Goal: Transaction & Acquisition: Purchase product/service

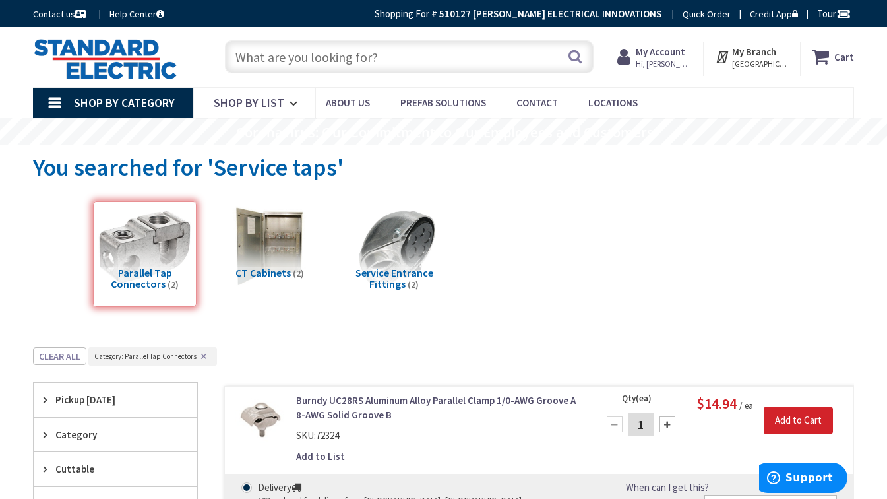
click at [396, 62] on input "text" at bounding box center [409, 56] width 369 height 33
click at [336, 57] on input "text" at bounding box center [409, 56] width 369 height 33
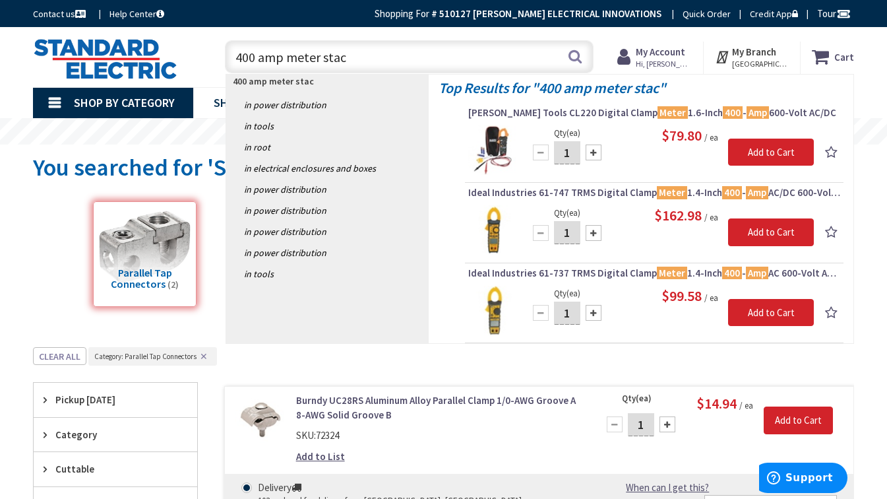
type input "400 amp meter stack"
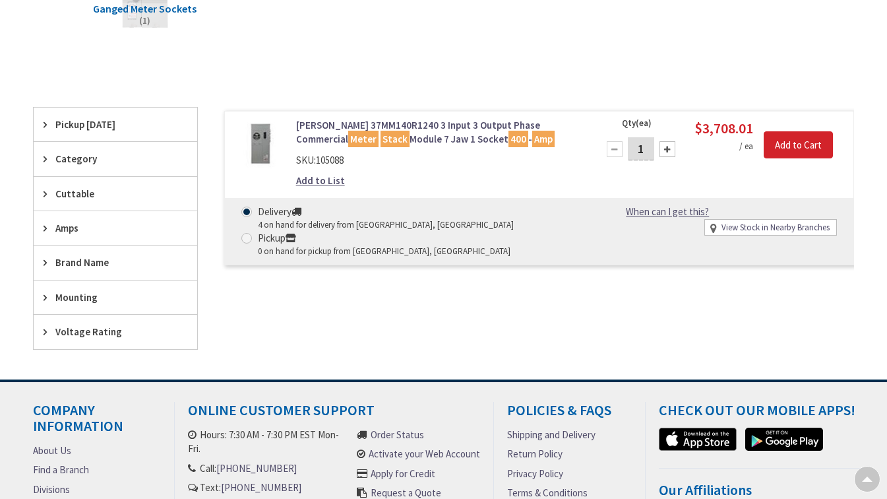
type input "[GEOGRAPHIC_DATA], [GEOGRAPHIC_DATA]"
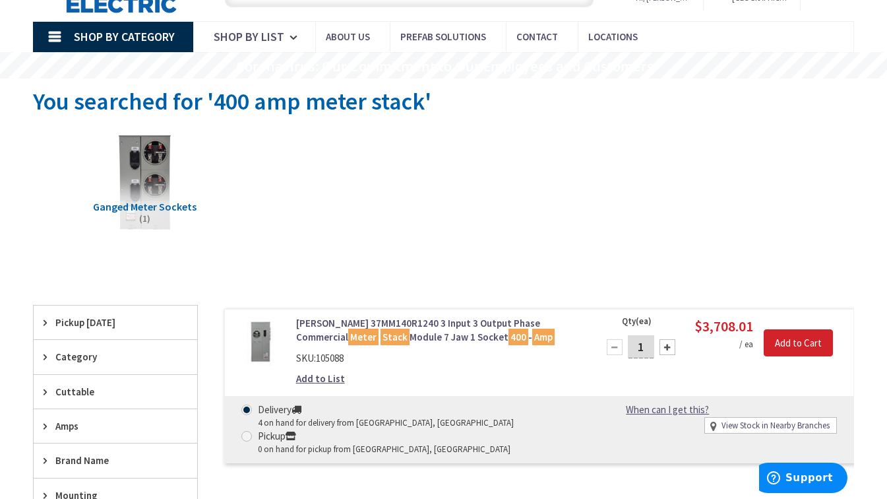
click at [147, 175] on img at bounding box center [145, 180] width 103 height 103
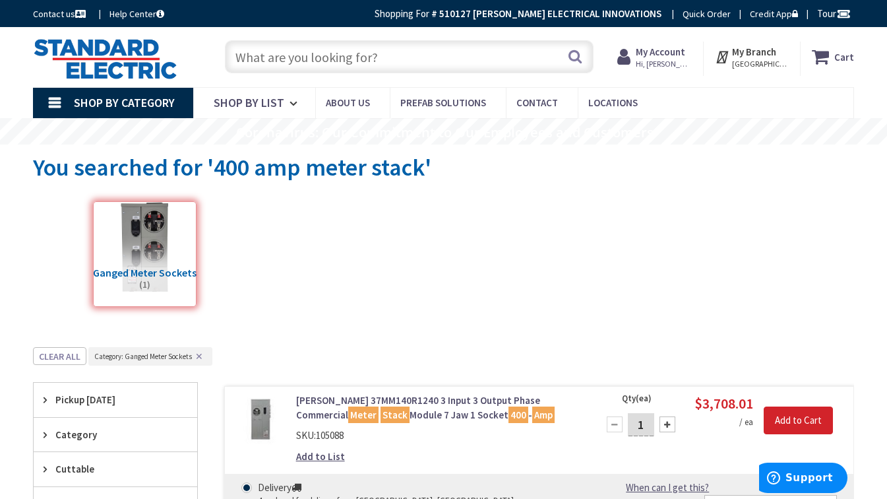
click at [351, 63] on input "text" at bounding box center [409, 56] width 369 height 33
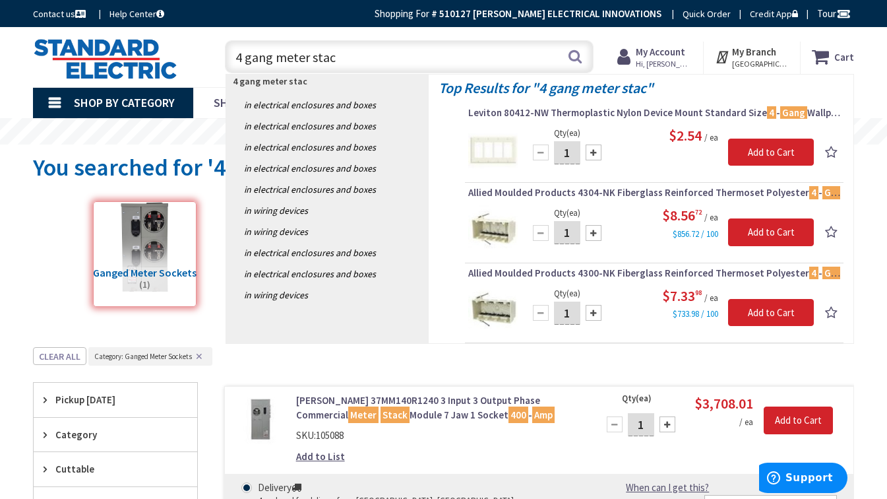
type input "4 gang meter stack"
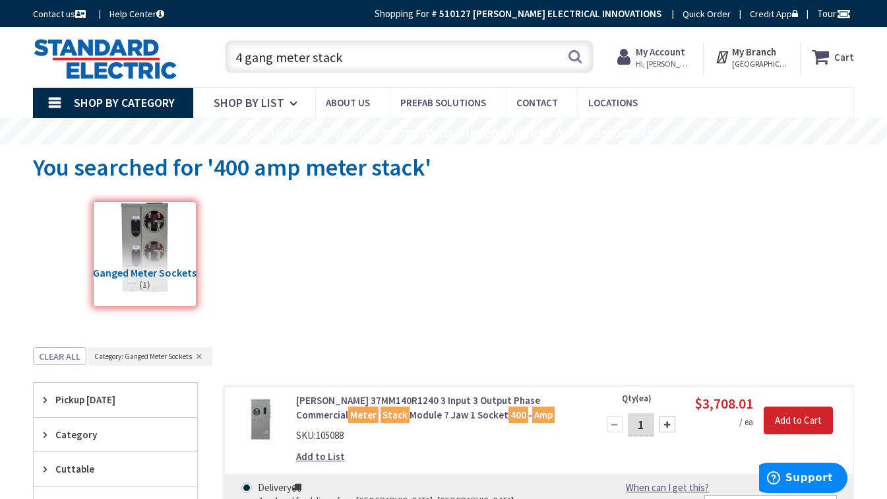
click at [356, 49] on input "4 gang meter stack" at bounding box center [409, 56] width 369 height 33
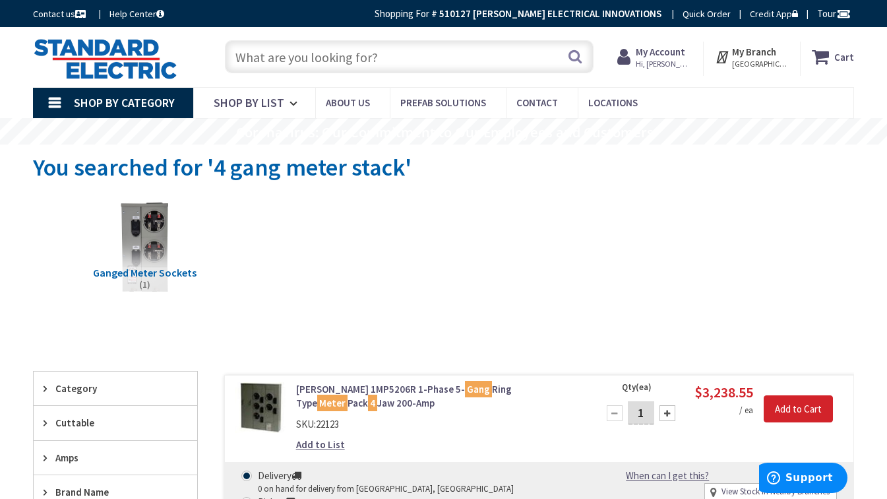
click at [268, 404] on img at bounding box center [260, 407] width 51 height 51
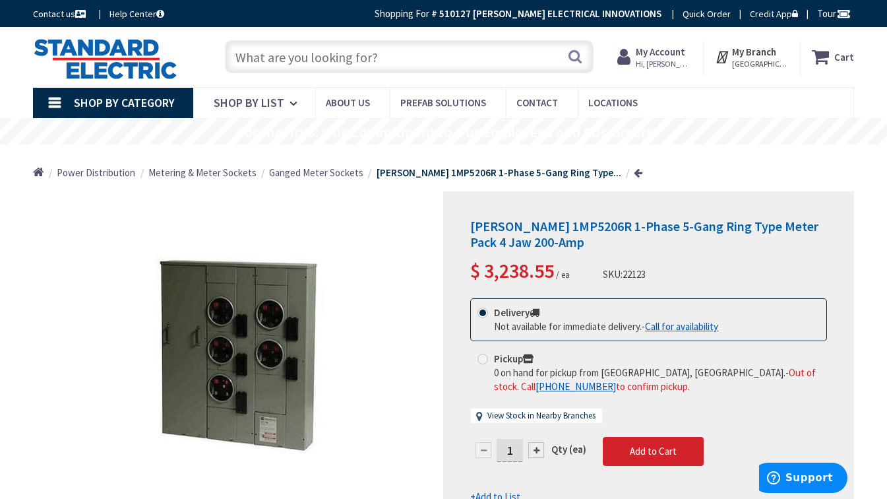
click at [326, 46] on input "text" at bounding box center [409, 56] width 369 height 33
click at [323, 56] on input "text" at bounding box center [409, 56] width 369 height 33
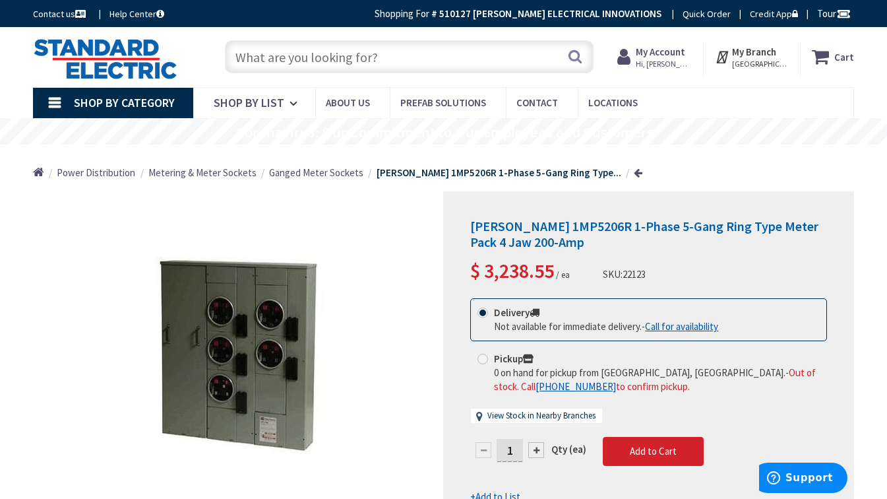
click at [323, 56] on input "text" at bounding box center [409, 56] width 369 height 33
click at [323, 62] on input "text" at bounding box center [409, 56] width 369 height 33
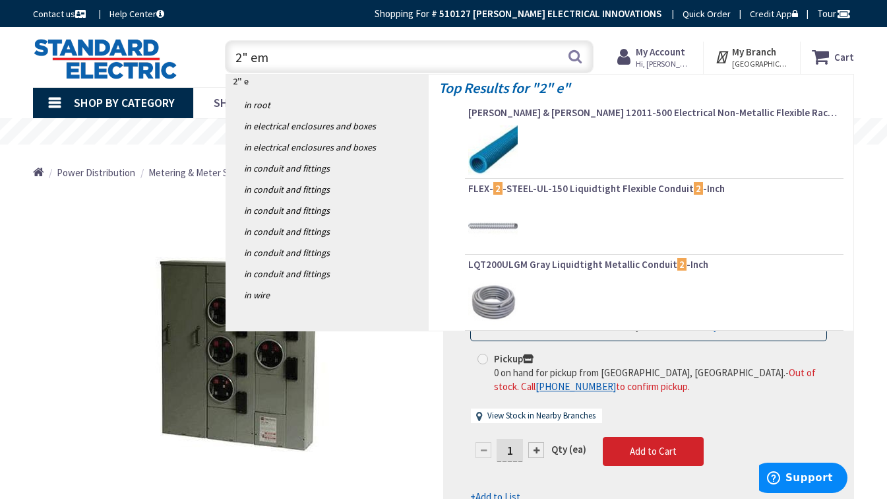
type input "2" emt"
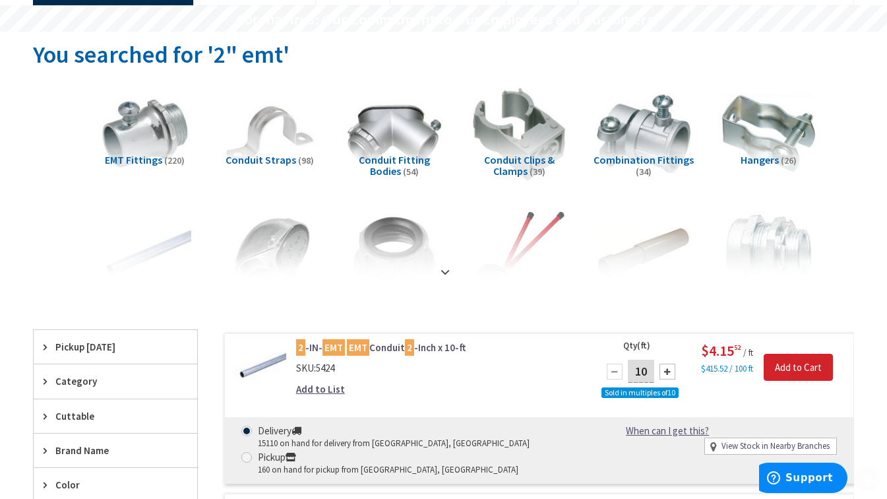
scroll to position [264, 0]
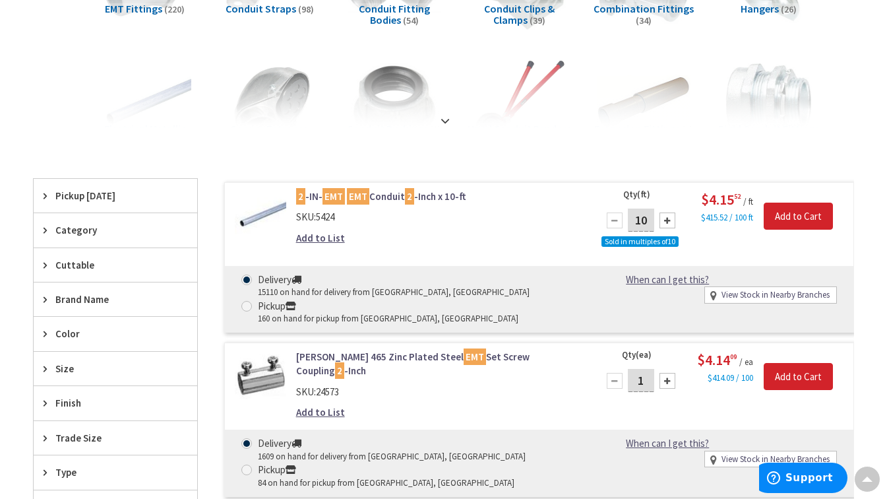
click at [667, 214] on div at bounding box center [668, 220] width 16 height 16
type input "20"
click at [822, 218] on input "Add to Cart" at bounding box center [798, 216] width 69 height 28
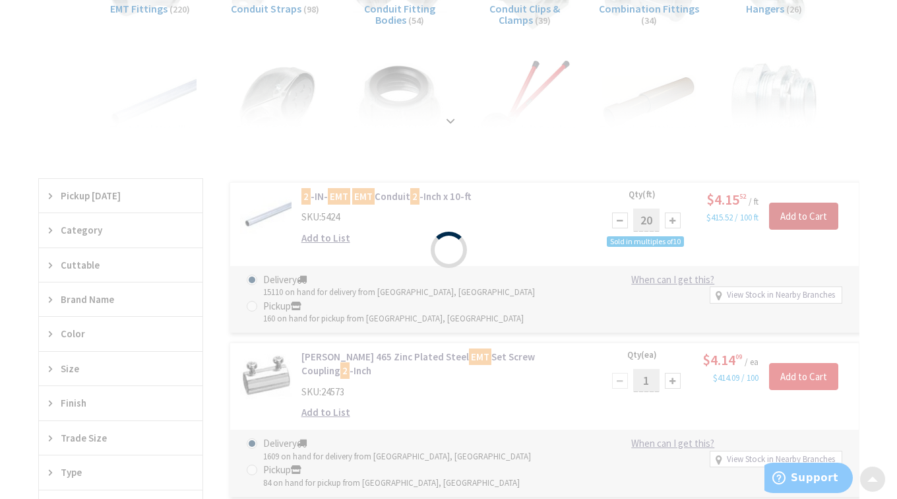
scroll to position [262, 0]
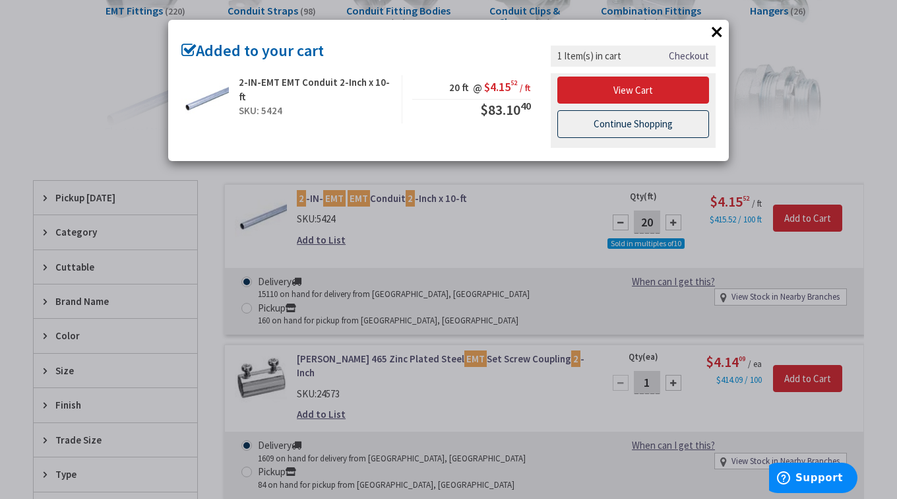
click at [671, 127] on link "Continue Shopping" at bounding box center [633, 124] width 152 height 28
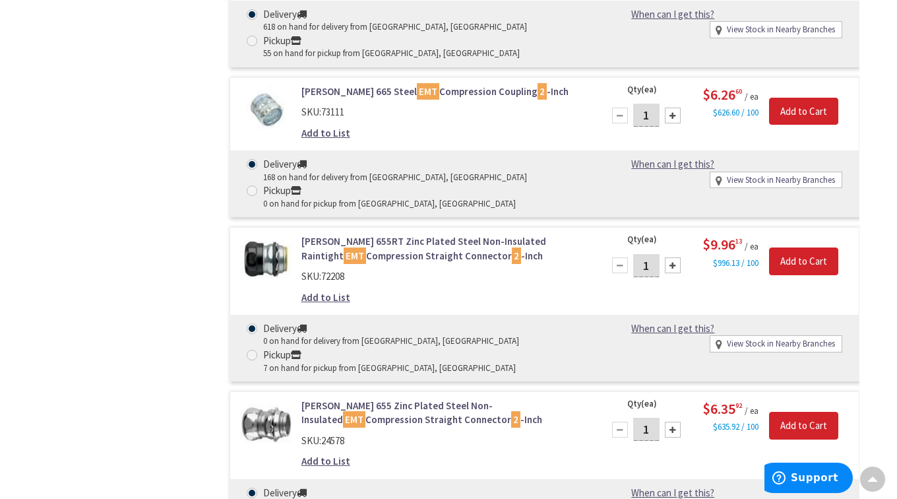
scroll to position [1187, 0]
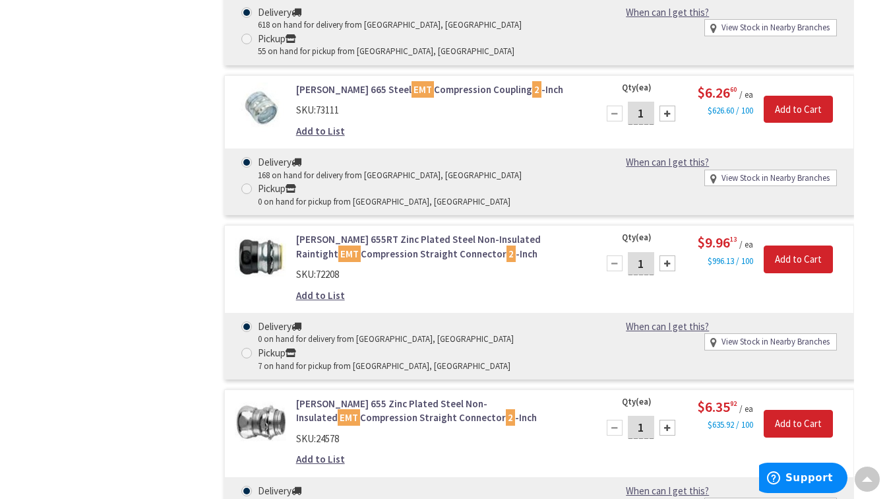
click at [667, 270] on div at bounding box center [668, 263] width 16 height 16
type input "2"
click at [787, 265] on input "Add to Cart" at bounding box center [798, 259] width 69 height 28
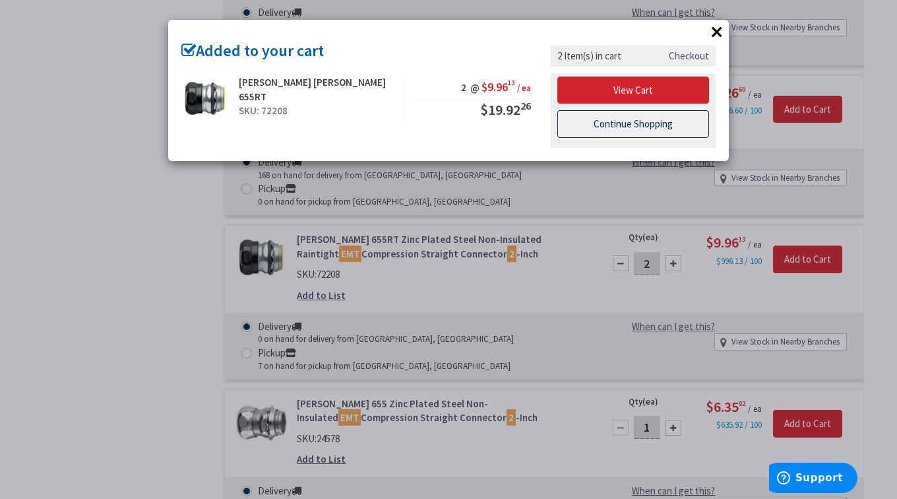
click at [685, 129] on link "Continue Shopping" at bounding box center [633, 124] width 152 height 28
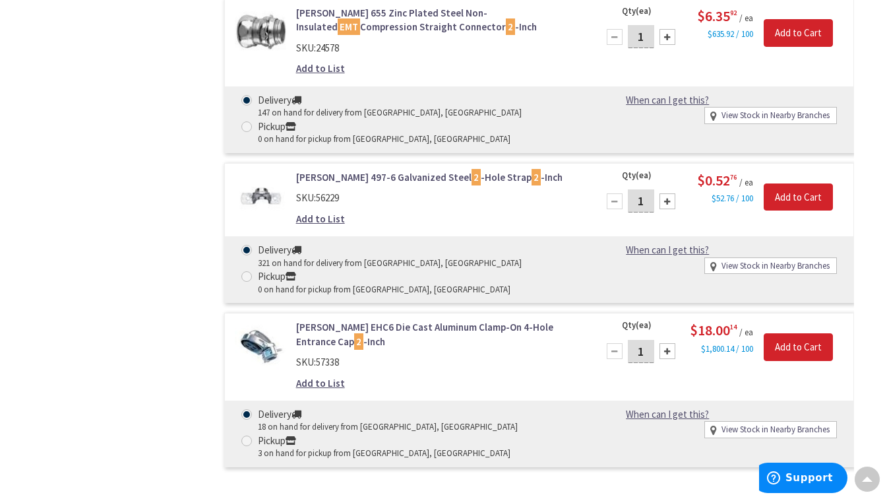
scroll to position [1583, 0]
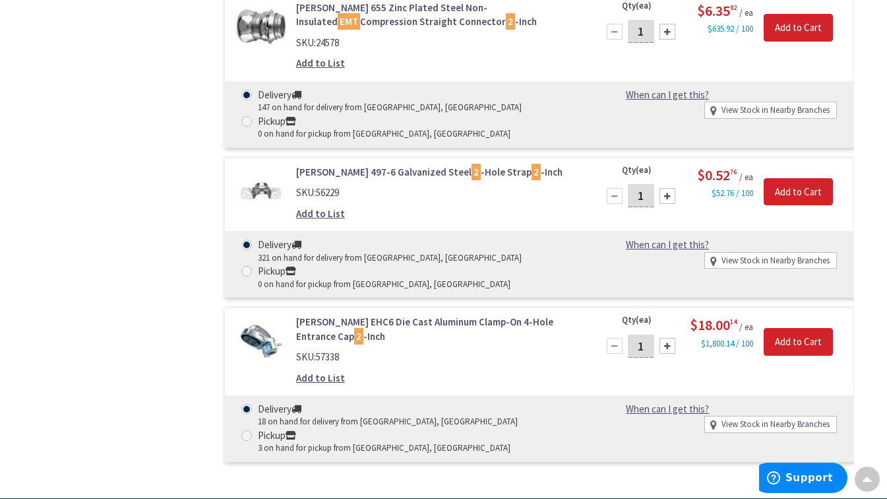
click at [664, 204] on div at bounding box center [668, 196] width 16 height 16
click at [665, 204] on div at bounding box center [668, 196] width 16 height 16
click at [666, 203] on div at bounding box center [668, 196] width 16 height 16
click at [666, 202] on div at bounding box center [668, 196] width 16 height 16
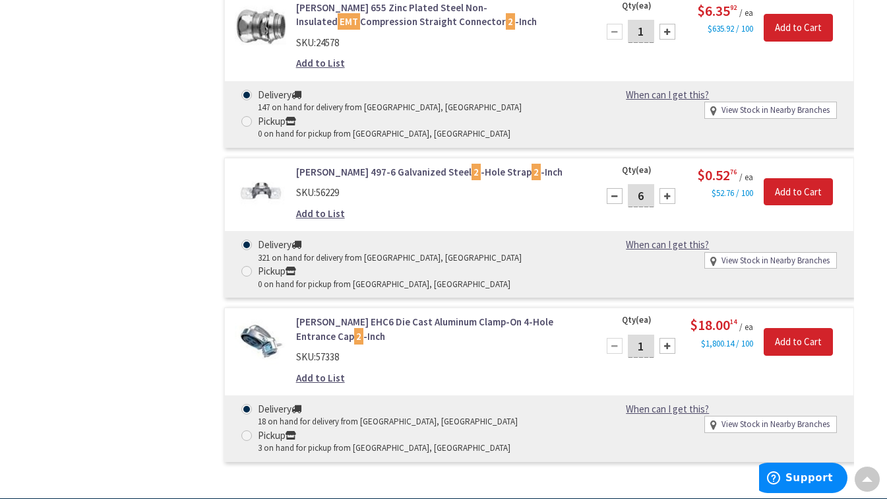
click at [666, 202] on div at bounding box center [668, 196] width 16 height 16
type input "8"
click at [791, 198] on input "Add to Cart" at bounding box center [798, 192] width 69 height 28
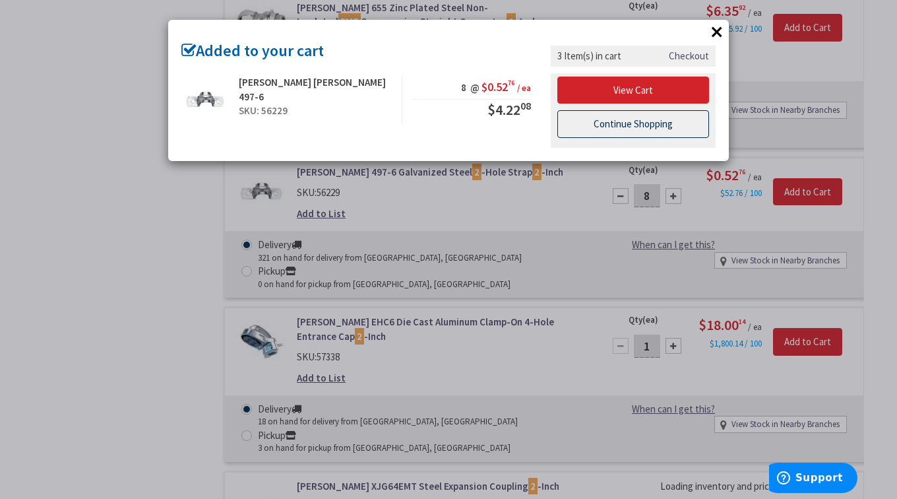
click at [692, 126] on link "Continue Shopping" at bounding box center [633, 124] width 152 height 28
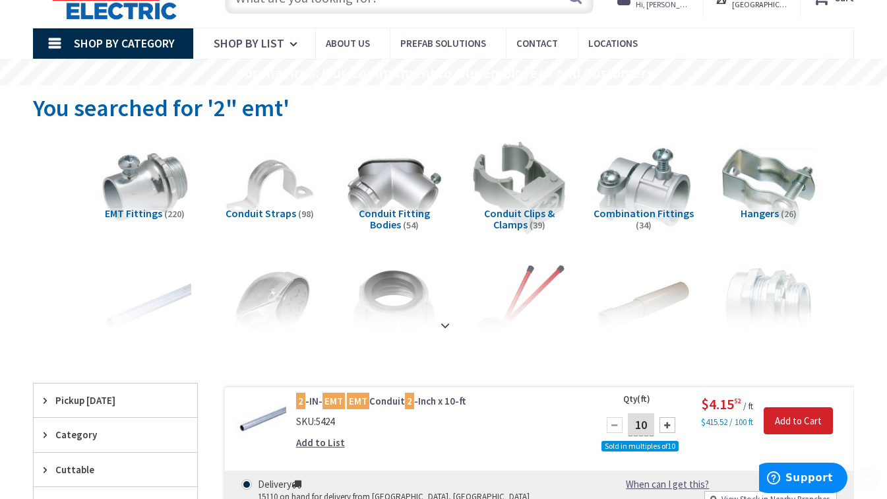
scroll to position [132, 0]
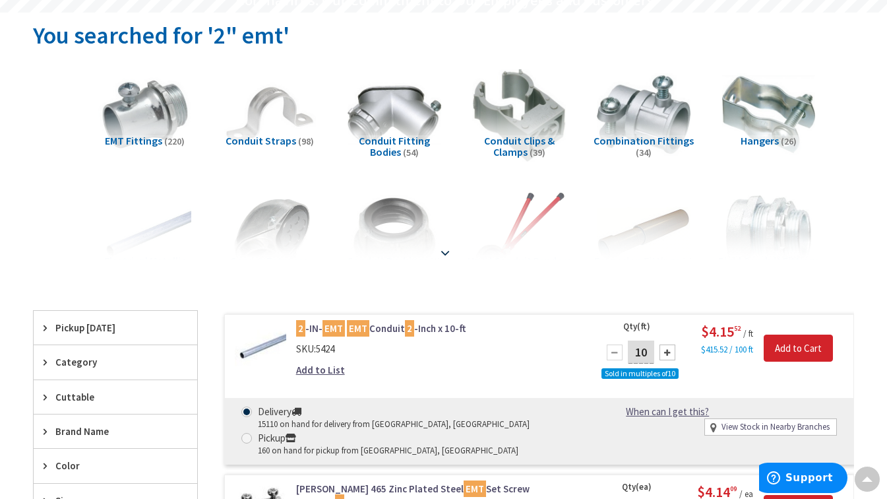
click at [450, 249] on strong at bounding box center [445, 252] width 16 height 15
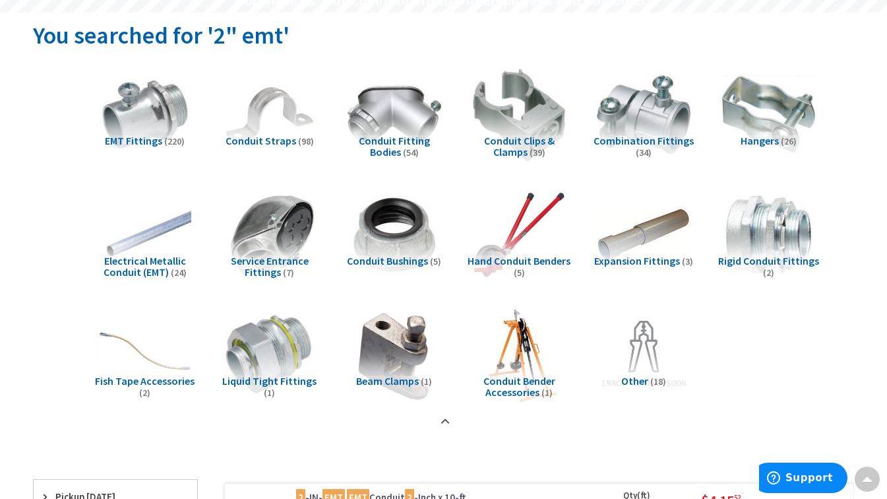
click at [283, 239] on img at bounding box center [269, 234] width 103 height 103
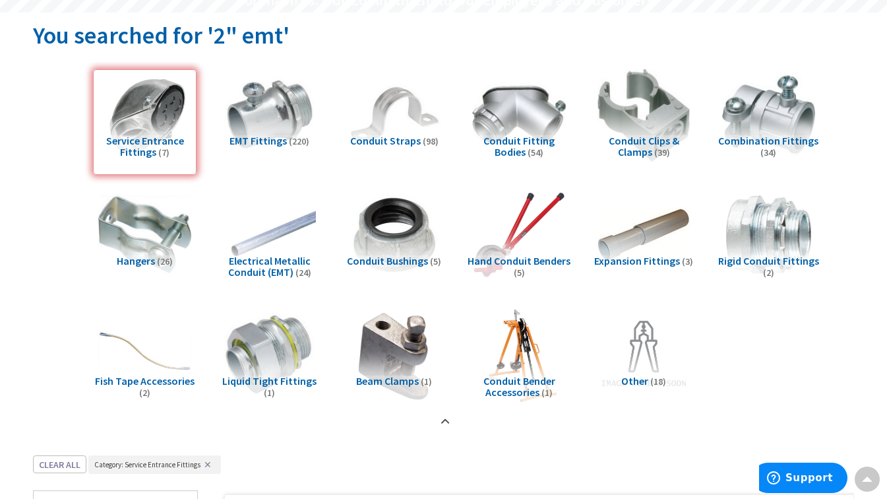
scroll to position [586, 0]
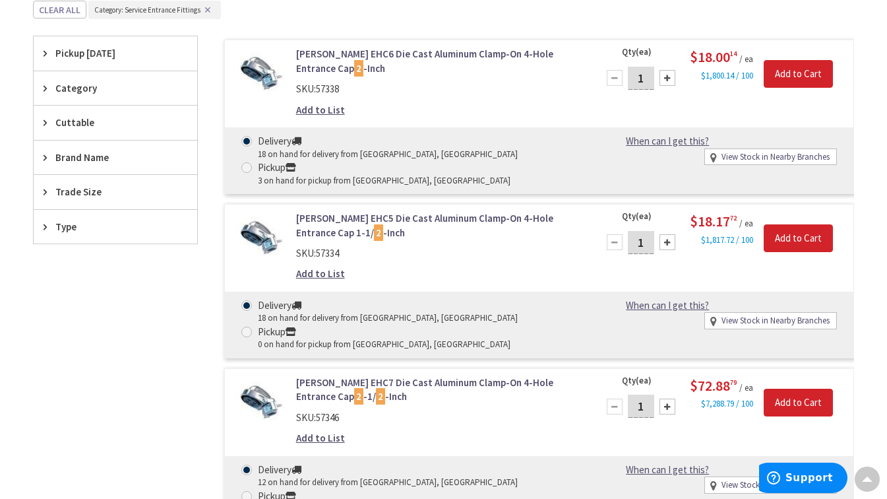
click at [669, 84] on div at bounding box center [668, 78] width 16 height 16
type input "2"
click at [805, 73] on input "Add to Cart" at bounding box center [798, 74] width 69 height 28
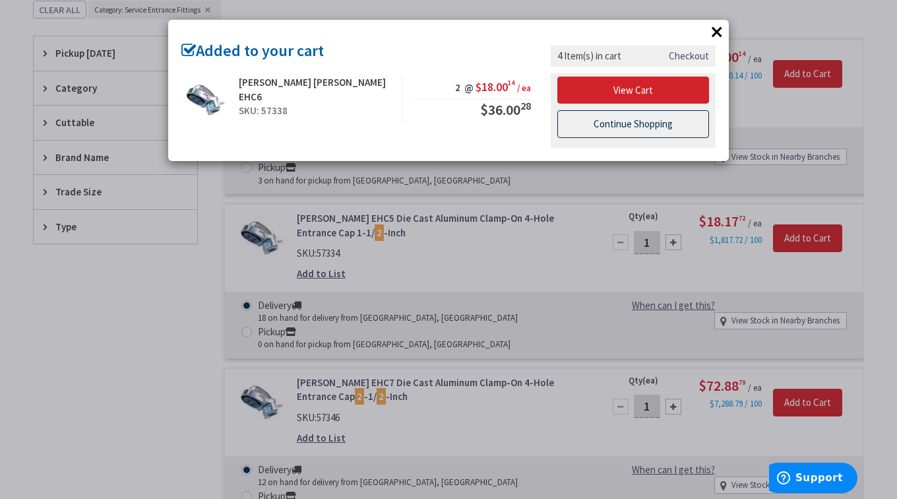
click at [658, 126] on link "Continue Shopping" at bounding box center [633, 124] width 152 height 28
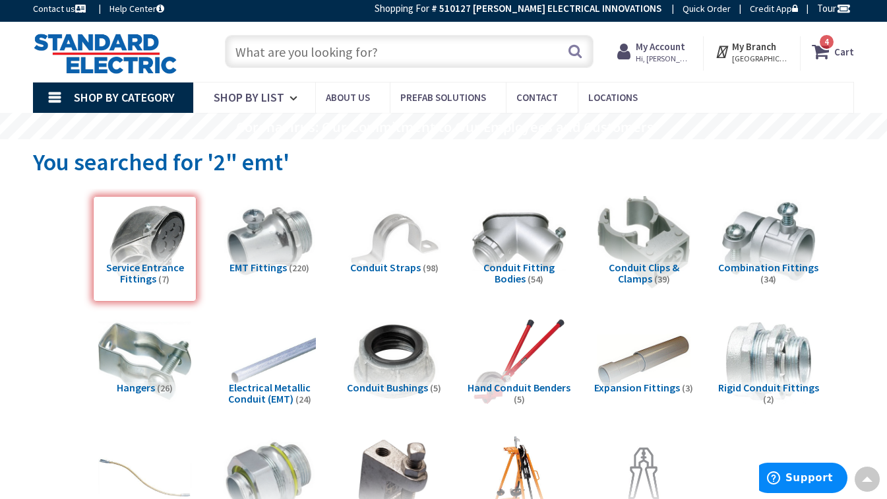
scroll to position [0, 0]
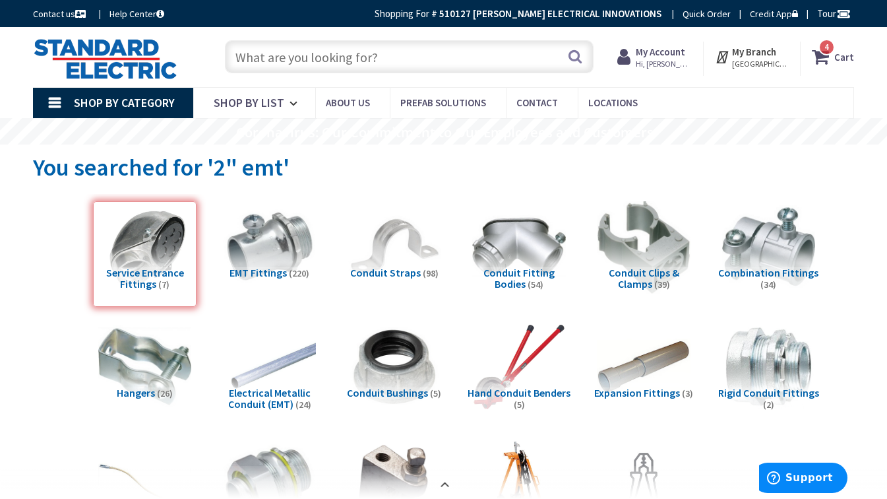
click at [358, 53] on input "text" at bounding box center [409, 56] width 369 height 33
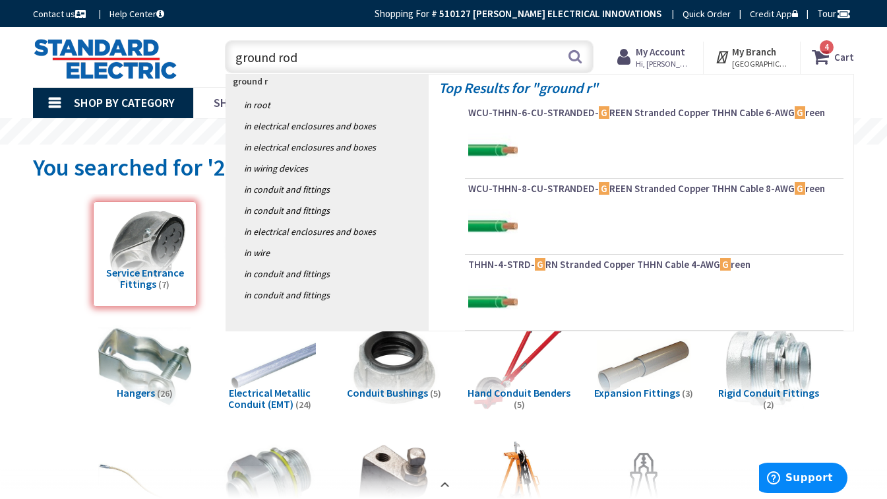
type input "ground rods"
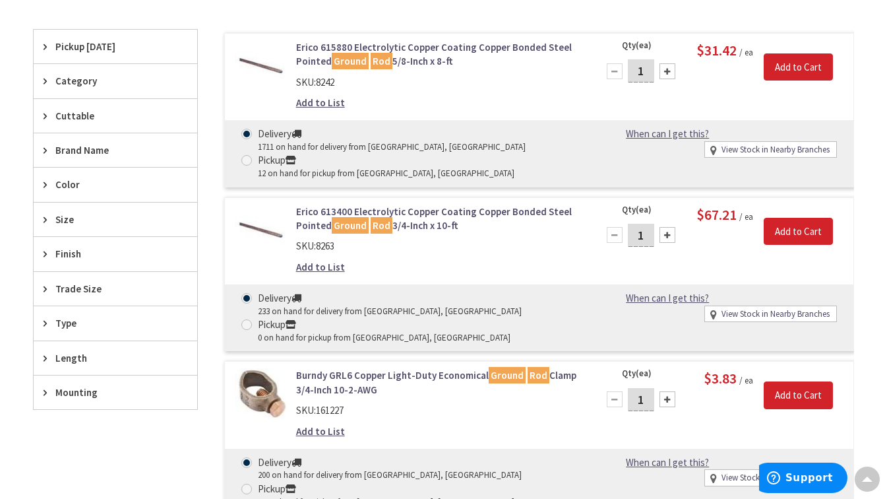
click at [668, 69] on div at bounding box center [668, 71] width 16 height 16
type input "2"
click at [780, 62] on input "Add to Cart" at bounding box center [798, 67] width 69 height 28
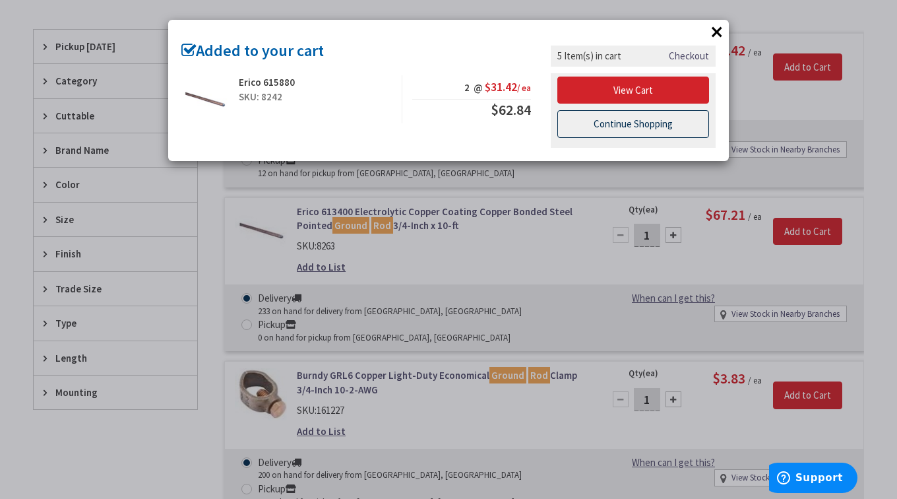
click at [666, 121] on link "Continue Shopping" at bounding box center [633, 124] width 152 height 28
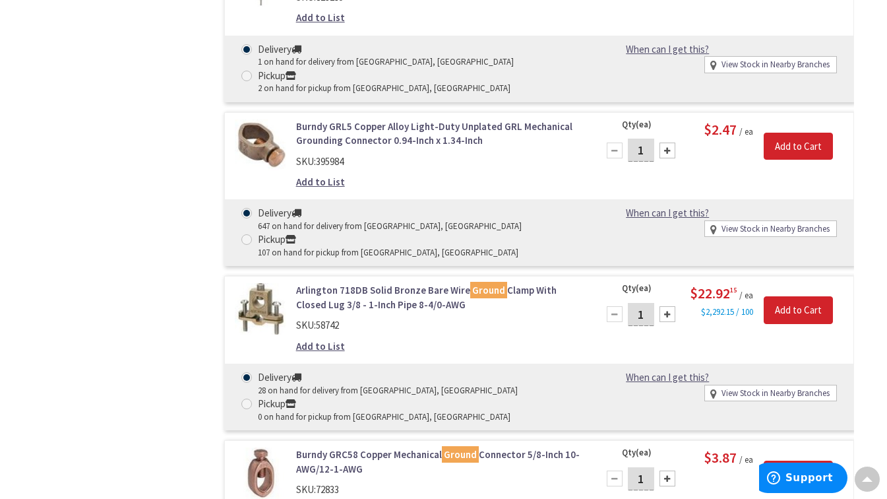
scroll to position [2110, 0]
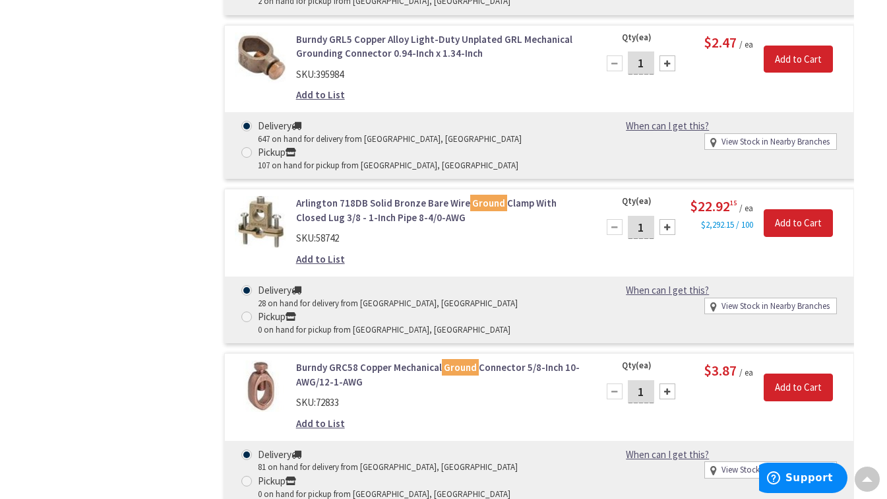
click at [669, 235] on div at bounding box center [668, 227] width 16 height 16
type input "2"
click at [778, 235] on input "Add to Cart" at bounding box center [798, 223] width 69 height 28
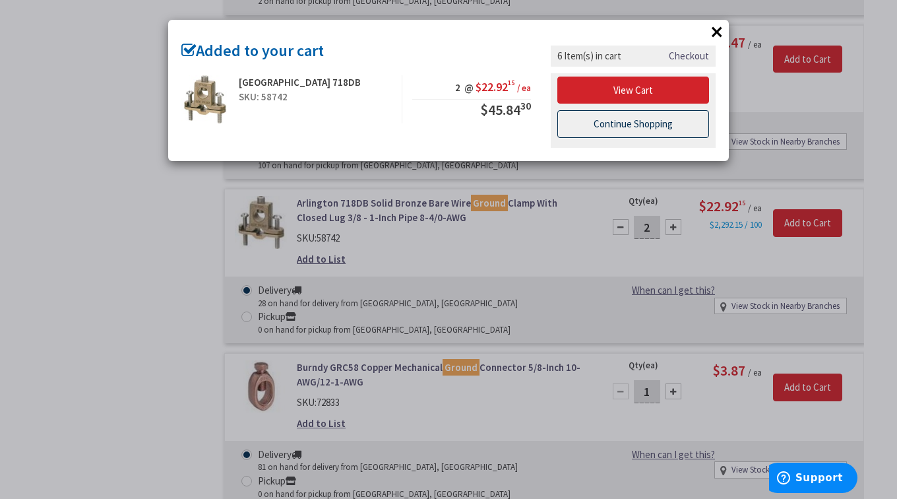
click at [645, 123] on link "Continue Shopping" at bounding box center [633, 124] width 152 height 28
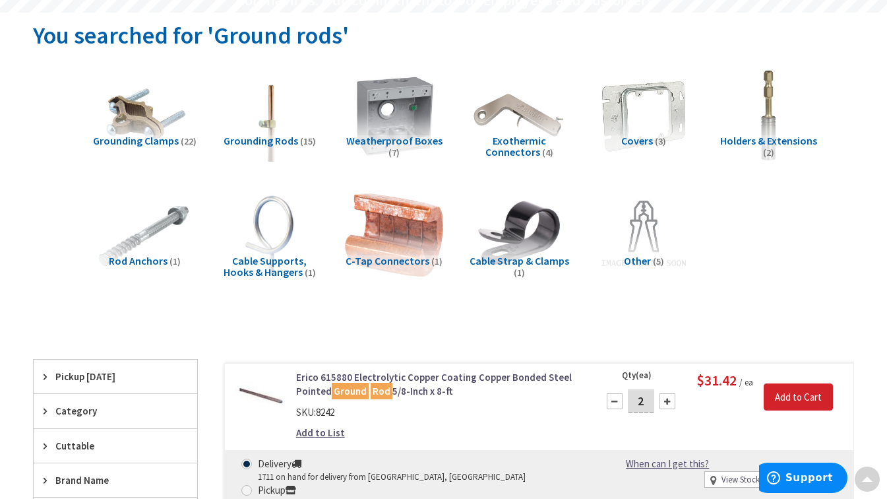
scroll to position [0, 0]
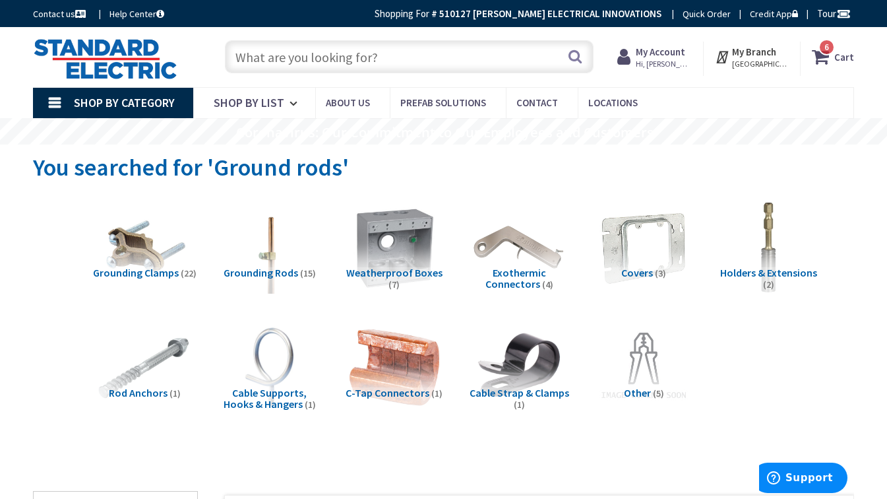
click at [297, 59] on input "text" at bounding box center [409, 56] width 369 height 33
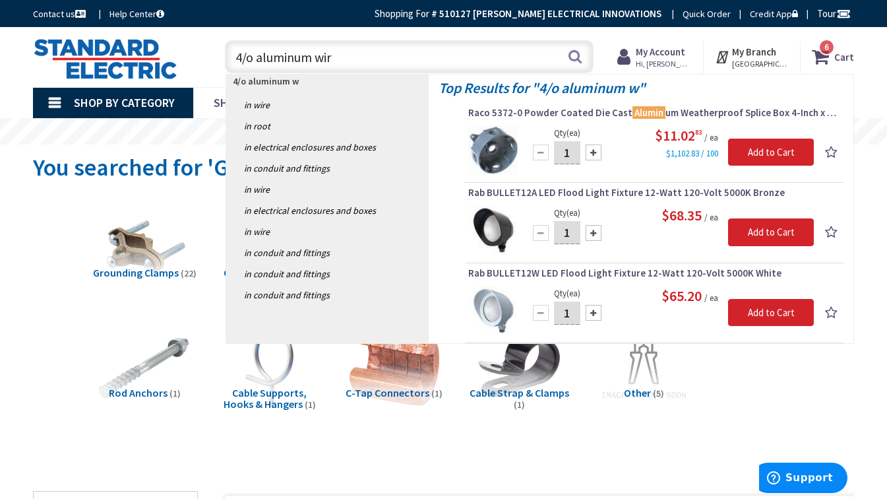
type input "4/o aluminum wire"
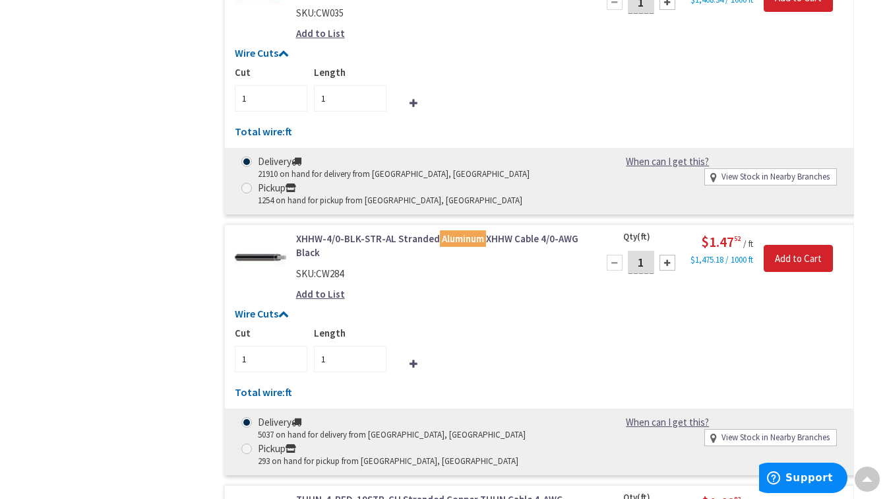
scroll to position [2506, 0]
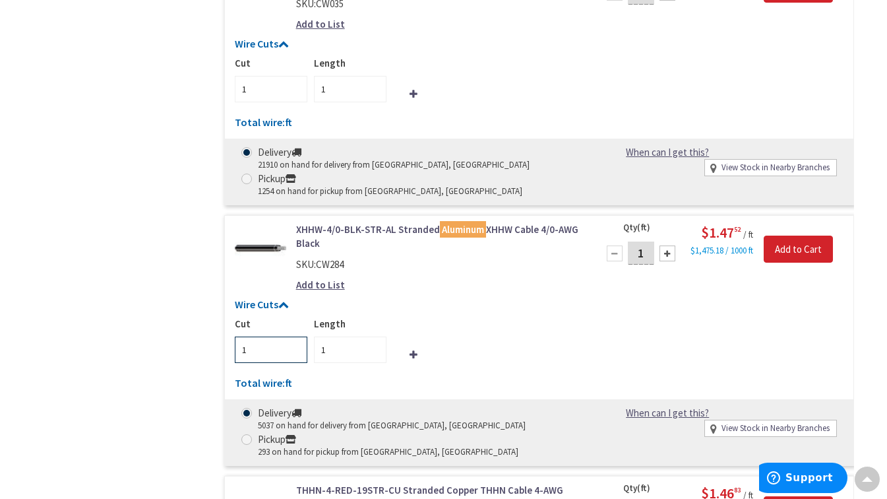
click at [251, 336] on input "1" at bounding box center [271, 349] width 73 height 26
click at [296, 336] on input "2" at bounding box center [271, 349] width 73 height 26
click at [296, 336] on input "3" at bounding box center [271, 349] width 73 height 26
click at [296, 336] on input "4" at bounding box center [271, 349] width 73 height 26
click at [296, 336] on input "5" at bounding box center [271, 349] width 73 height 26
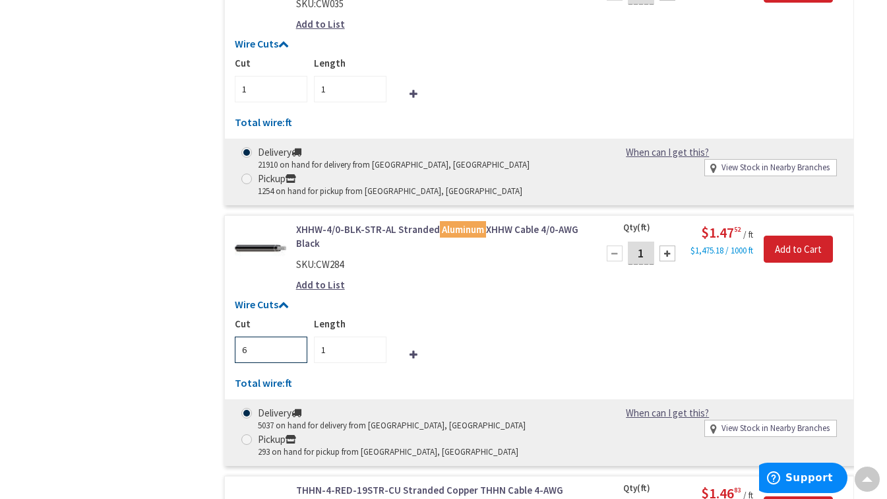
type input "6"
click at [296, 336] on input "6" at bounding box center [271, 349] width 73 height 26
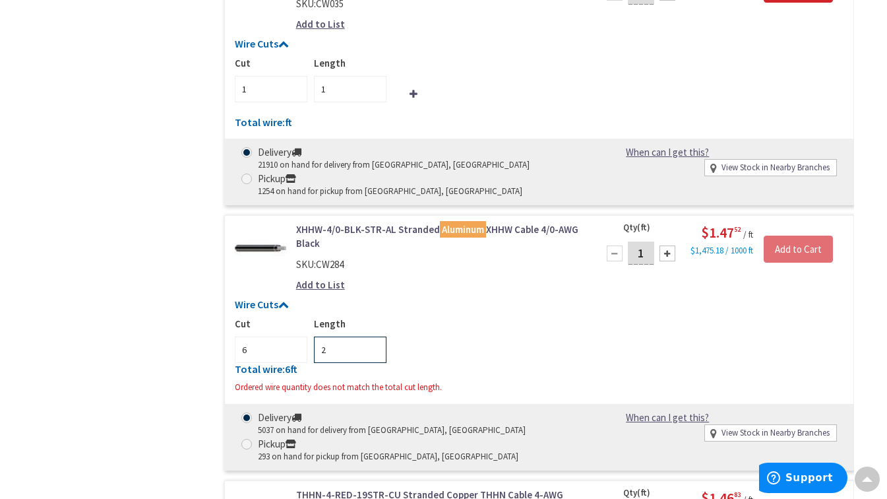
click at [375, 336] on input "2" at bounding box center [350, 349] width 73 height 26
click at [375, 336] on input "4" at bounding box center [350, 349] width 73 height 26
click at [374, 336] on input "5" at bounding box center [350, 349] width 73 height 26
click at [374, 336] on input "6" at bounding box center [350, 349] width 73 height 26
click at [374, 336] on input "7" at bounding box center [350, 349] width 73 height 26
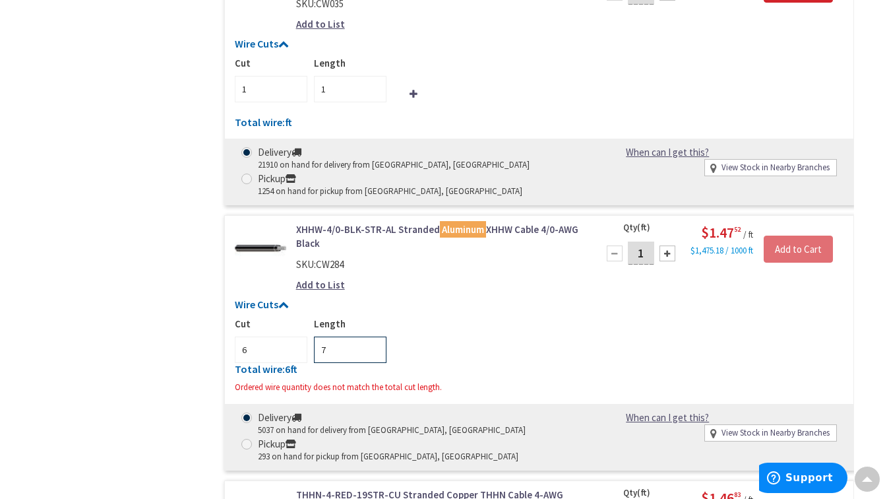
click at [374, 336] on input "7" at bounding box center [350, 349] width 73 height 26
click at [371, 336] on input "8" at bounding box center [350, 349] width 73 height 26
click at [372, 336] on input "9" at bounding box center [350, 349] width 73 height 26
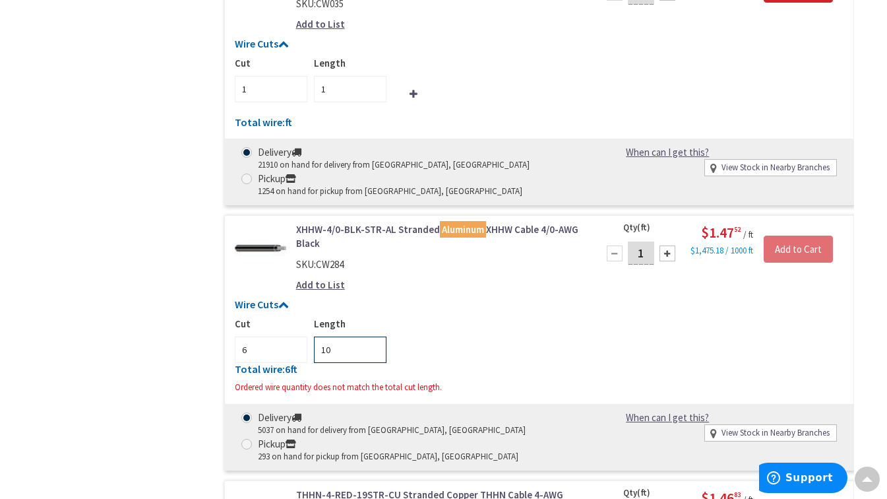
click at [372, 336] on input "10" at bounding box center [350, 349] width 73 height 26
click at [372, 336] on input "11" at bounding box center [350, 349] width 73 height 26
click at [372, 336] on input "12" at bounding box center [350, 349] width 73 height 26
click at [372, 336] on input "14" at bounding box center [350, 349] width 73 height 26
click at [372, 336] on input "17" at bounding box center [350, 349] width 73 height 26
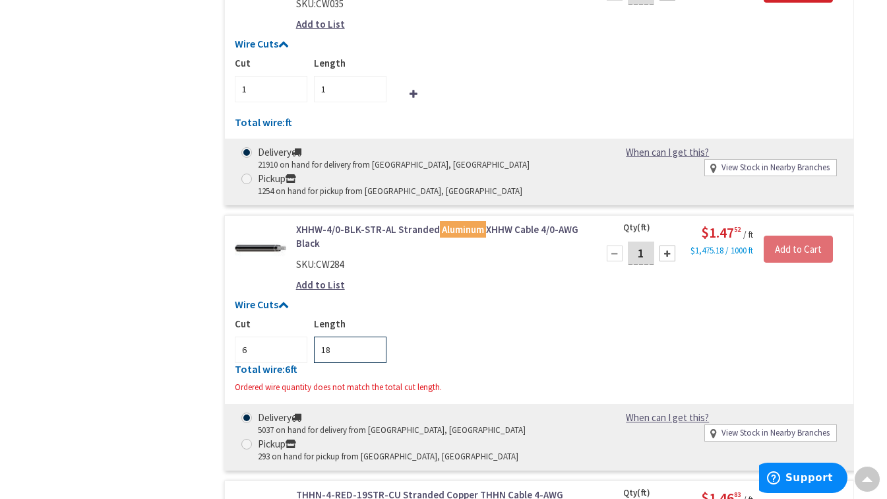
click at [372, 336] on input "18" at bounding box center [350, 349] width 73 height 26
click at [372, 336] on input "19" at bounding box center [350, 349] width 73 height 26
click at [372, 336] on input "20" at bounding box center [350, 349] width 73 height 26
click at [372, 336] on input "22" at bounding box center [350, 349] width 73 height 26
click at [372, 336] on input "23" at bounding box center [350, 349] width 73 height 26
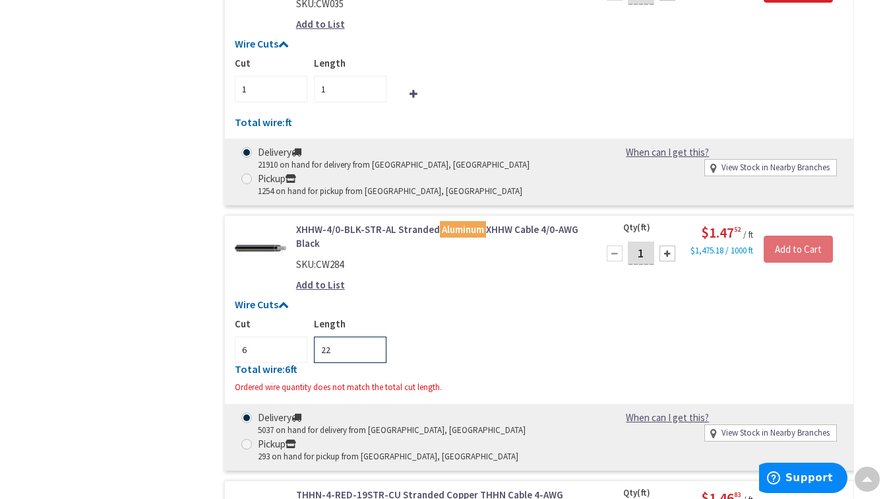
click at [373, 336] on input "22" at bounding box center [350, 349] width 73 height 26
click at [373, 336] on input "21" at bounding box center [350, 349] width 73 height 26
type input "20"
click at [373, 336] on input "20" at bounding box center [350, 349] width 73 height 26
click at [481, 317] on div "Cut 6 Length 20" at bounding box center [539, 340] width 609 height 46
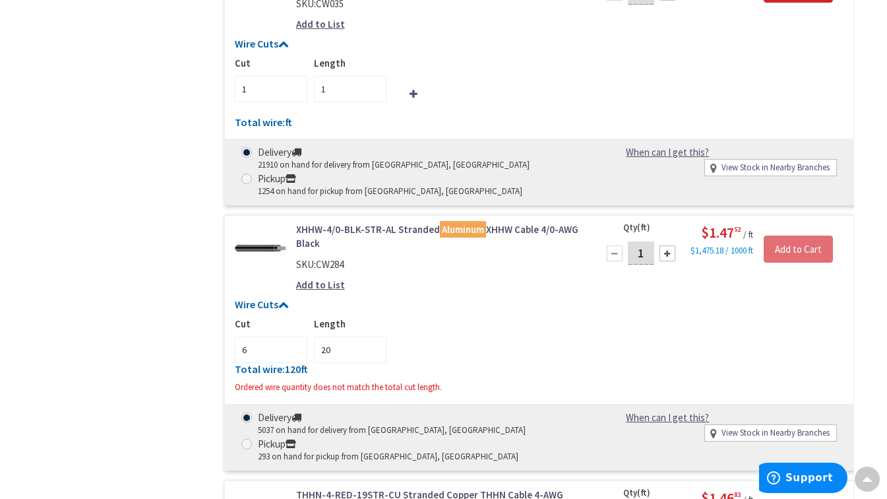
click at [667, 245] on div at bounding box center [668, 253] width 16 height 16
type input "2"
click at [667, 245] on div at bounding box center [668, 253] width 16 height 16
type input "3"
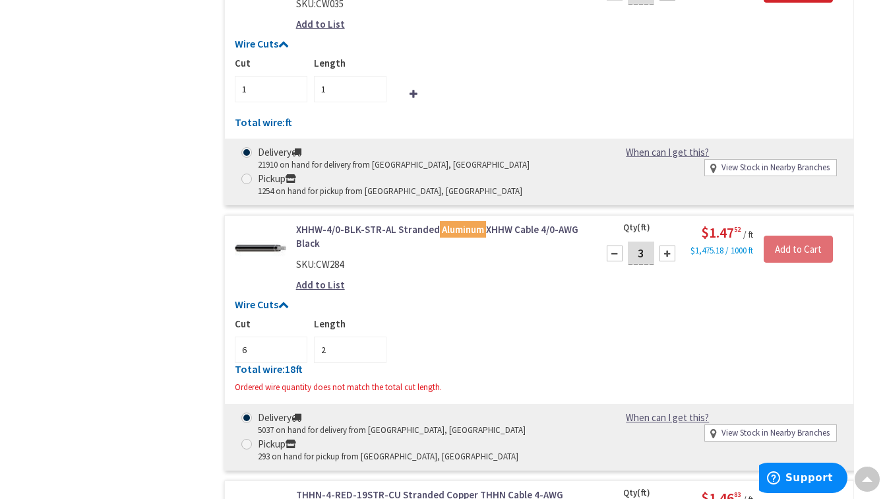
type input "3"
click at [667, 245] on div at bounding box center [668, 253] width 16 height 16
type input "4"
click at [667, 245] on div at bounding box center [668, 253] width 16 height 16
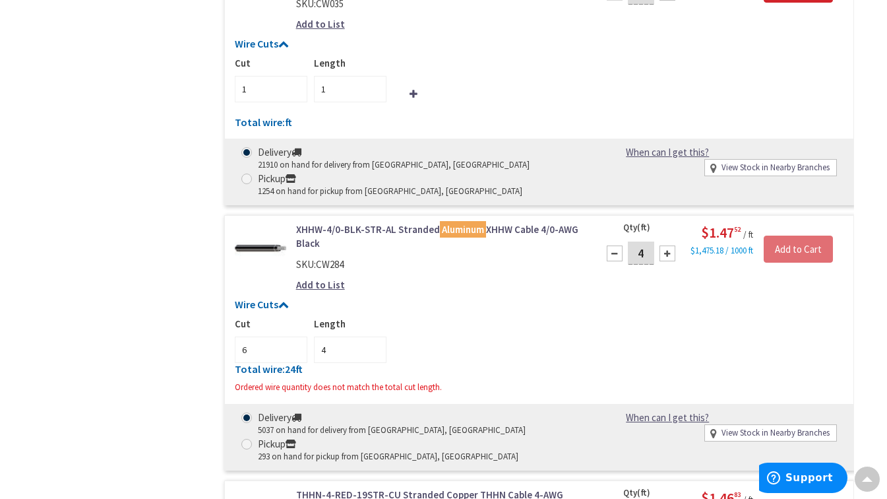
type input "5"
click at [667, 245] on div at bounding box center [668, 253] width 16 height 16
type input "6"
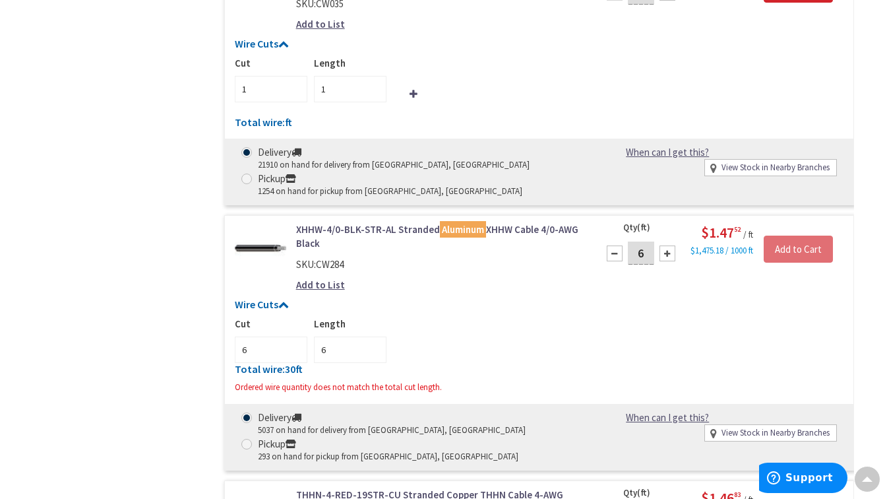
click at [667, 245] on div at bounding box center [668, 253] width 16 height 16
type input "7"
click at [667, 245] on div at bounding box center [668, 253] width 16 height 16
type input "8"
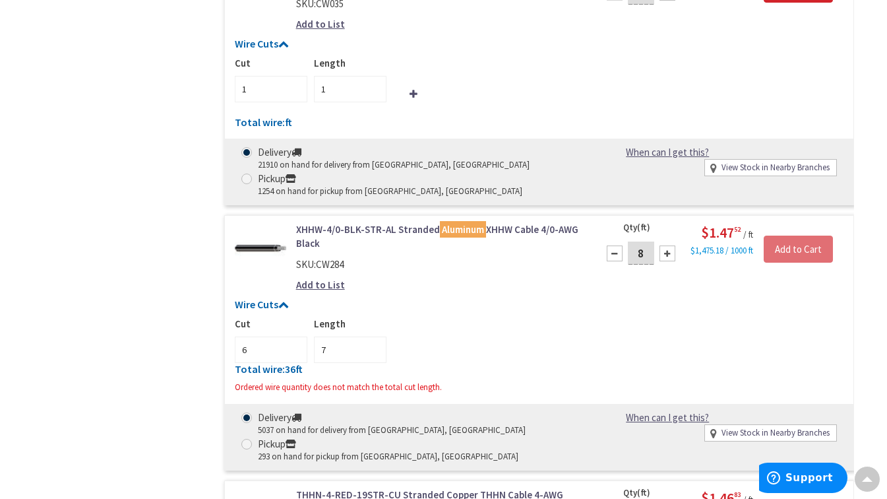
type input "8"
click at [667, 245] on div at bounding box center [668, 253] width 16 height 16
type input "9"
click at [667, 245] on div at bounding box center [668, 253] width 16 height 16
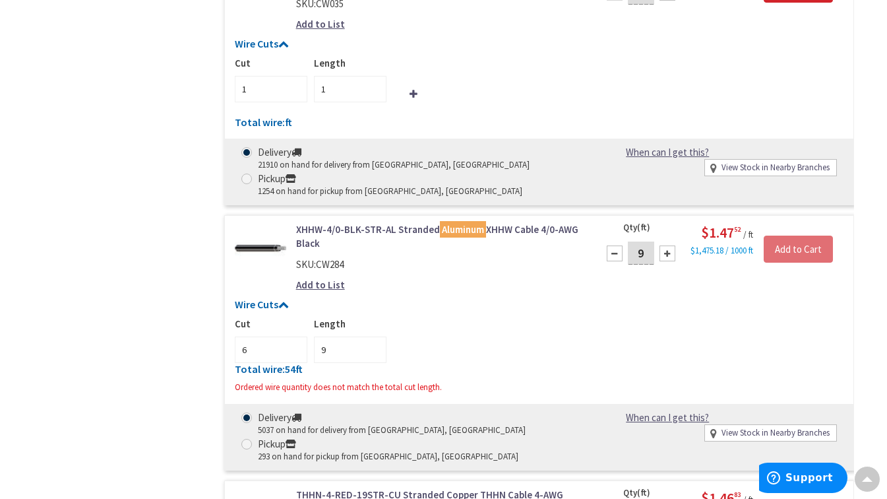
type input "10"
click at [667, 245] on div at bounding box center [668, 253] width 16 height 16
type input "11"
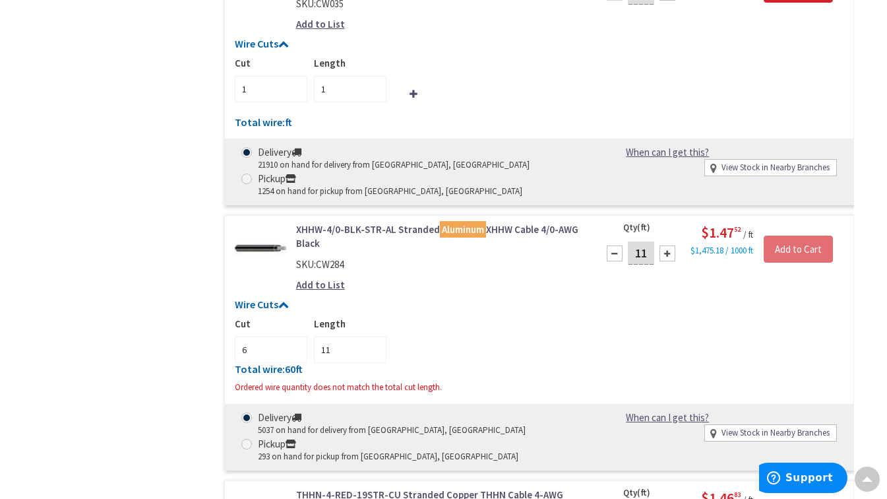
click at [667, 245] on div at bounding box center [668, 253] width 16 height 16
type input "12"
click at [667, 245] on div at bounding box center [668, 253] width 16 height 16
type input "13"
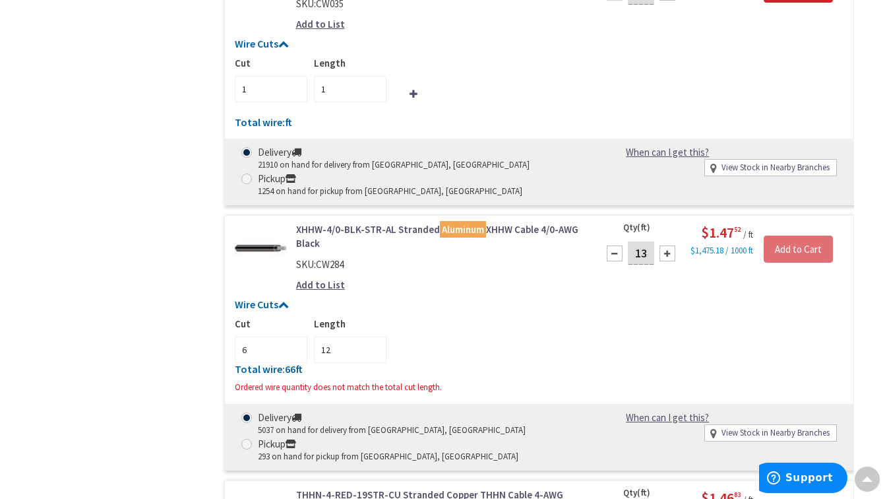
type input "13"
click at [667, 245] on div at bounding box center [668, 253] width 16 height 16
type input "14"
click at [667, 245] on div at bounding box center [668, 253] width 16 height 16
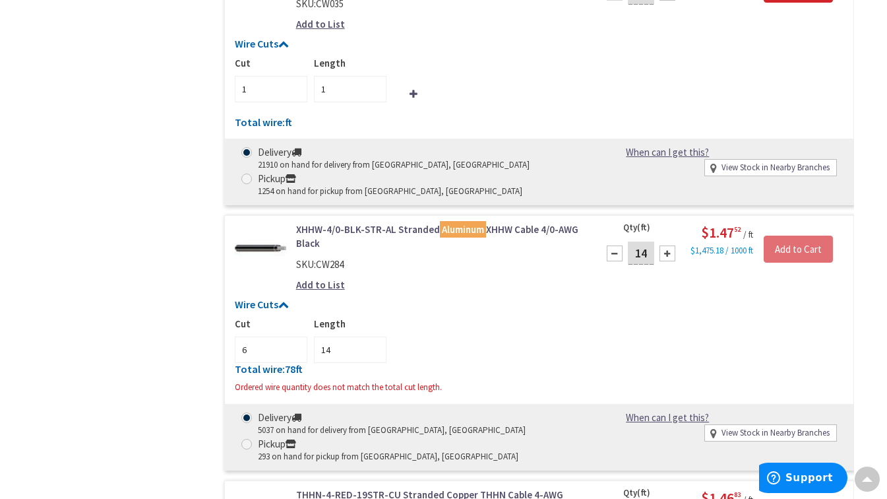
type input "15"
click at [667, 245] on div at bounding box center [668, 253] width 16 height 16
type input "16"
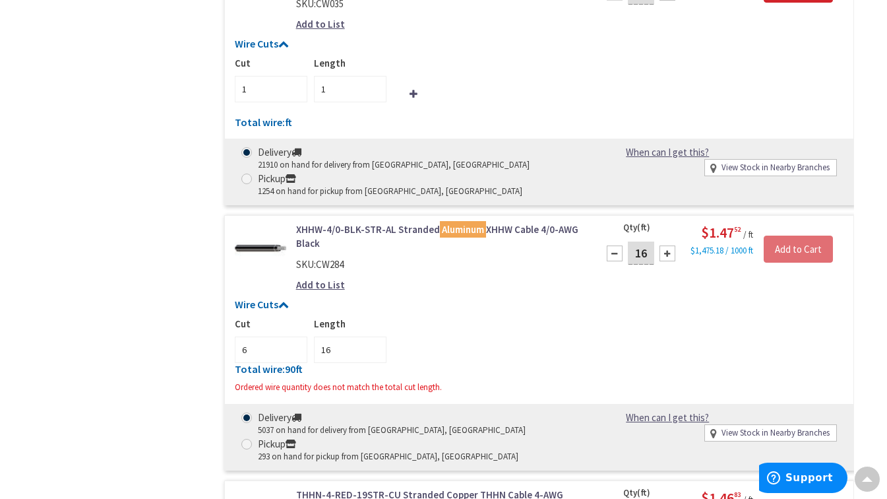
click at [667, 245] on div at bounding box center [668, 253] width 16 height 16
type input "17"
click at [667, 245] on div at bounding box center [668, 253] width 16 height 16
type input "18"
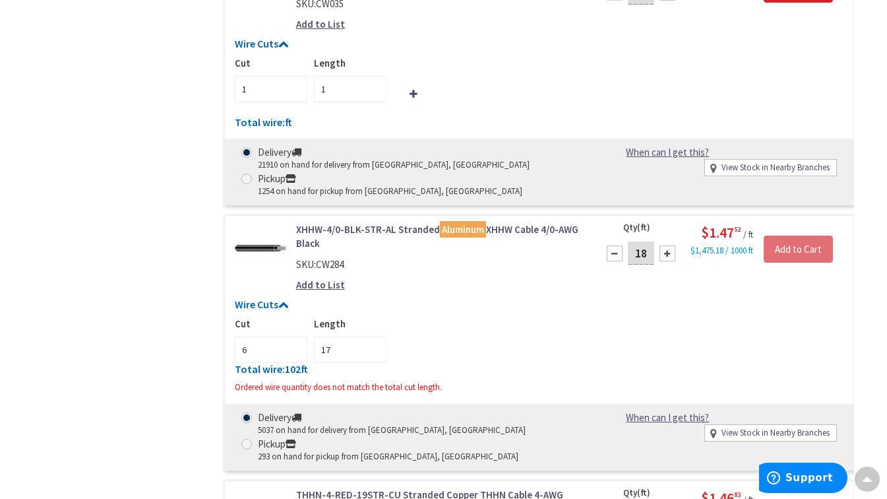
type input "18"
click at [668, 245] on div at bounding box center [668, 253] width 16 height 16
type input "19"
click at [650, 241] on input "19" at bounding box center [641, 252] width 26 height 23
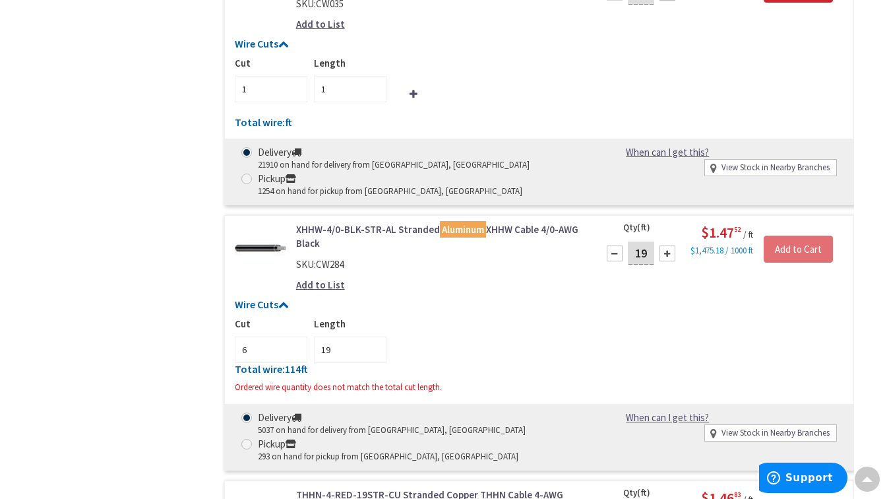
type input "1"
type input "120"
click at [606, 317] on div "Cut 6 Length 19" at bounding box center [539, 340] width 609 height 46
click at [346, 336] on input "120" at bounding box center [350, 349] width 73 height 26
type input "20"
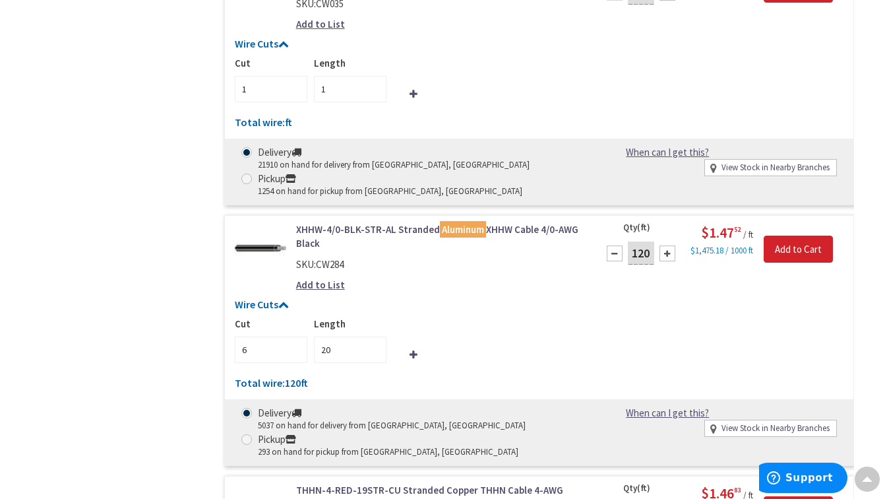
click at [479, 317] on div "Cut 6 Length 20" at bounding box center [539, 340] width 609 height 46
click at [808, 235] on input "Add to Cart" at bounding box center [798, 249] width 69 height 28
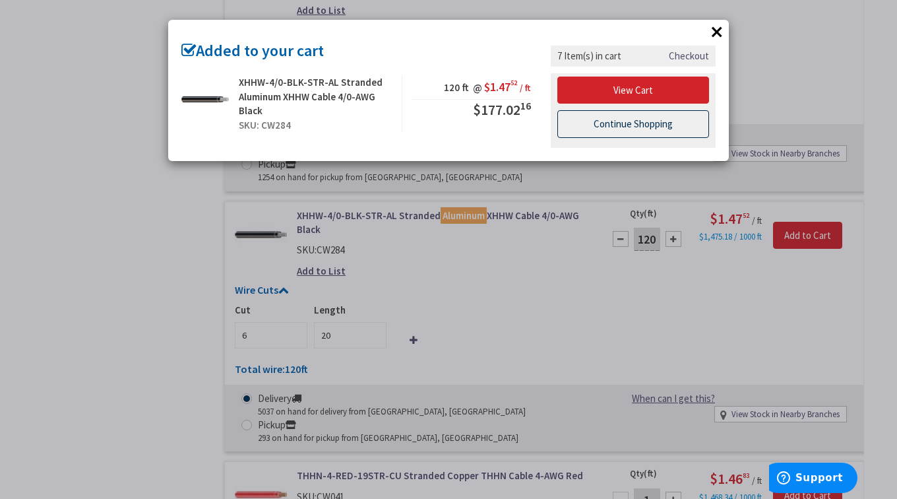
click at [647, 116] on link "Continue Shopping" at bounding box center [633, 124] width 152 height 28
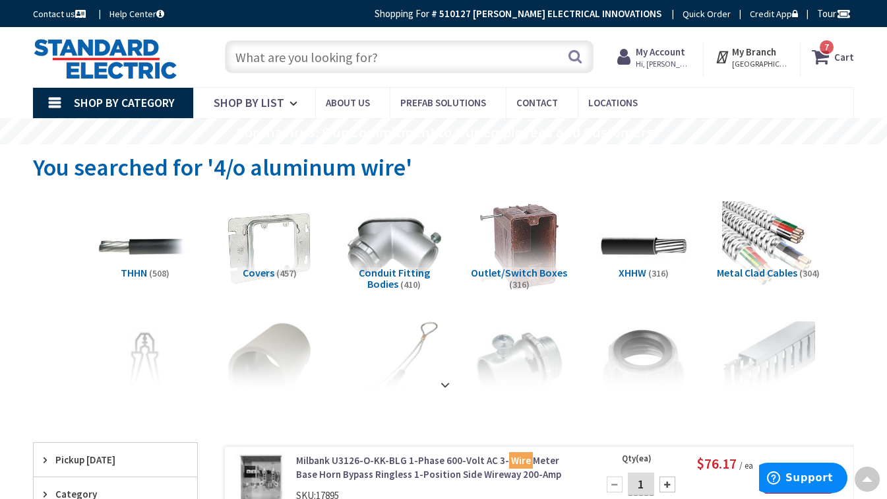
scroll to position [0, 0]
click at [330, 59] on input "text" at bounding box center [409, 56] width 369 height 33
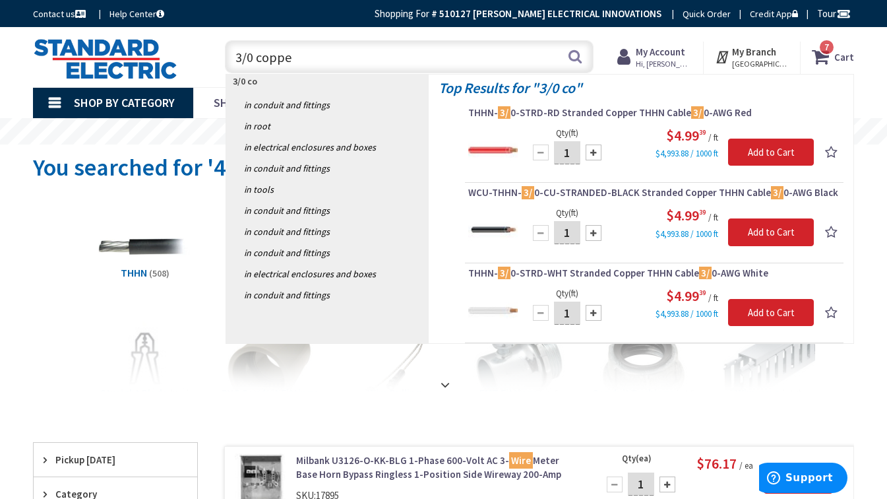
type input "3/0 copper"
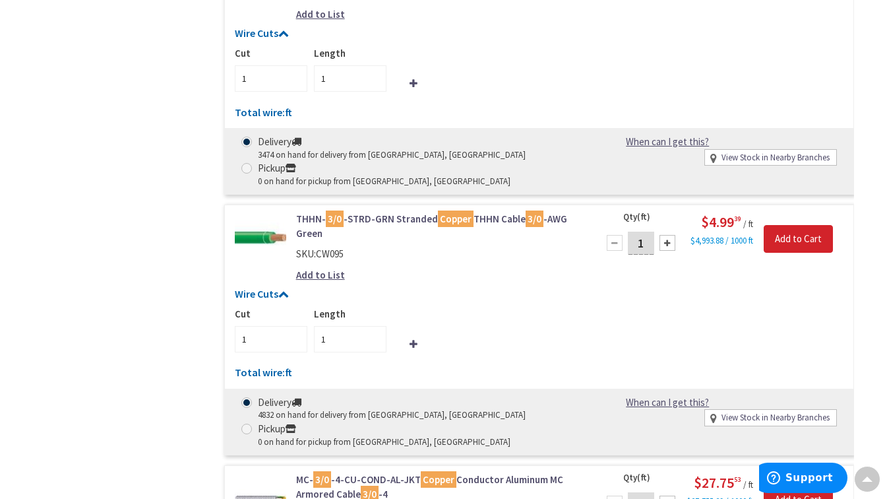
scroll to position [2572, 0]
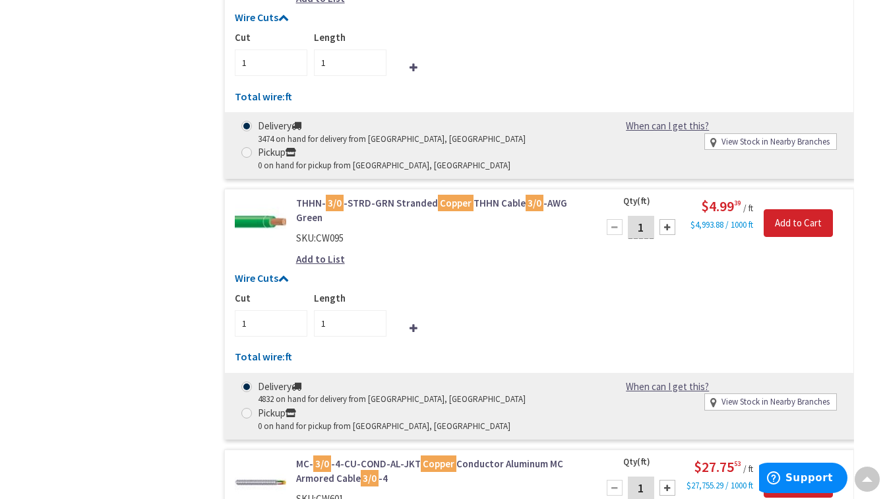
click at [665, 222] on div at bounding box center [668, 227] width 16 height 16
type input "2"
click at [665, 222] on div at bounding box center [668, 227] width 16 height 16
type input "3"
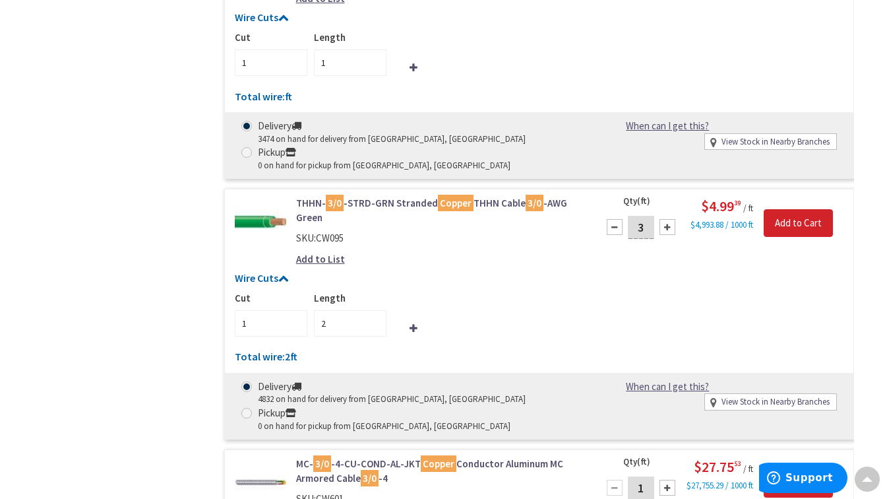
type input "3"
click at [665, 222] on div at bounding box center [668, 227] width 16 height 16
type input "4"
click at [665, 222] on div at bounding box center [668, 227] width 16 height 16
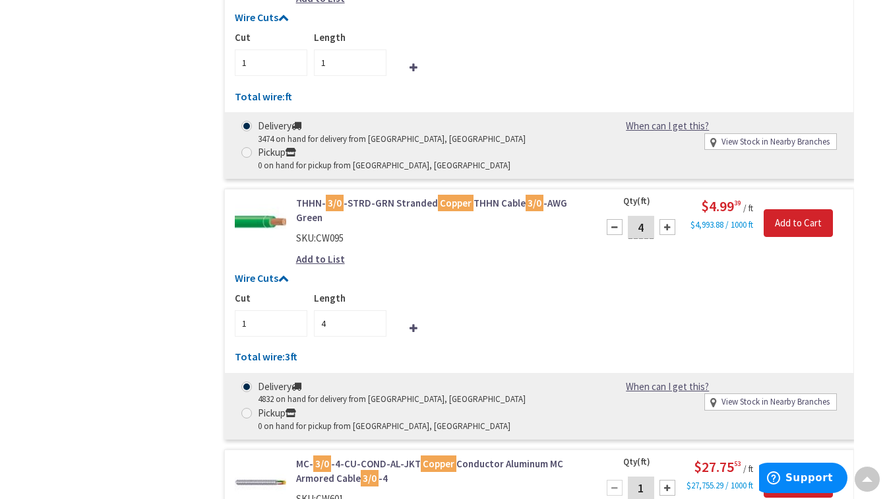
type input "5"
click at [665, 222] on div at bounding box center [668, 227] width 16 height 16
type input "6"
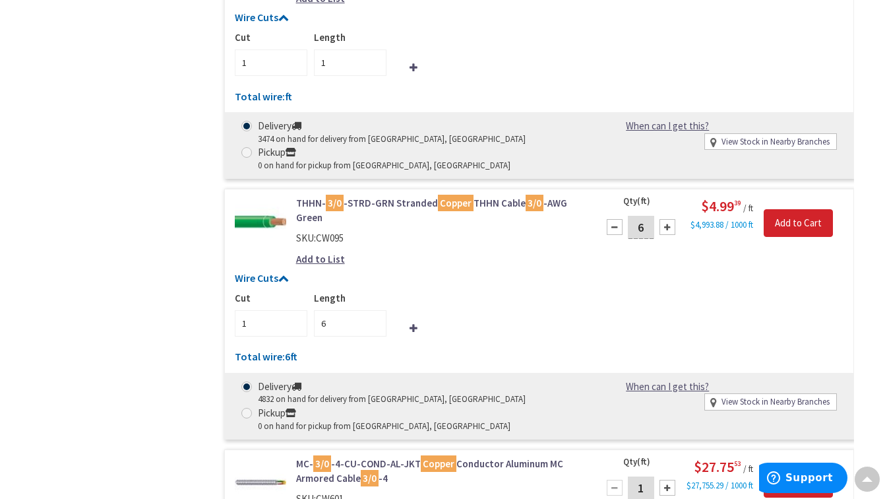
click at [665, 222] on div at bounding box center [668, 227] width 16 height 16
type input "7"
click at [665, 222] on div at bounding box center [668, 227] width 16 height 16
type input "8"
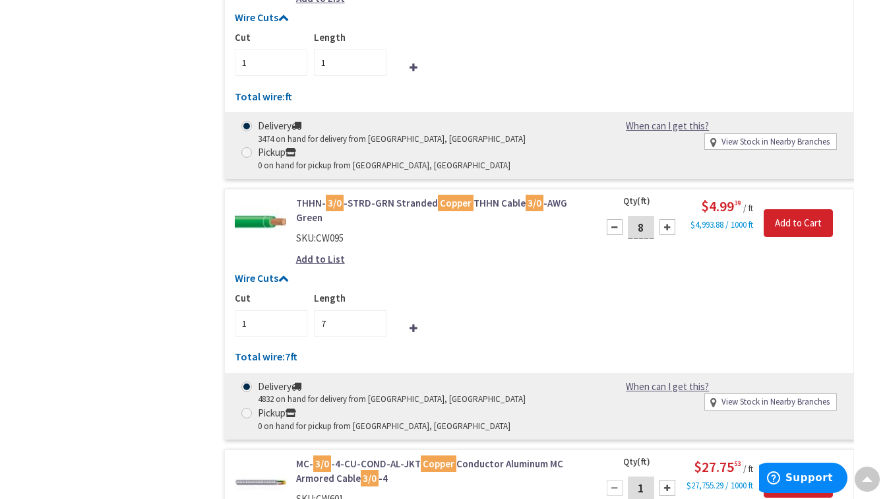
type input "8"
click at [665, 222] on div at bounding box center [668, 227] width 16 height 16
type input "9"
click at [665, 222] on div at bounding box center [668, 227] width 16 height 16
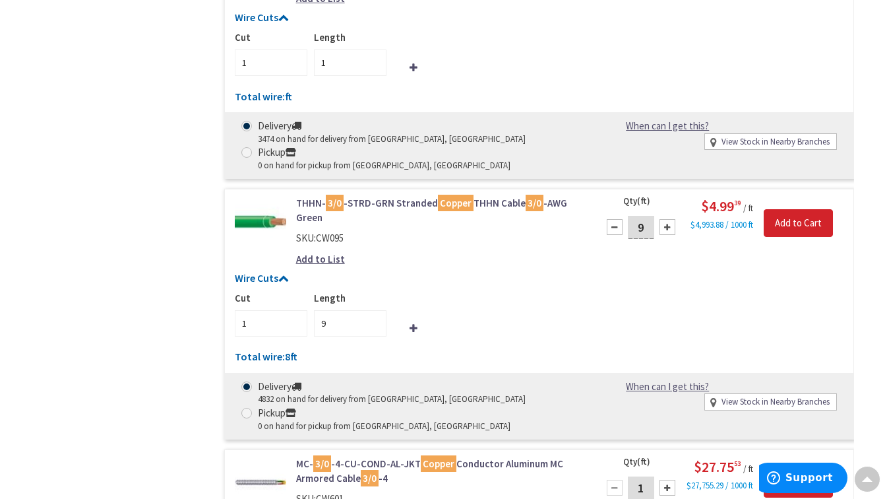
type input "10"
click at [665, 222] on div at bounding box center [668, 227] width 16 height 16
type input "11"
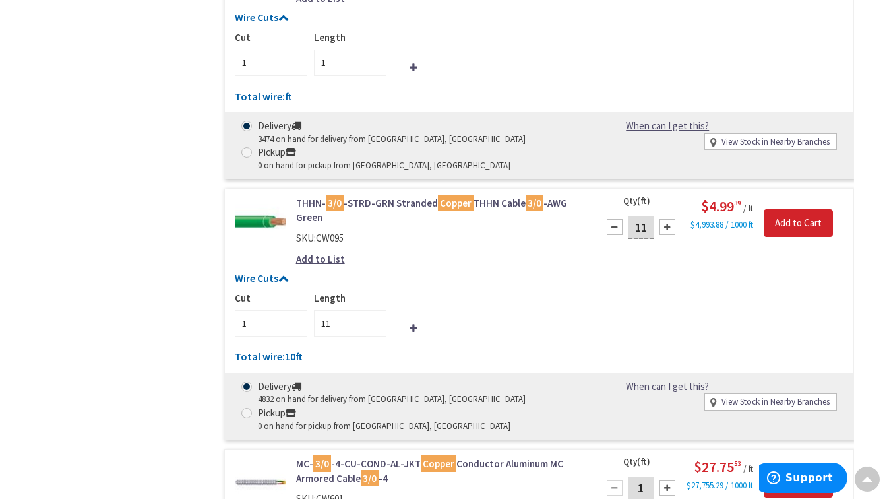
click at [665, 222] on div at bounding box center [668, 227] width 16 height 16
type input "12"
click at [665, 222] on div at bounding box center [668, 227] width 16 height 16
type input "13"
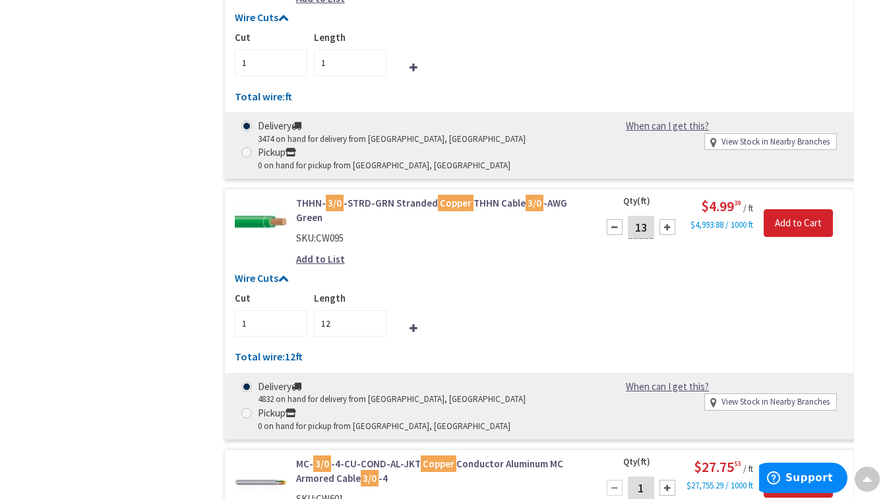
type input "13"
click at [665, 222] on div at bounding box center [668, 227] width 16 height 16
type input "14"
click at [665, 222] on div at bounding box center [668, 227] width 16 height 16
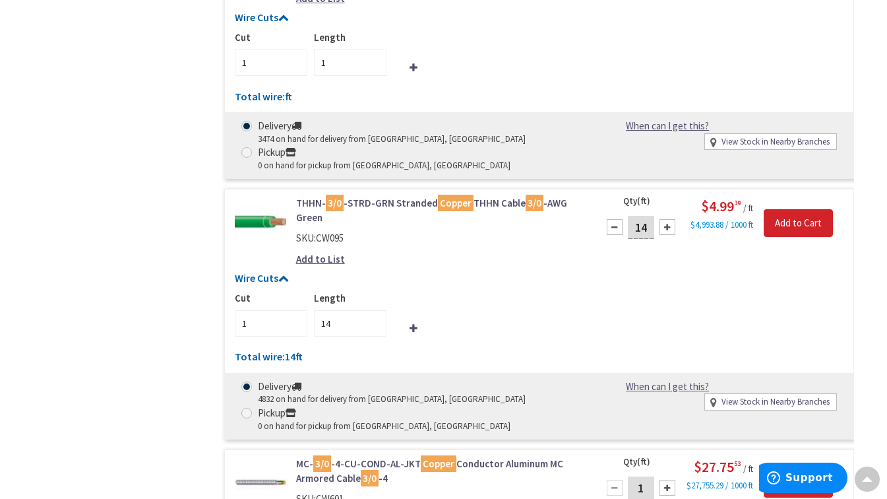
type input "15"
click at [665, 222] on div at bounding box center [668, 227] width 16 height 16
type input "16"
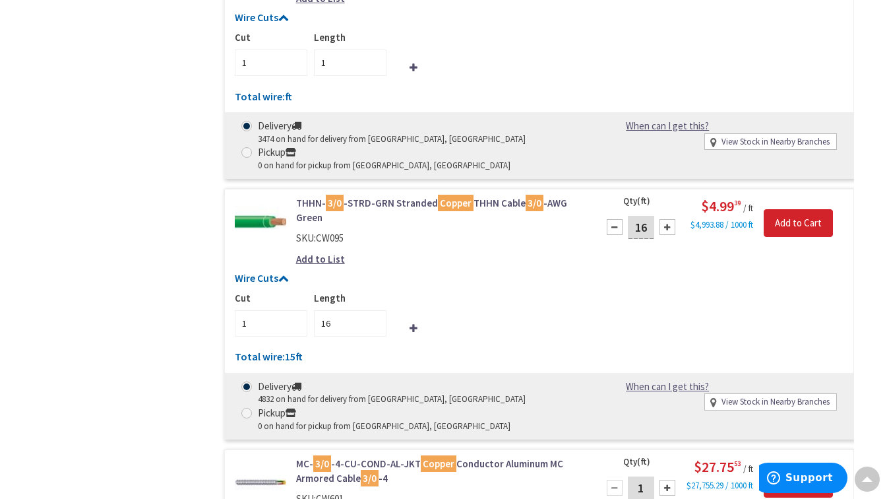
click at [665, 222] on div at bounding box center [668, 227] width 16 height 16
type input "17"
click at [665, 222] on div at bounding box center [668, 227] width 16 height 16
type input "18"
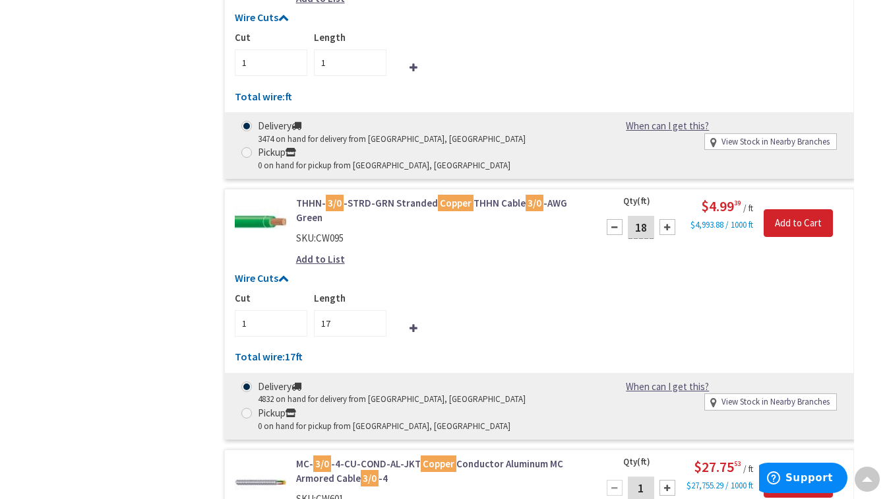
type input "18"
click at [665, 222] on div at bounding box center [668, 227] width 16 height 16
type input "19"
click at [665, 222] on div at bounding box center [668, 227] width 16 height 16
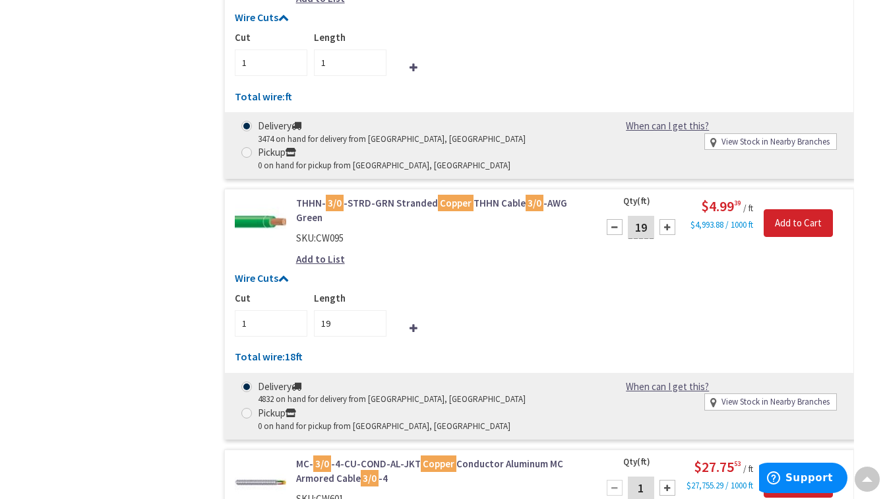
type input "20"
click at [665, 222] on div at bounding box center [668, 227] width 16 height 16
type input "21"
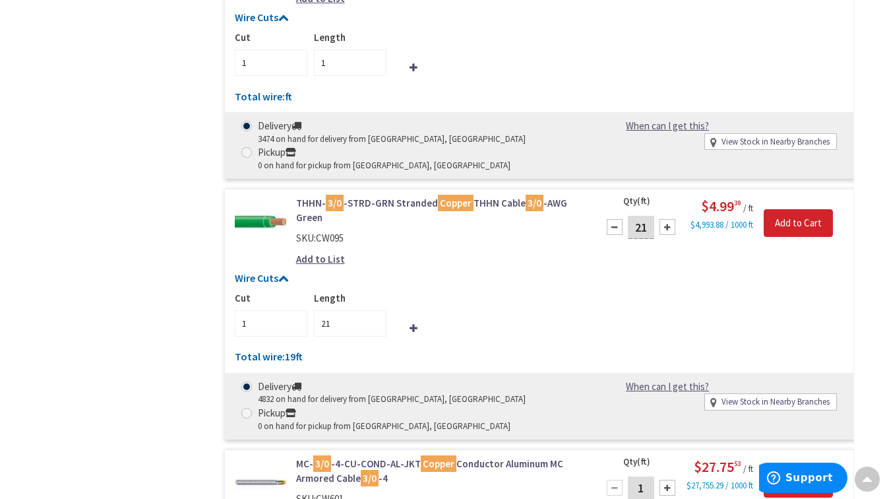
click at [665, 222] on div at bounding box center [668, 227] width 16 height 16
type input "22"
click at [665, 222] on div at bounding box center [668, 227] width 16 height 16
type input "23"
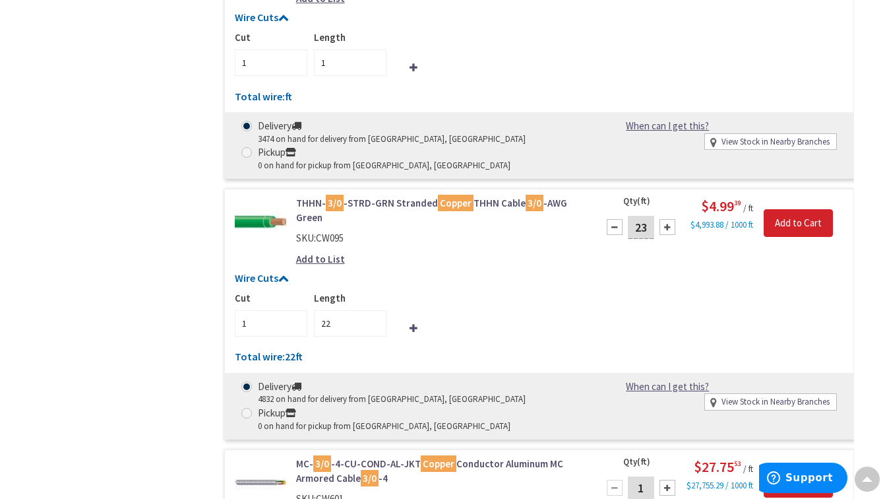
type input "23"
click at [665, 222] on div at bounding box center [668, 227] width 16 height 16
type input "24"
click at [665, 222] on div at bounding box center [668, 227] width 16 height 16
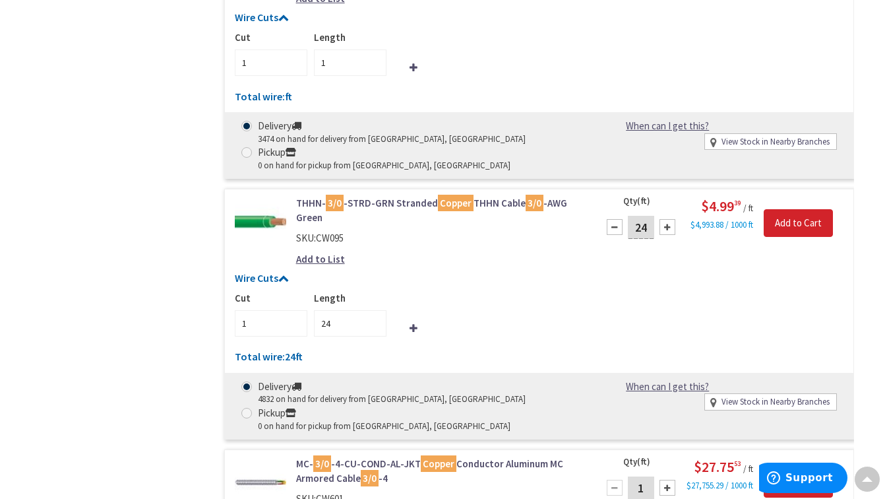
type input "25"
click at [665, 222] on div at bounding box center [668, 227] width 16 height 16
type input "26"
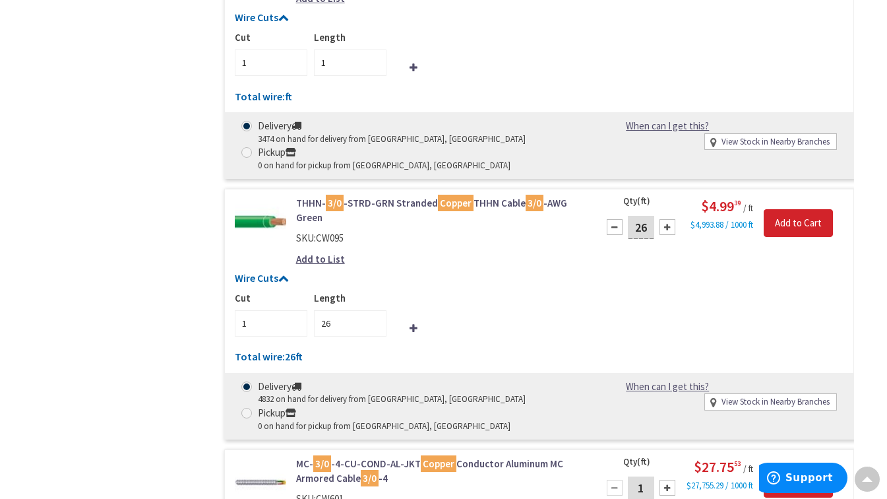
click at [667, 222] on div at bounding box center [668, 227] width 16 height 16
type input "27"
click at [667, 222] on div at bounding box center [668, 227] width 16 height 16
type input "28"
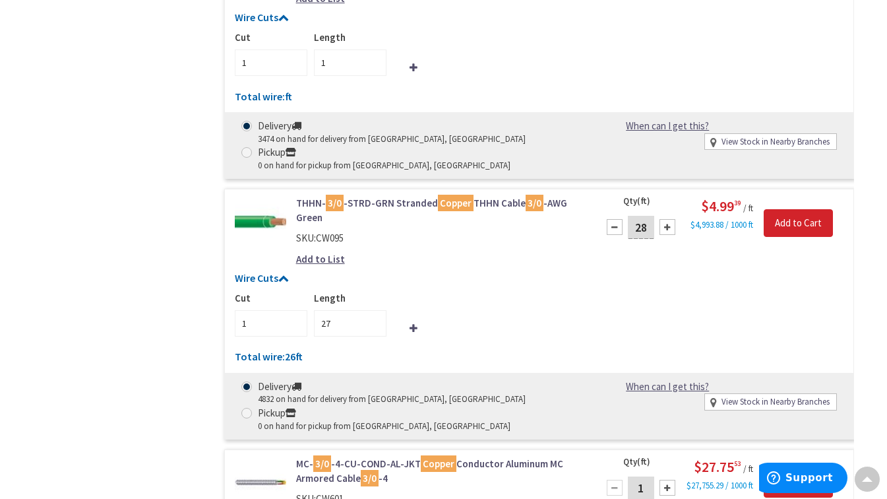
type input "28"
click at [667, 222] on div at bounding box center [668, 227] width 16 height 16
type input "29"
click at [667, 222] on div at bounding box center [668, 227] width 16 height 16
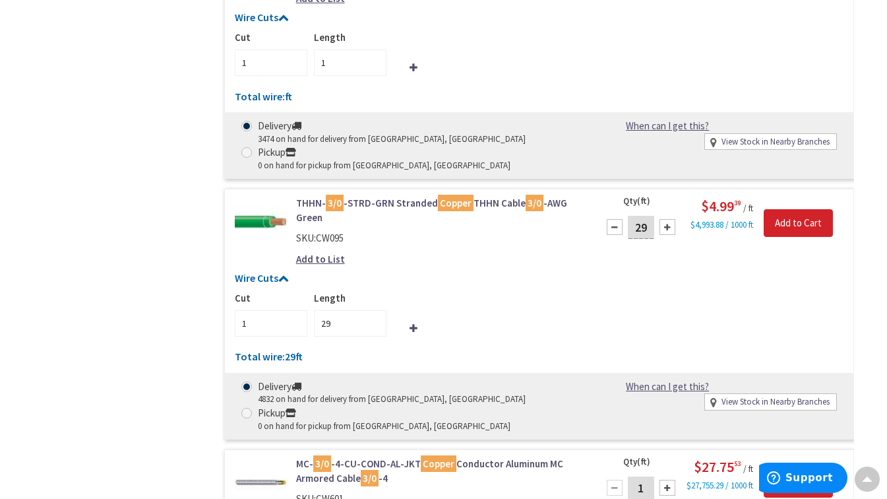
type input "30"
click at [791, 215] on input "Add to Cart" at bounding box center [798, 223] width 69 height 28
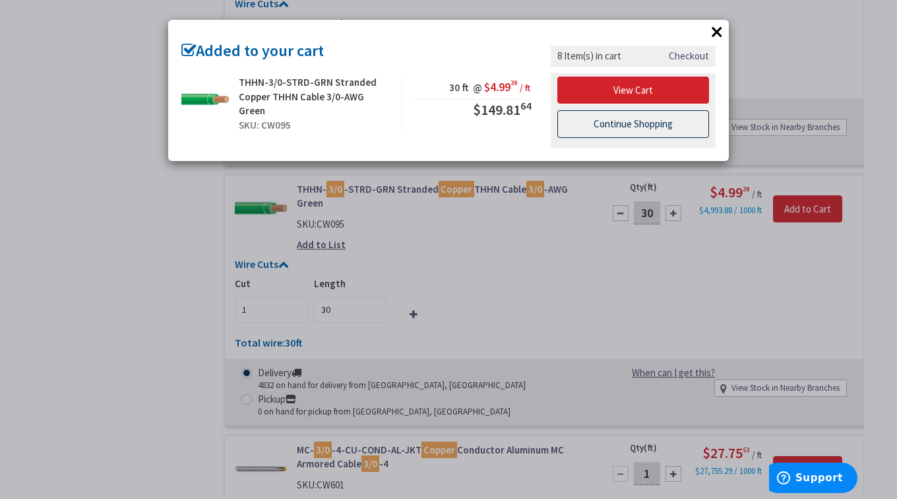
click at [600, 127] on link "Continue Shopping" at bounding box center [633, 124] width 152 height 28
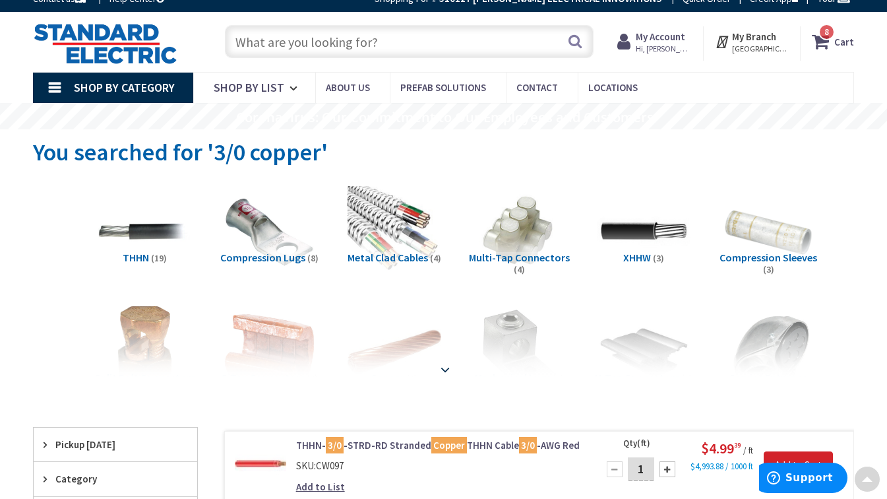
scroll to position [0, 0]
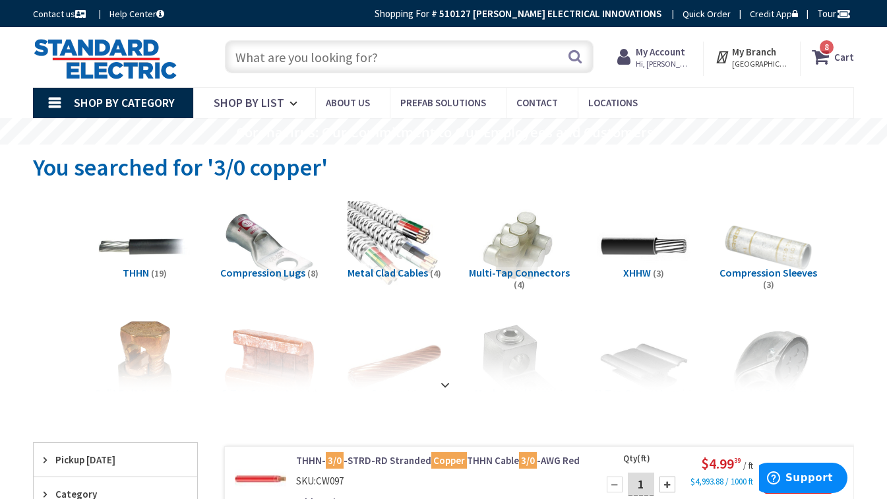
click at [389, 49] on input "text" at bounding box center [409, 56] width 369 height 33
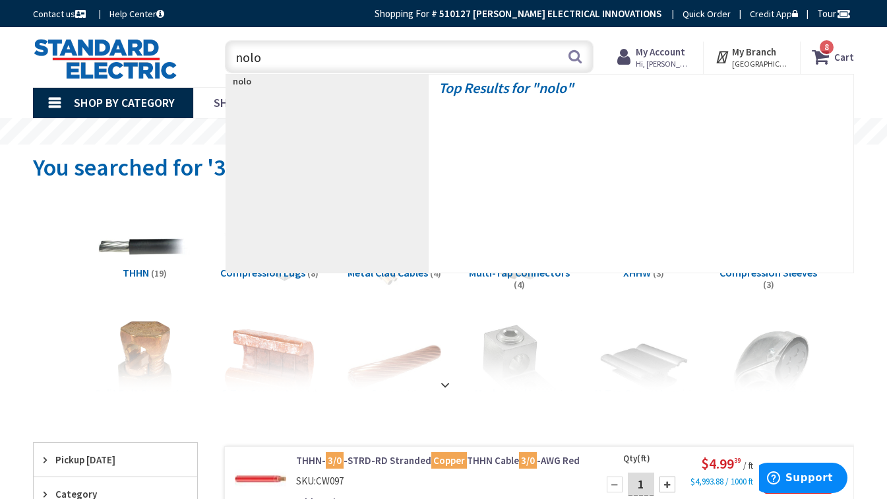
type input "nolox"
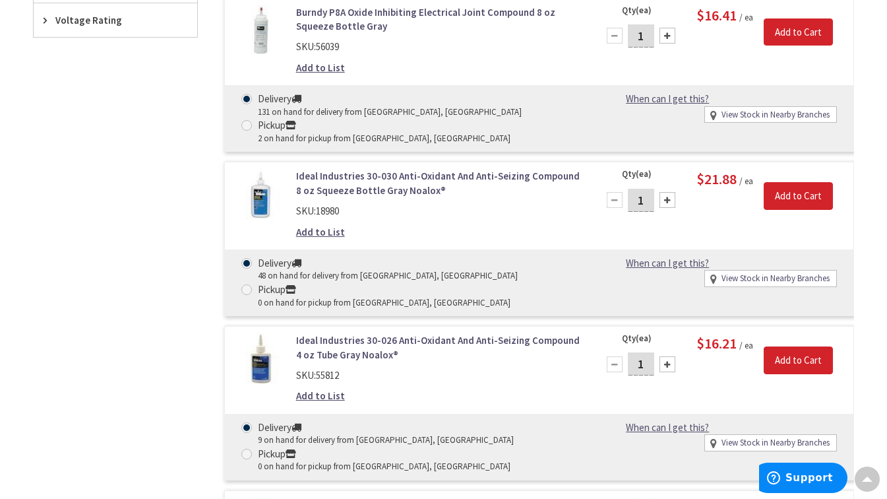
scroll to position [528, 0]
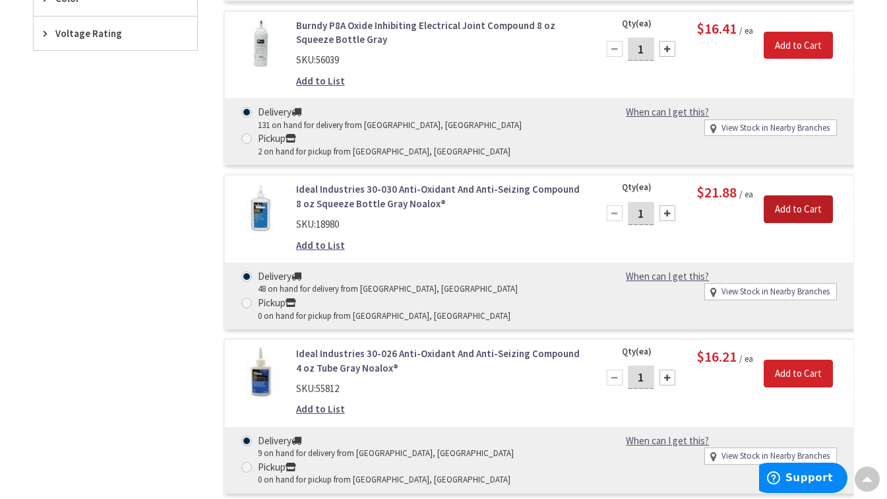
click at [792, 206] on input "Add to Cart" at bounding box center [798, 209] width 69 height 28
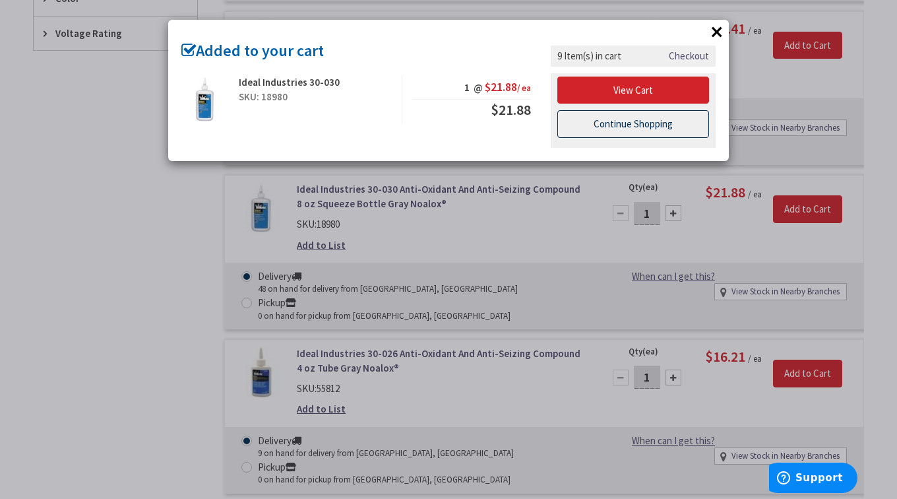
click at [659, 132] on link "Continue Shopping" at bounding box center [633, 124] width 152 height 28
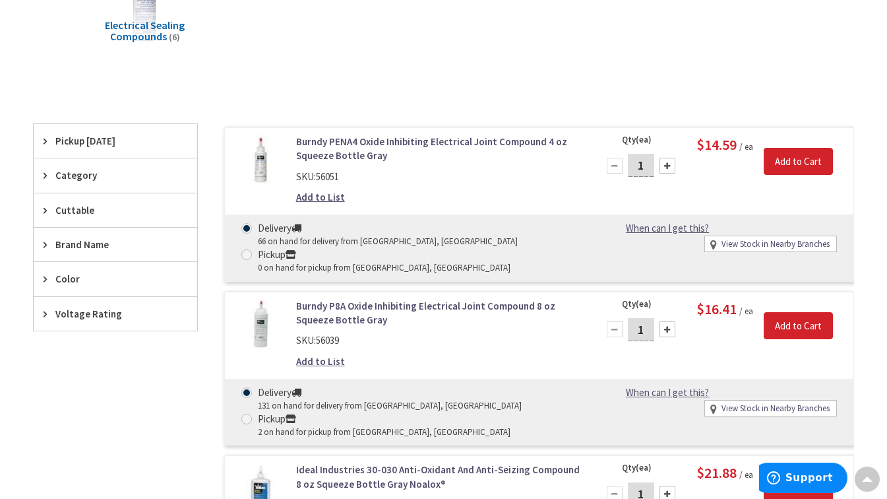
scroll to position [0, 0]
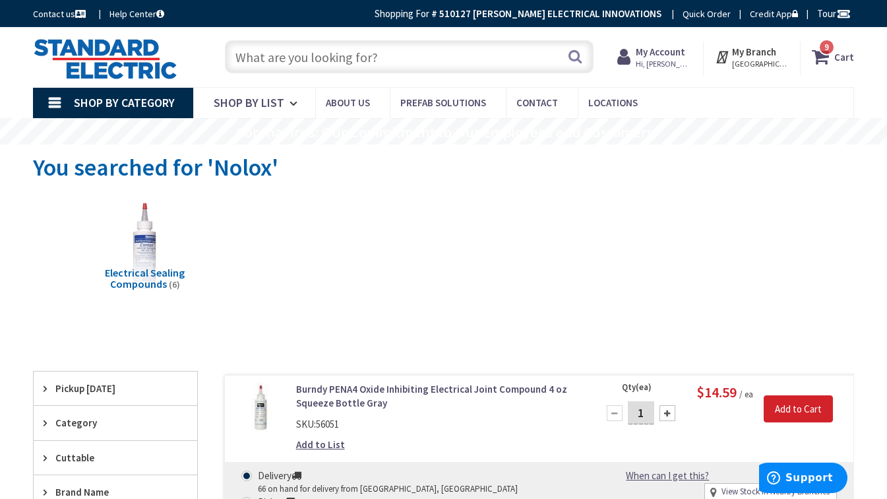
click at [323, 60] on input "text" at bounding box center [409, 56] width 369 height 33
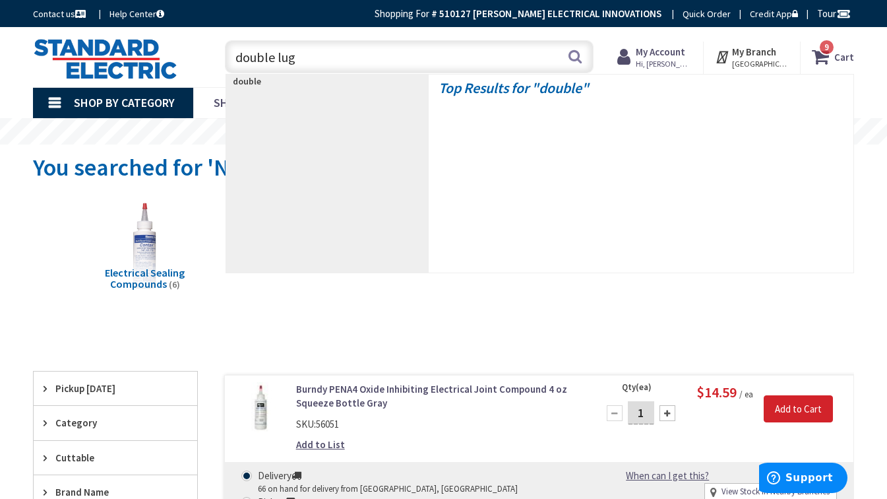
type input "double lugs"
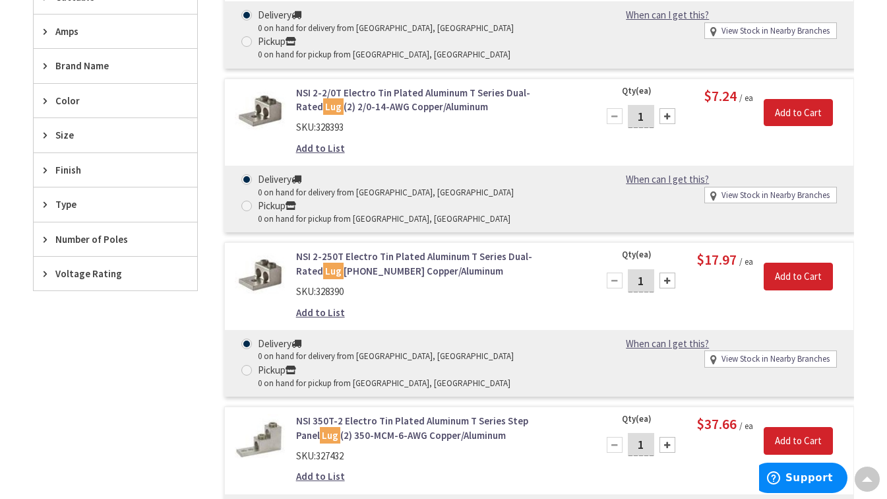
scroll to position [462, 0]
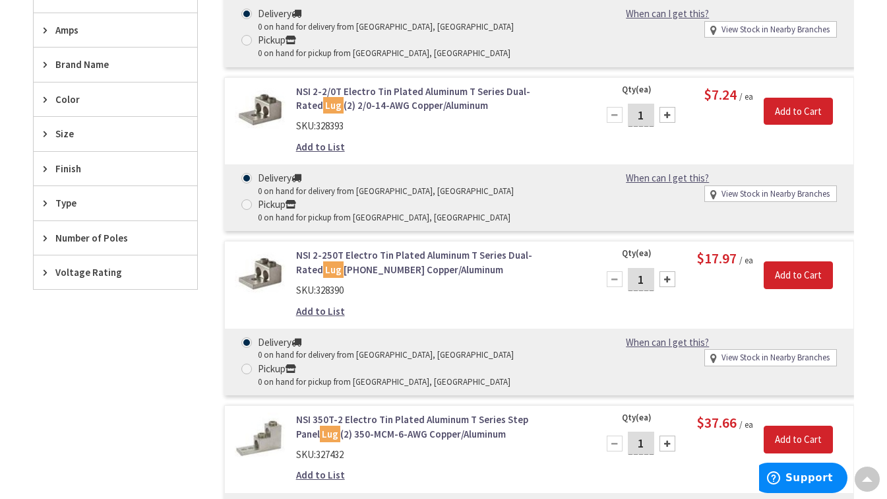
click at [669, 280] on div at bounding box center [668, 279] width 16 height 16
type input "4"
click at [778, 274] on input "Add to Cart" at bounding box center [798, 275] width 69 height 28
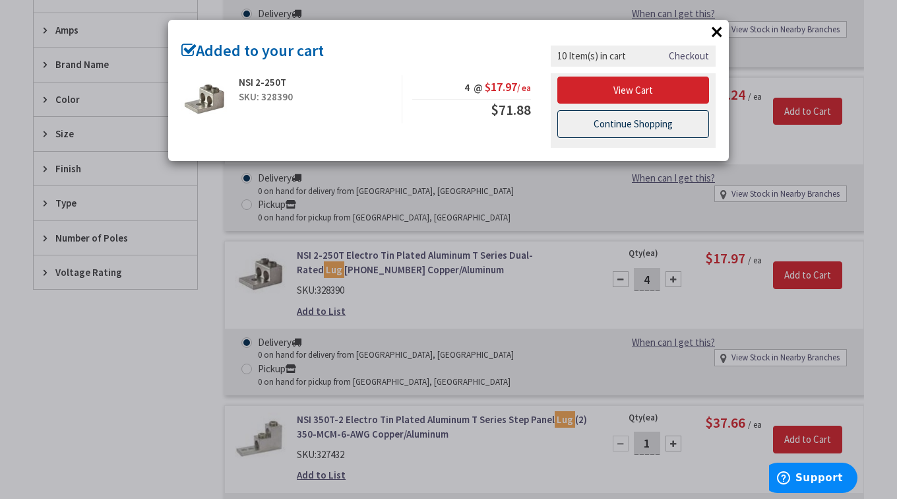
click at [632, 127] on link "Continue Shopping" at bounding box center [633, 124] width 152 height 28
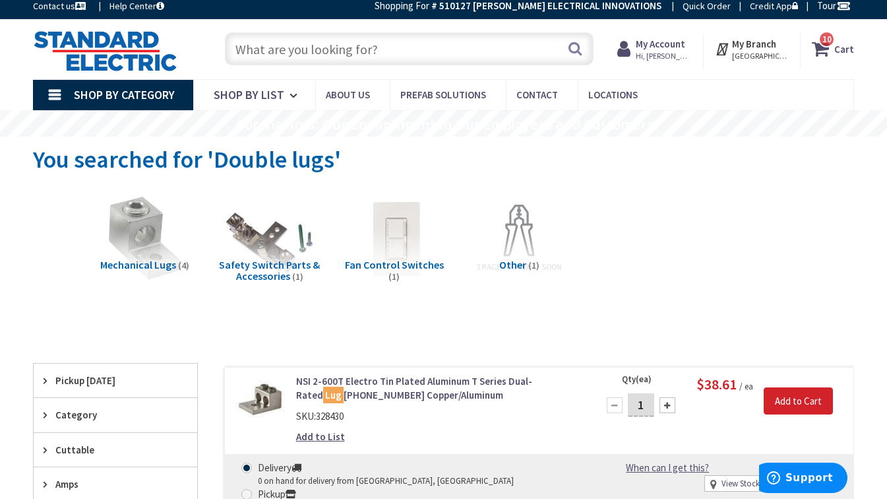
scroll to position [0, 0]
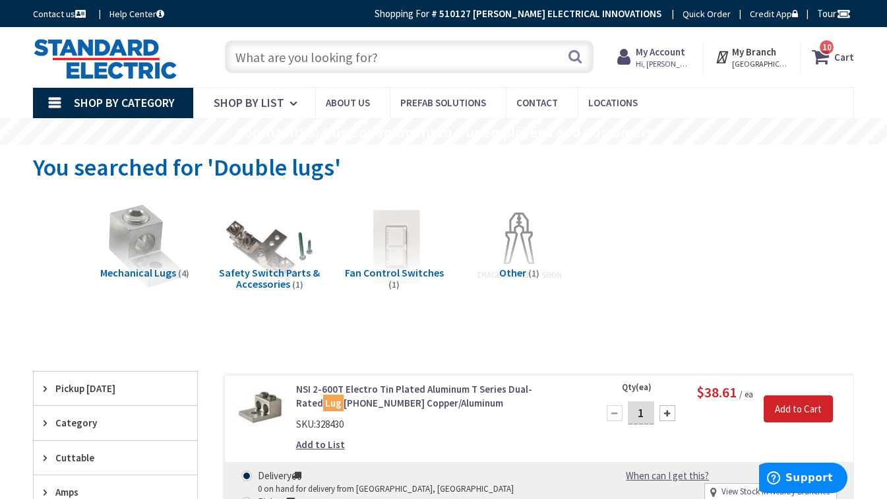
click at [826, 58] on icon at bounding box center [823, 57] width 22 height 24
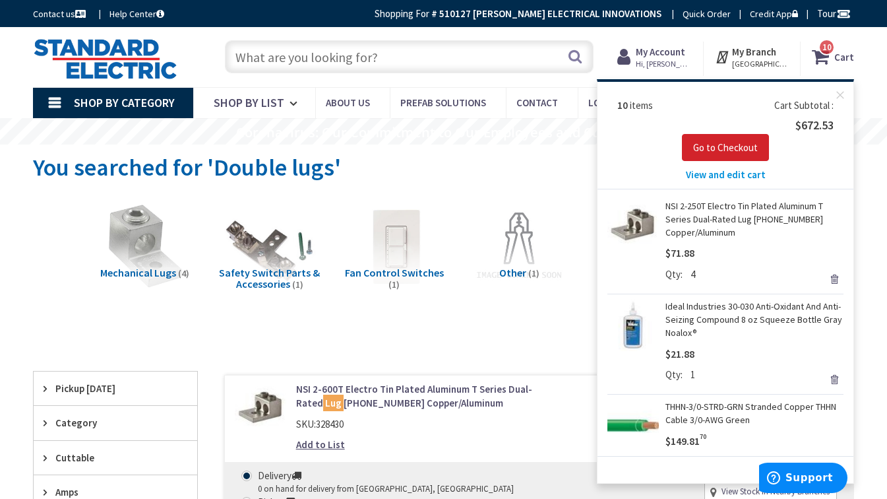
click at [735, 173] on span "View and edit cart" at bounding box center [726, 174] width 80 height 13
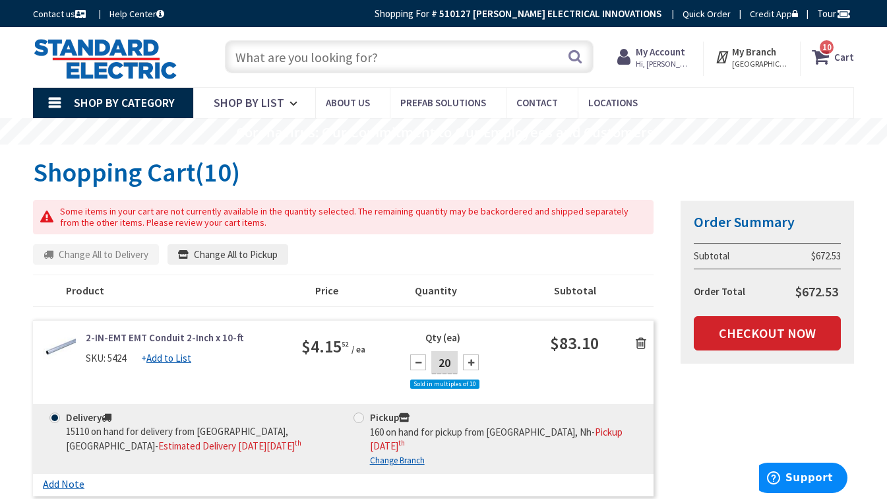
click at [385, 64] on input "text" at bounding box center [409, 56] width 369 height 33
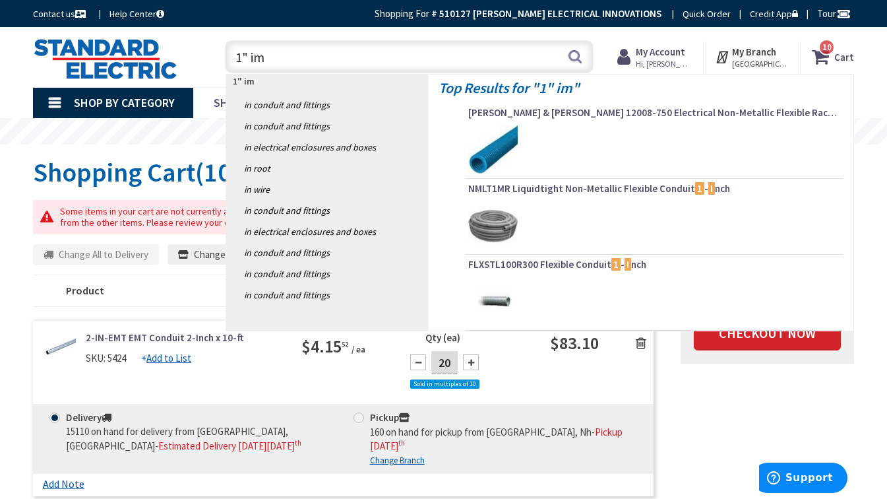
type input "1" imc"
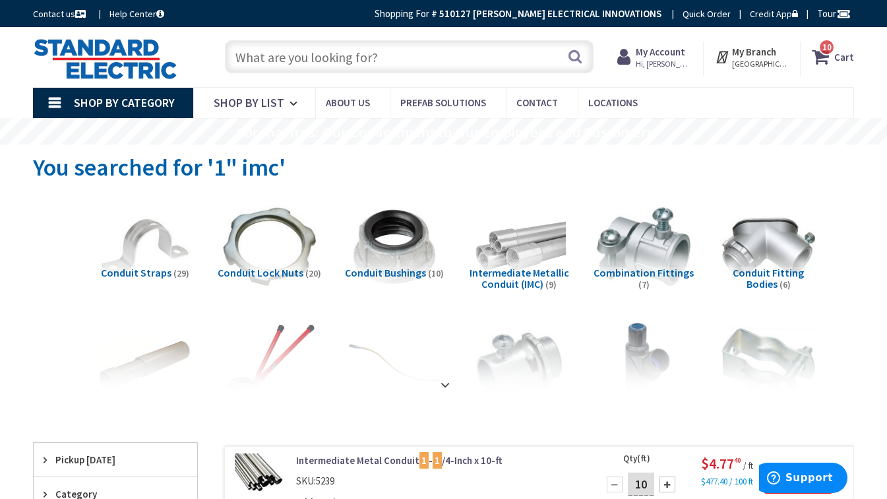
click at [334, 55] on input "text" at bounding box center [409, 56] width 369 height 33
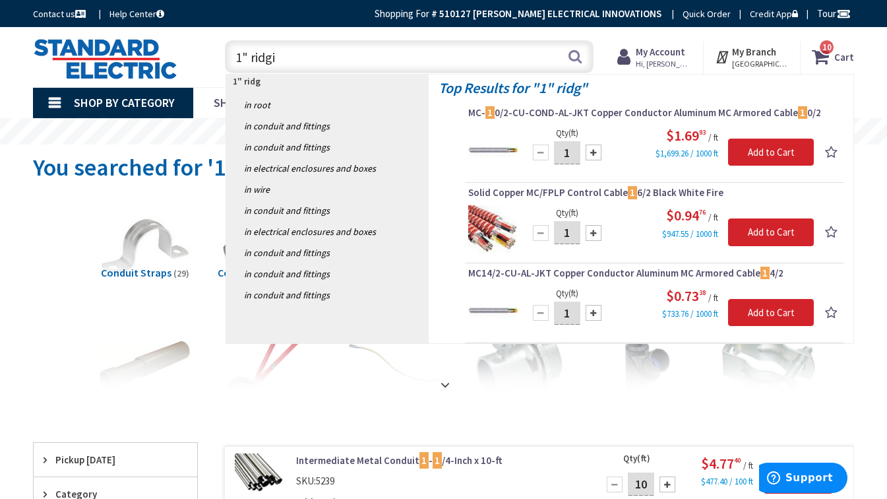
type input "1" ridgid"
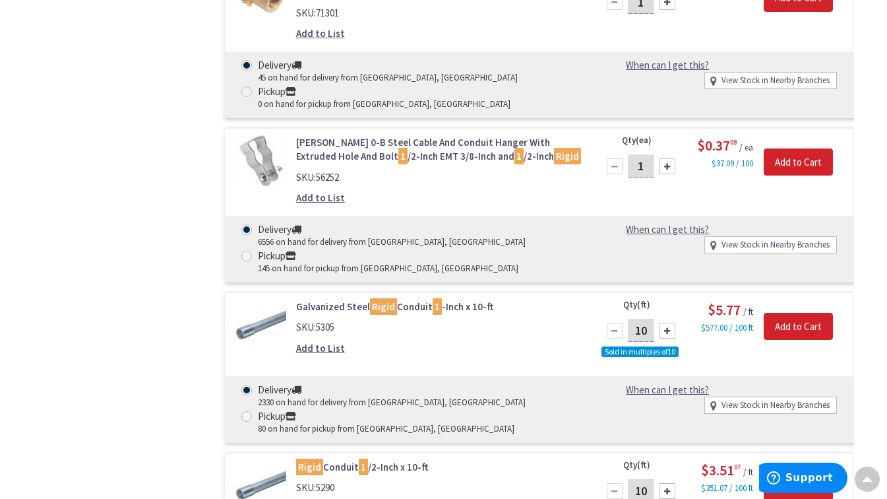
scroll to position [2788, 0]
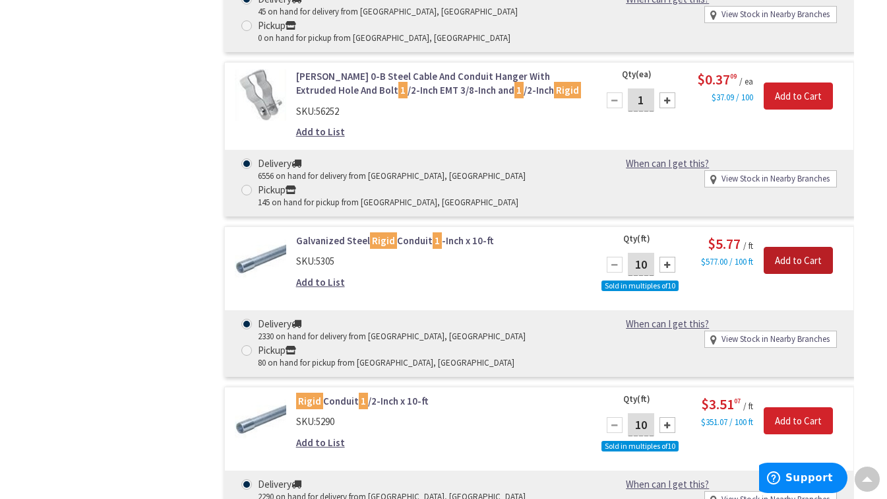
click at [782, 248] on input "Add to Cart" at bounding box center [798, 261] width 69 height 28
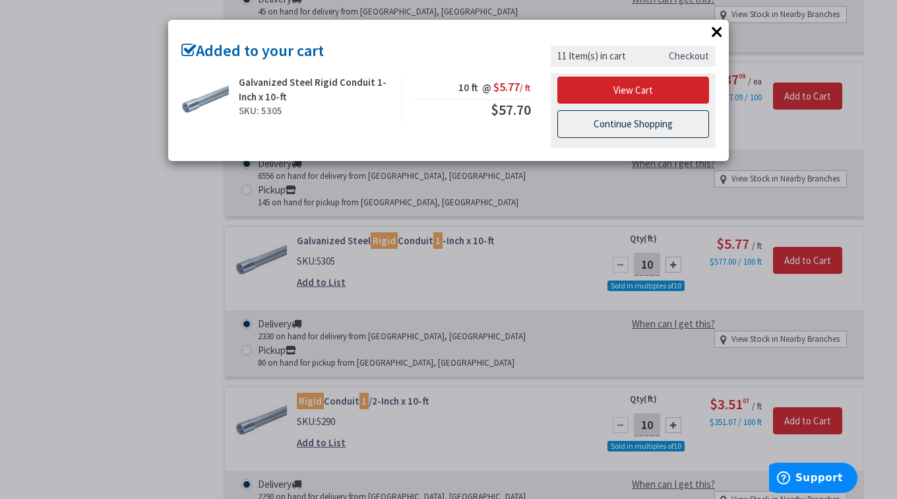
click at [592, 124] on link "Continue Shopping" at bounding box center [633, 124] width 152 height 28
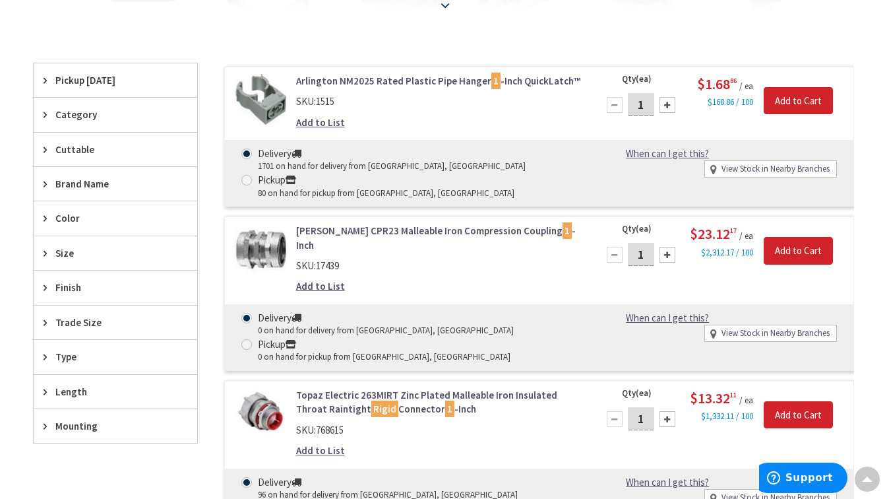
scroll to position [66, 0]
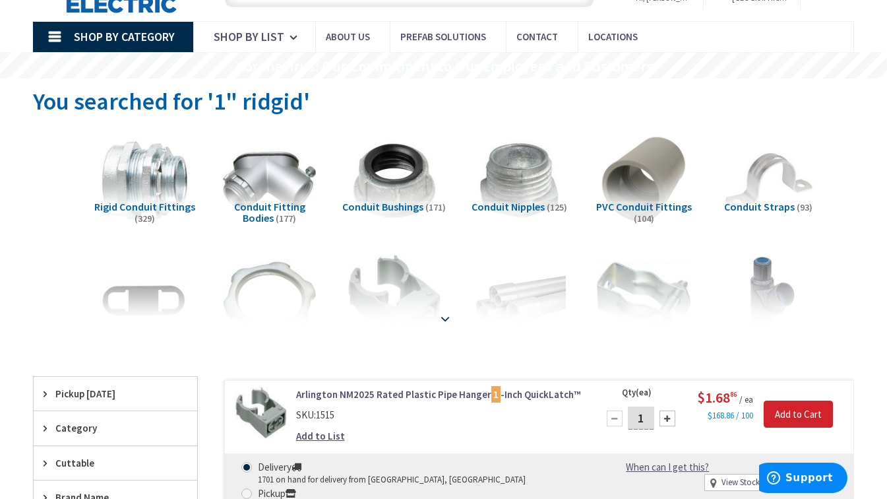
click at [439, 309] on div at bounding box center [443, 289] width 755 height 73
click at [444, 313] on strong at bounding box center [445, 318] width 16 height 15
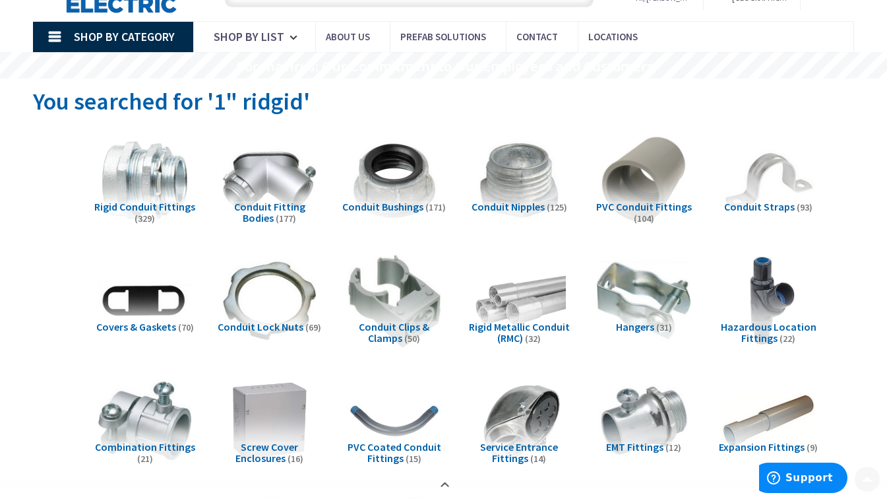
scroll to position [0, 0]
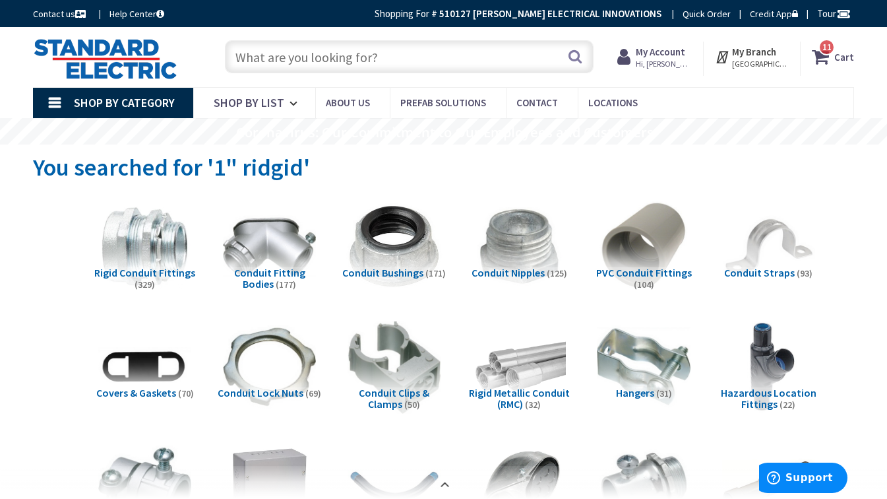
click at [391, 261] on img at bounding box center [394, 246] width 103 height 103
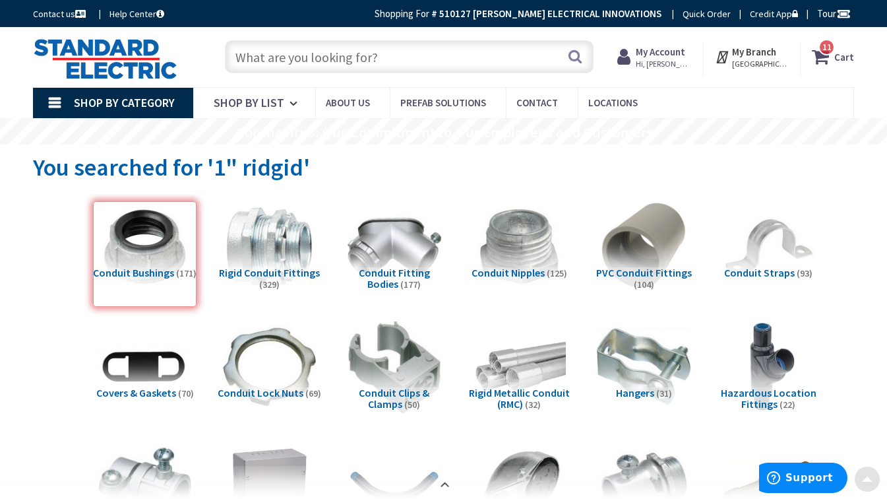
click at [325, 62] on input "text" at bounding box center [409, 56] width 369 height 33
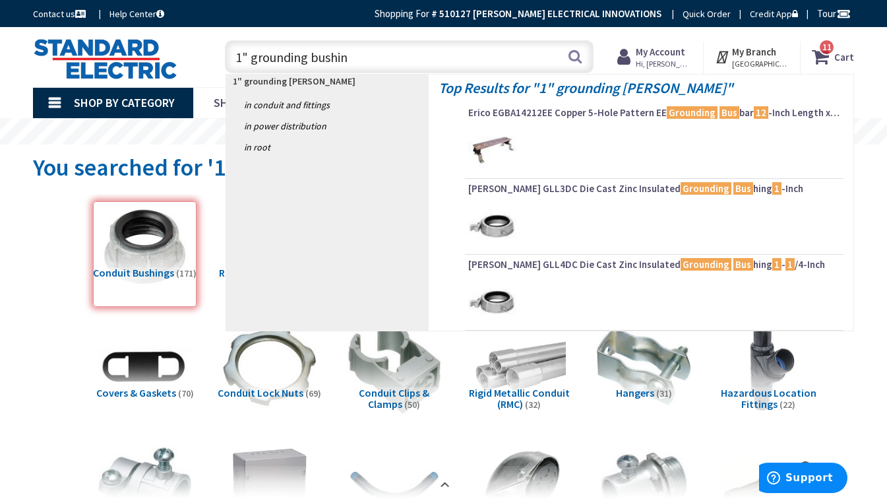
type input "1" grounding bushing"
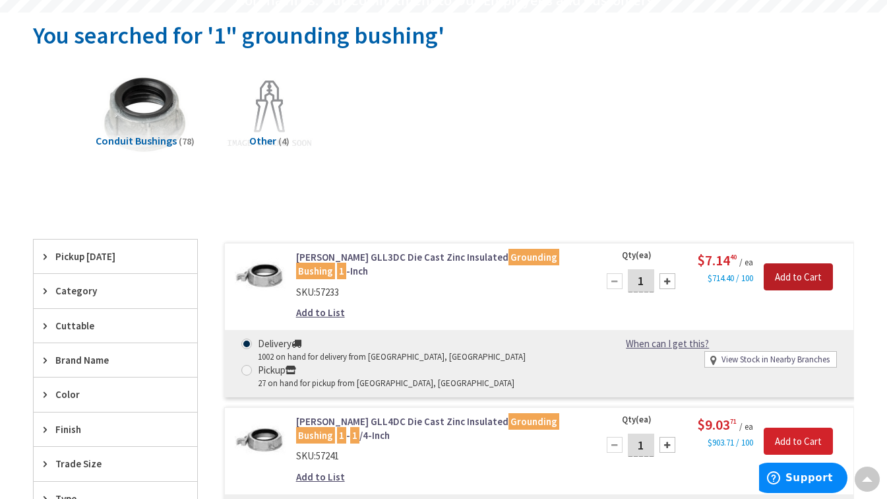
click at [781, 268] on input "Add to Cart" at bounding box center [798, 277] width 69 height 28
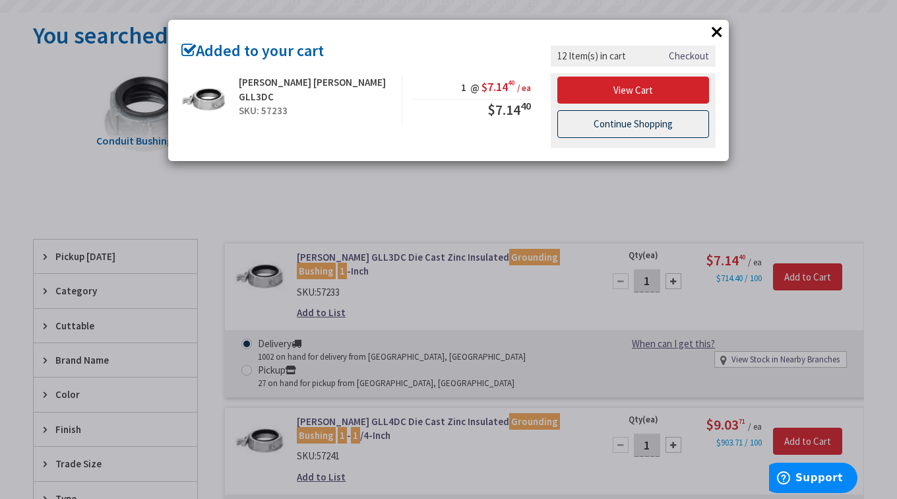
click at [580, 126] on link "Continue Shopping" at bounding box center [633, 124] width 152 height 28
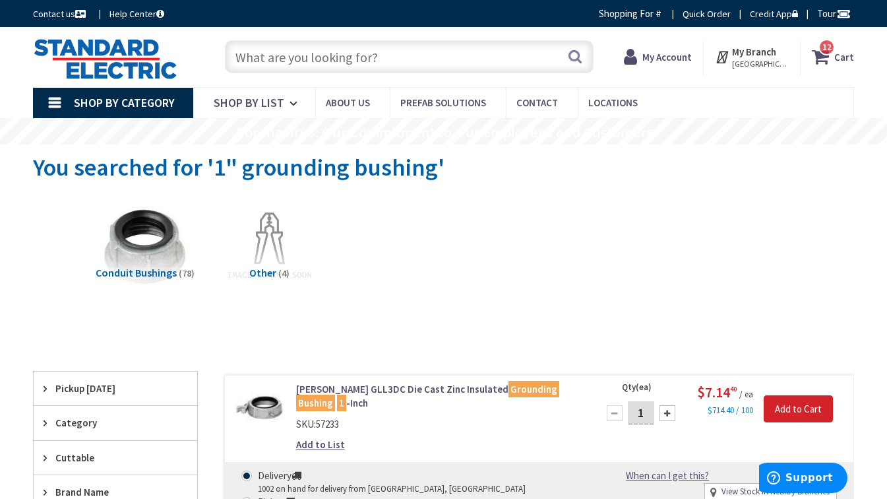
click at [302, 55] on input "text" at bounding box center [409, 56] width 369 height 33
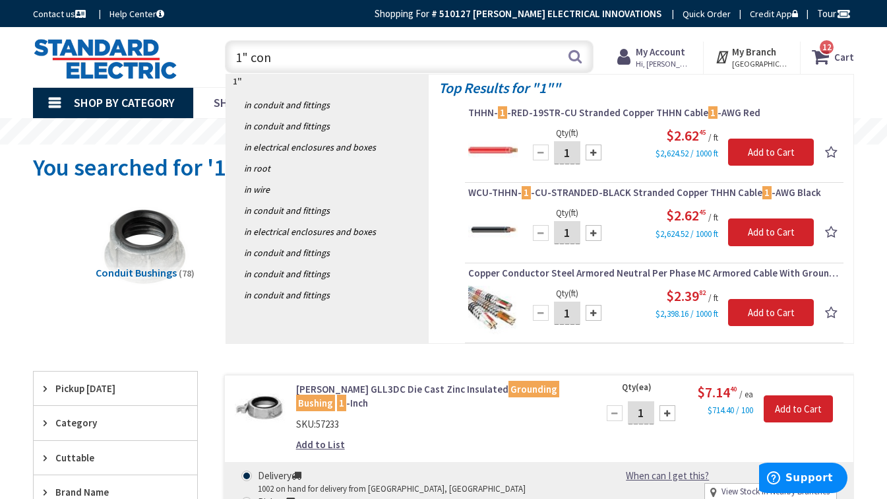
type input "1" conn"
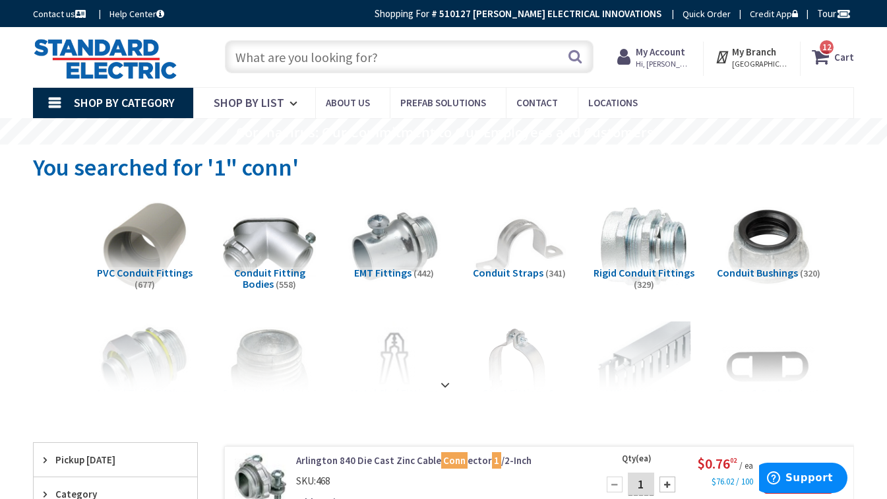
click at [330, 70] on input "text" at bounding box center [409, 56] width 369 height 33
type input "!"
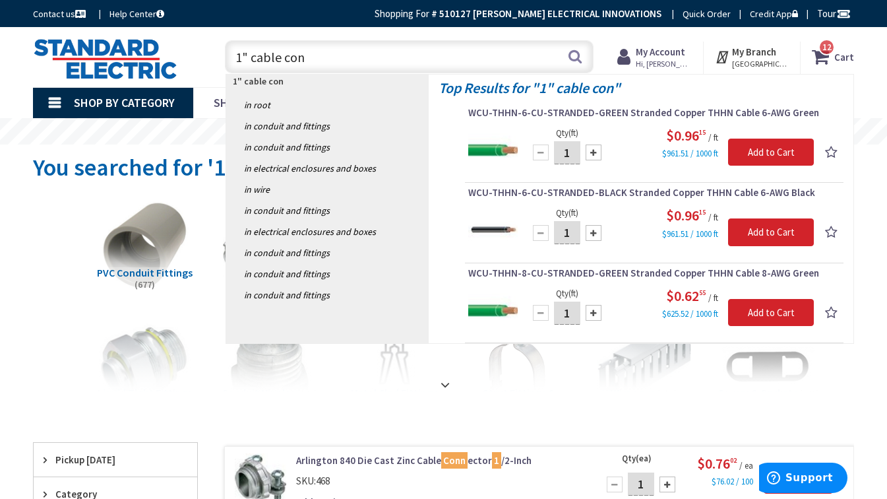
type input "1" cable conn"
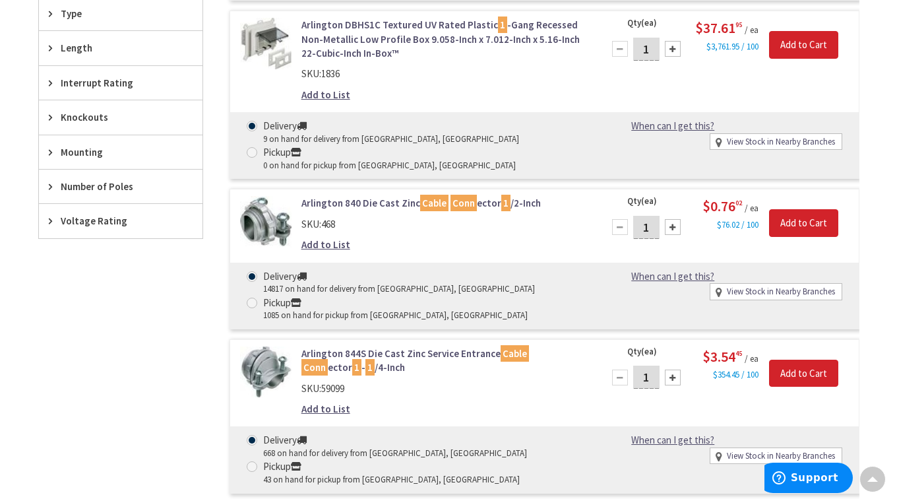
scroll to position [857, 0]
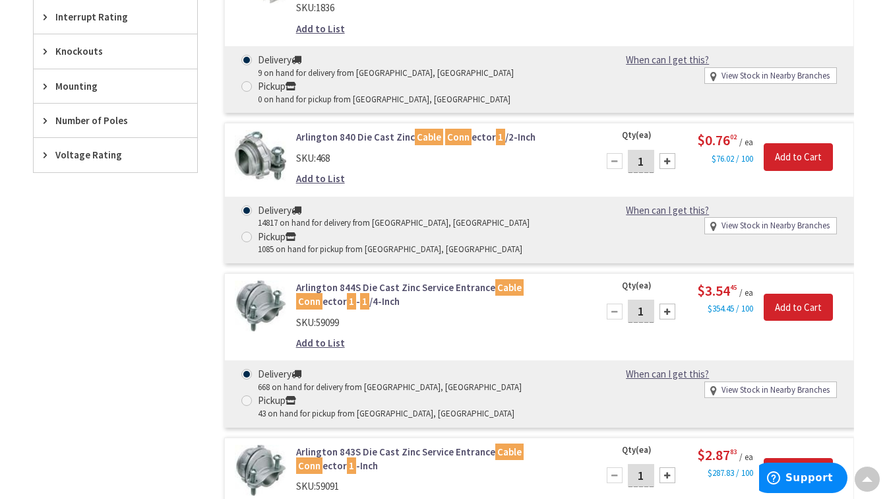
click at [666, 313] on div at bounding box center [668, 311] width 16 height 16
type input "4"
click at [786, 309] on input "Add to Cart" at bounding box center [798, 307] width 69 height 28
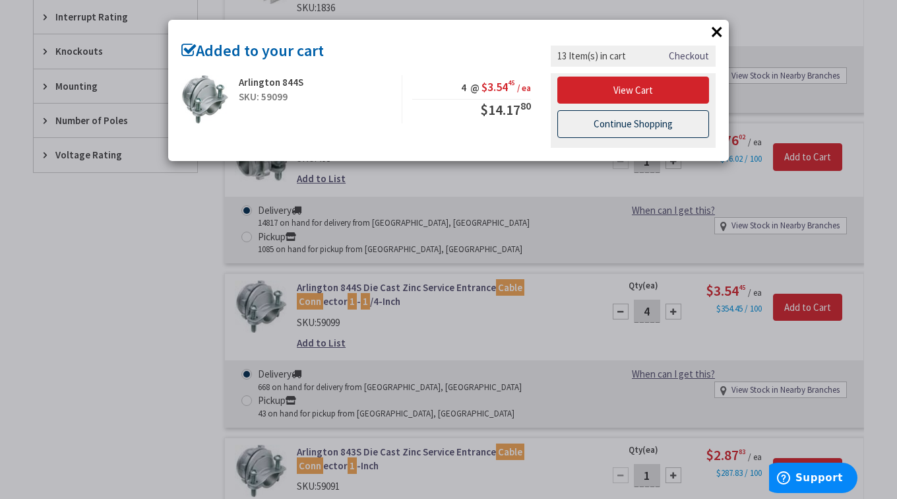
click at [670, 129] on link "Continue Shopping" at bounding box center [633, 124] width 152 height 28
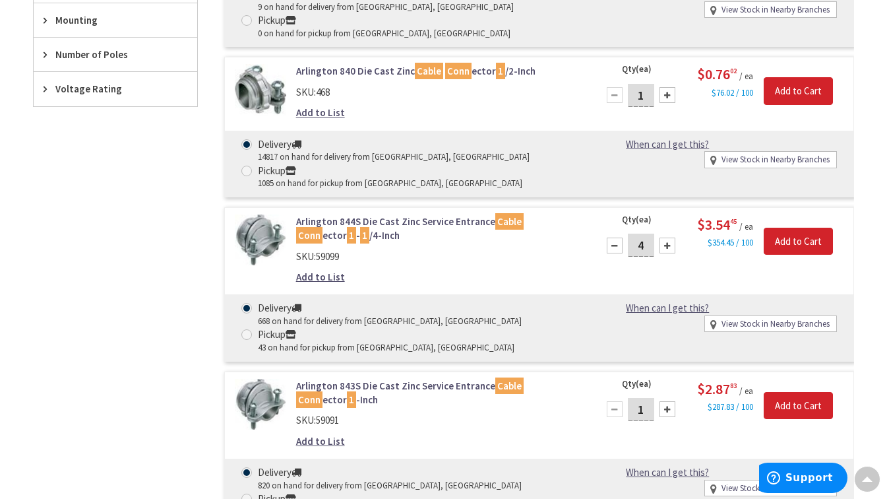
scroll to position [989, 0]
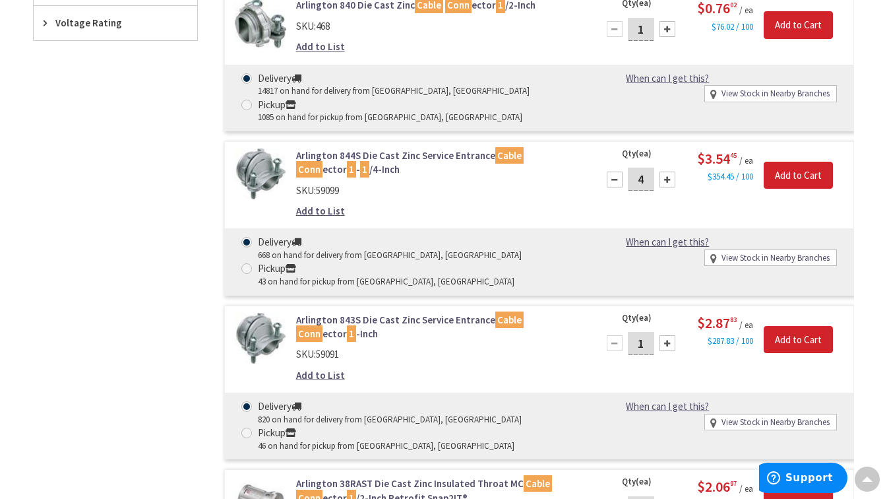
click at [668, 347] on div at bounding box center [668, 343] width 16 height 16
click at [605, 350] on div "5" at bounding box center [640, 343] width 79 height 26
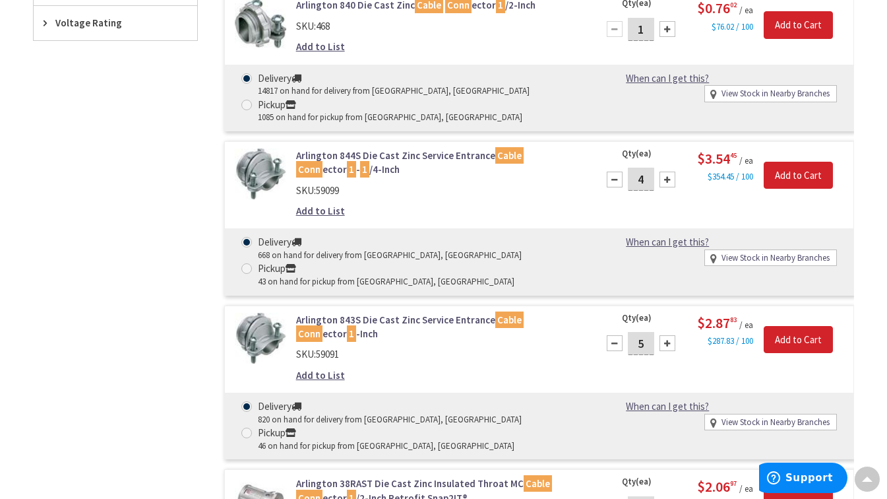
drag, startPoint x: 611, startPoint y: 350, endPoint x: 623, endPoint y: 344, distance: 13.3
click at [613, 346] on div at bounding box center [615, 343] width 16 height 16
type input "4"
click at [789, 341] on input "Add to Cart" at bounding box center [798, 340] width 69 height 28
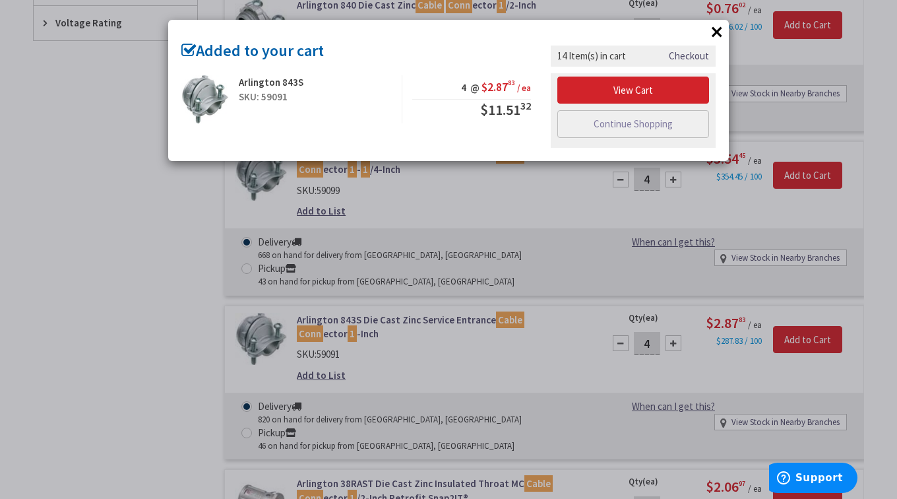
click at [148, 269] on div "× Added to your cart Arlington 843S SKU: 59091 4 @ $2.87 83 / ea $11.51 32 Chec…" at bounding box center [448, 249] width 897 height 499
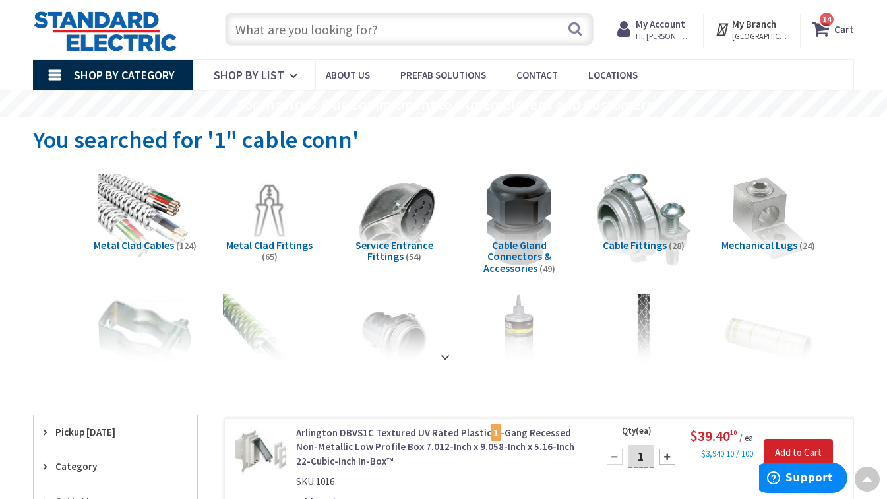
scroll to position [0, 0]
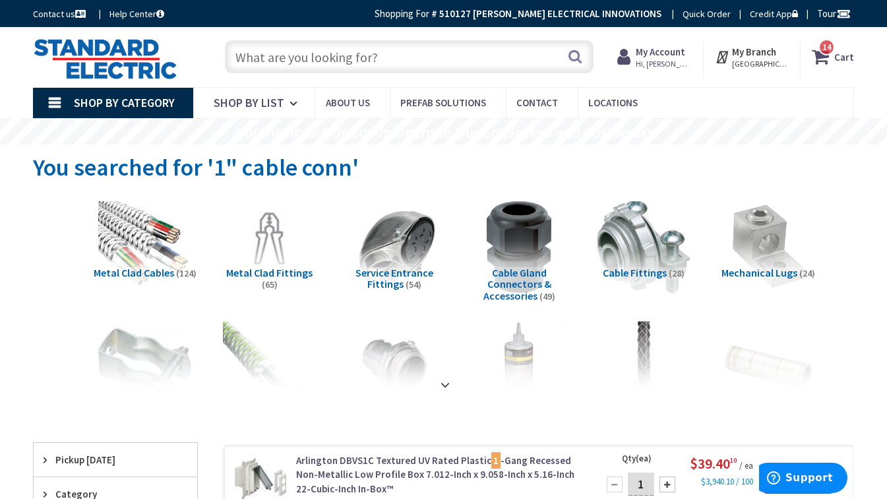
click at [309, 55] on input "text" at bounding box center [409, 56] width 369 height 33
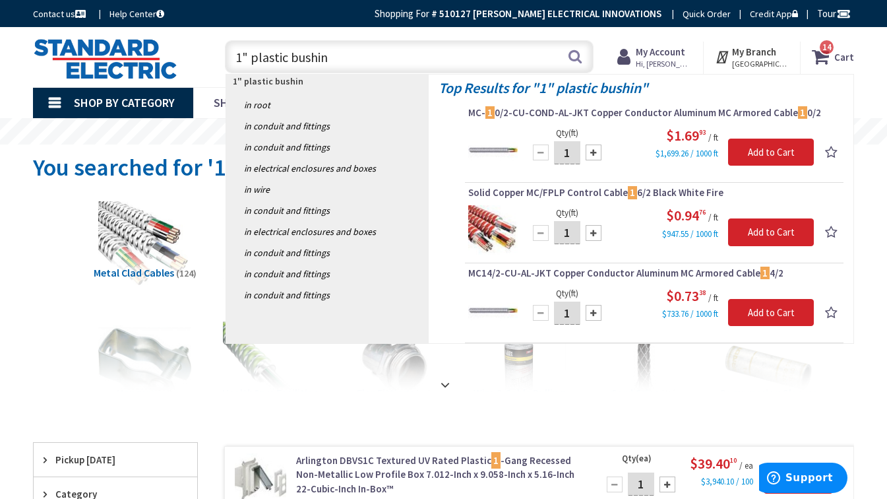
type input "1" plastic bushing"
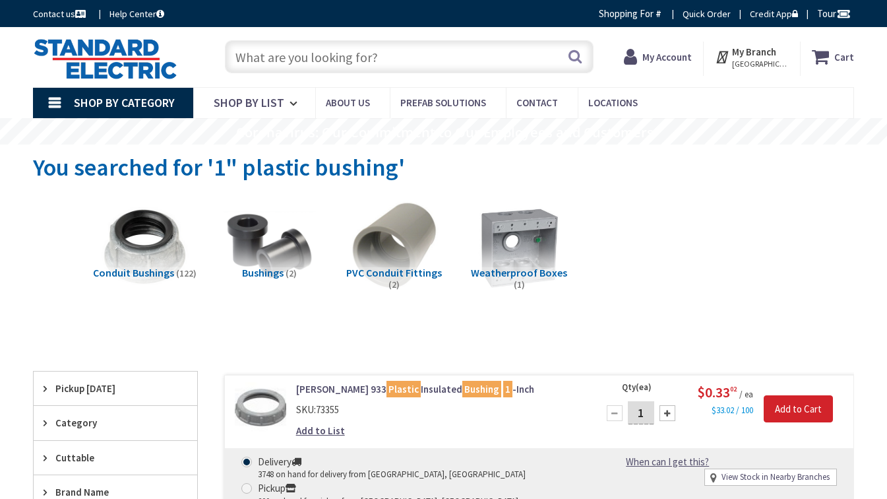
click at [667, 412] on div at bounding box center [668, 413] width 16 height 16
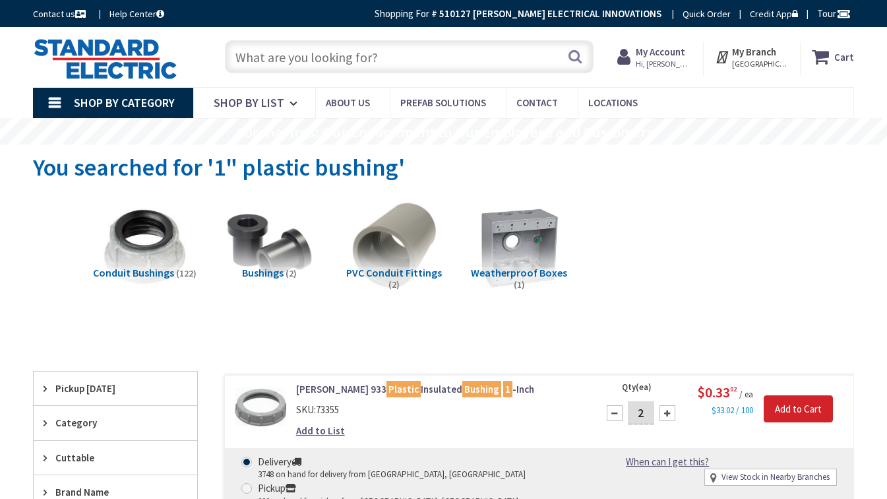
click at [667, 412] on div at bounding box center [668, 413] width 16 height 16
type input "4"
click at [785, 412] on input "Add to Cart" at bounding box center [798, 409] width 69 height 28
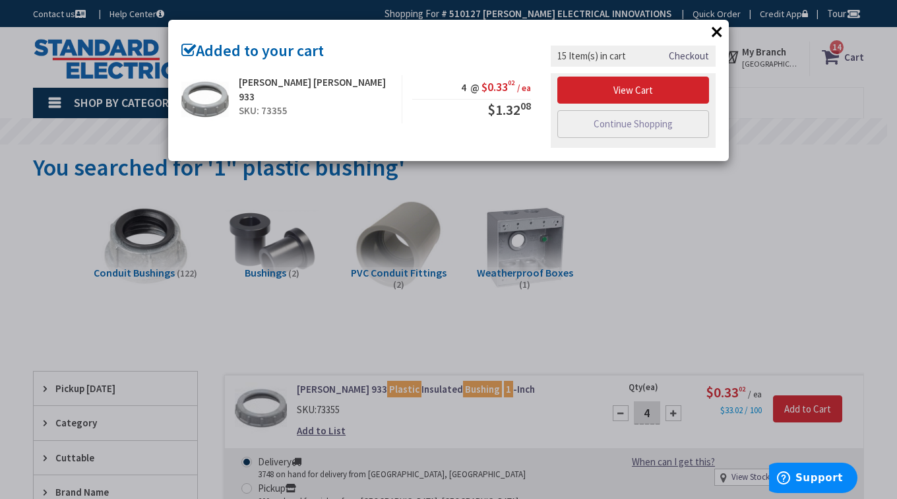
click at [831, 309] on div "× Added to your cart [PERSON_NAME] [PERSON_NAME] 933 SKU: 73355 4 @ $0.33 02 / …" at bounding box center [448, 249] width 897 height 499
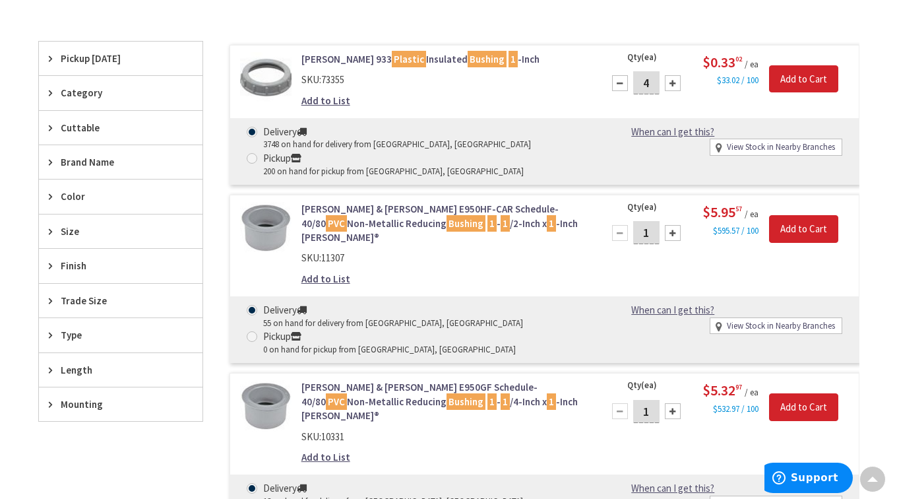
scroll to position [660, 0]
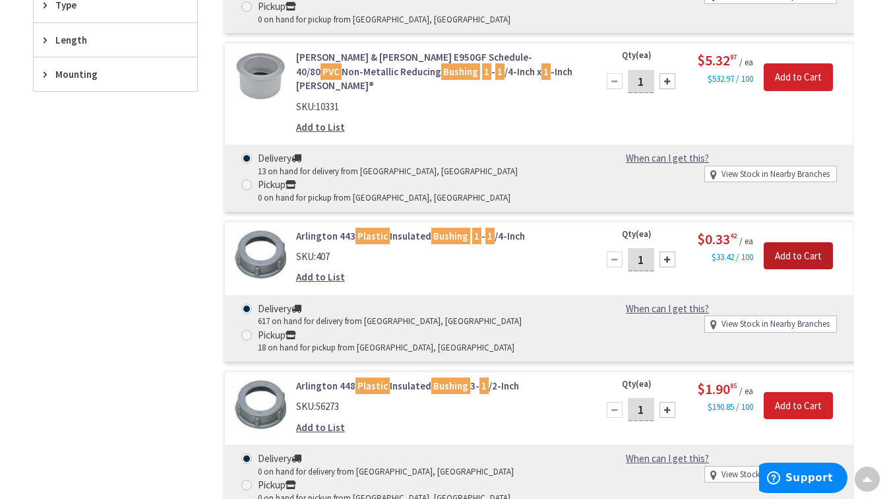
click at [809, 242] on input "Add to Cart" at bounding box center [798, 256] width 69 height 28
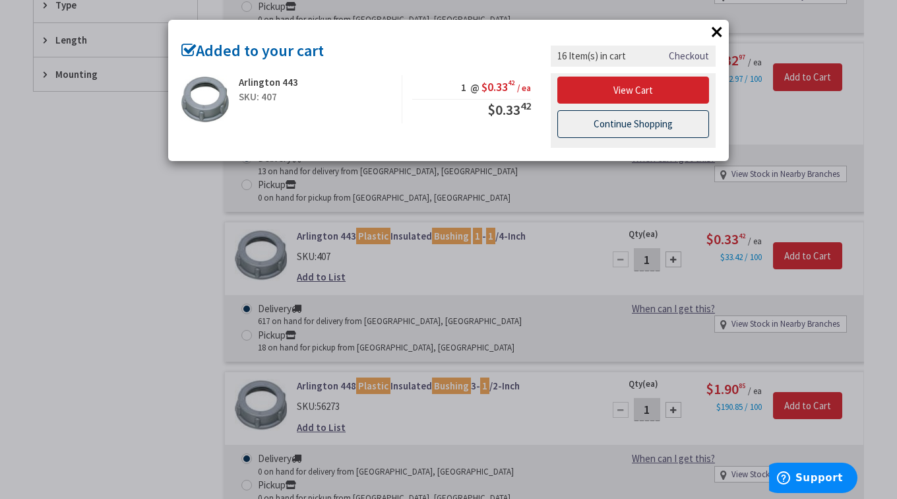
click at [654, 120] on link "Continue Shopping" at bounding box center [633, 124] width 152 height 28
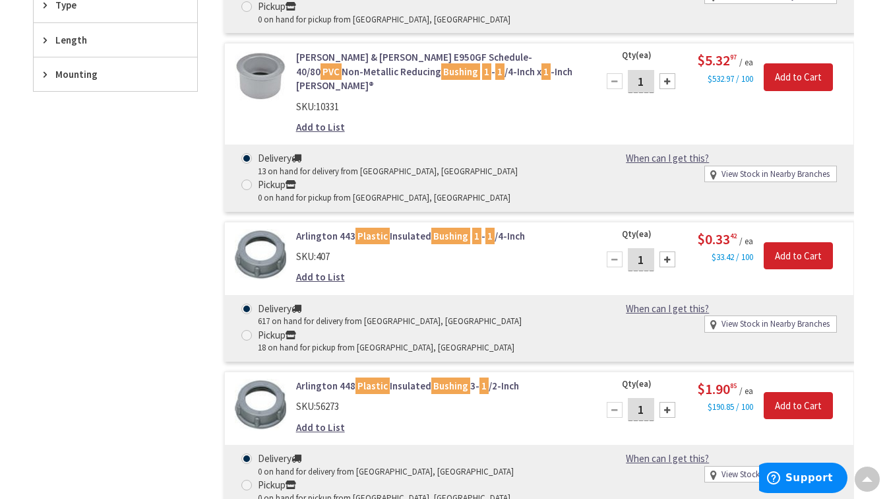
click at [665, 251] on div at bounding box center [668, 259] width 16 height 16
type input "3"
click at [782, 242] on input "Add to Cart" at bounding box center [798, 256] width 69 height 28
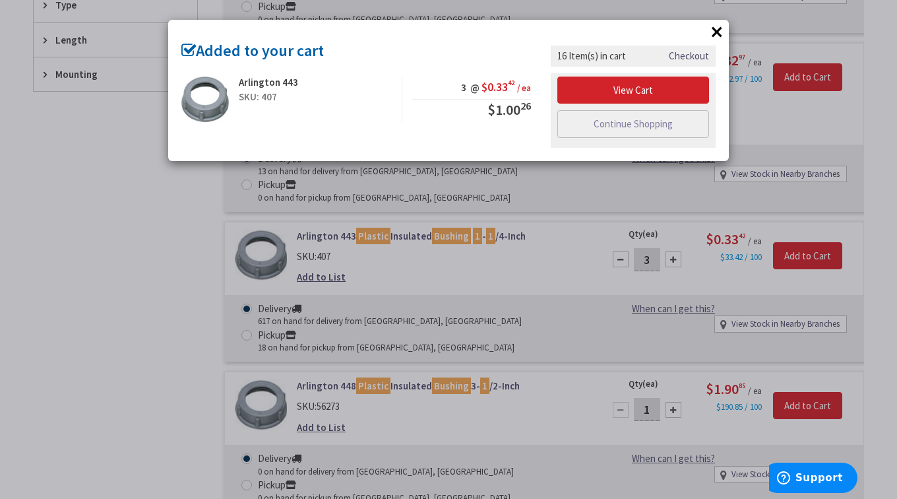
click at [152, 214] on div "× Added to your cart Arlington 443 SKU: 407 3 @ $0.33 42 / ea $1.00 26" at bounding box center [448, 249] width 897 height 499
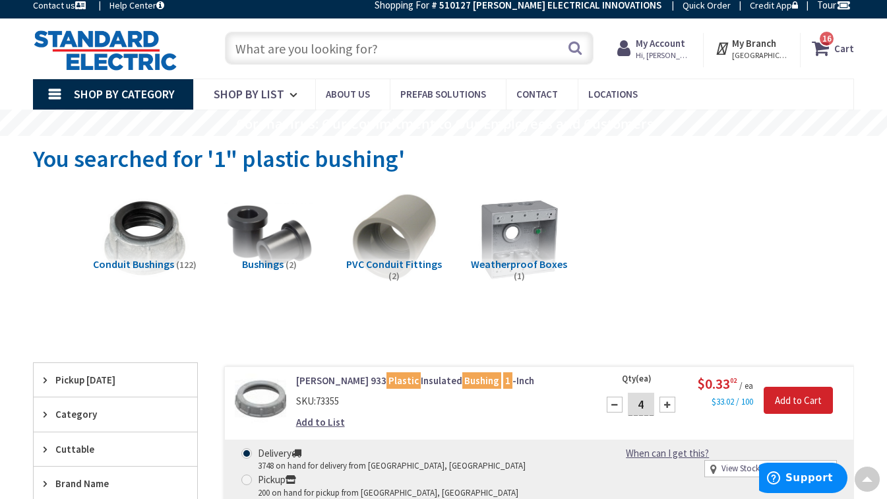
scroll to position [0, 0]
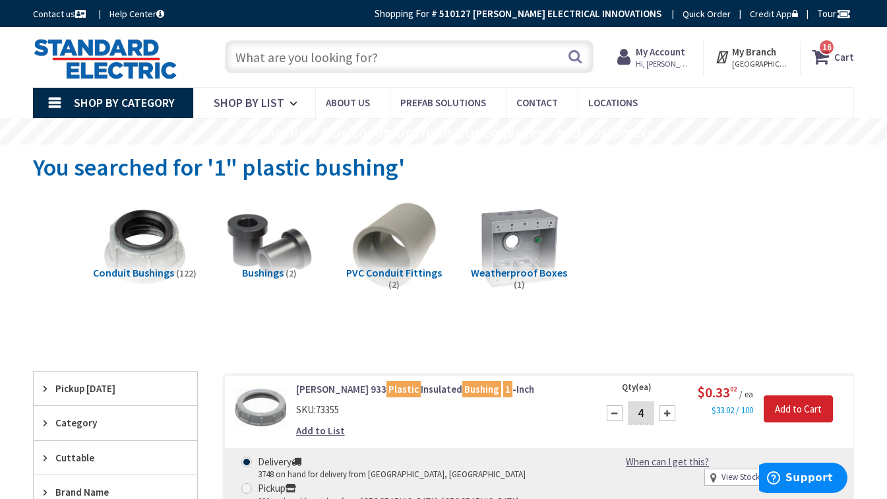
click at [846, 58] on strong "Cart" at bounding box center [844, 57] width 20 height 24
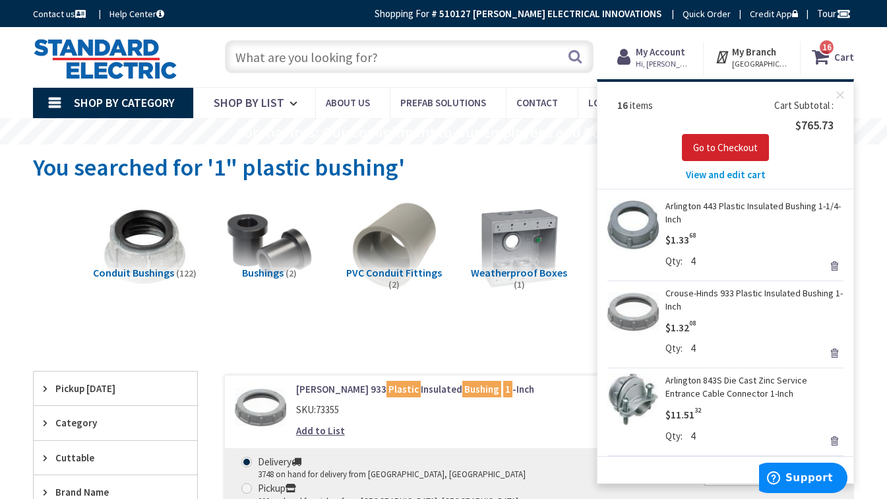
click at [733, 175] on span "View and edit cart" at bounding box center [726, 174] width 80 height 13
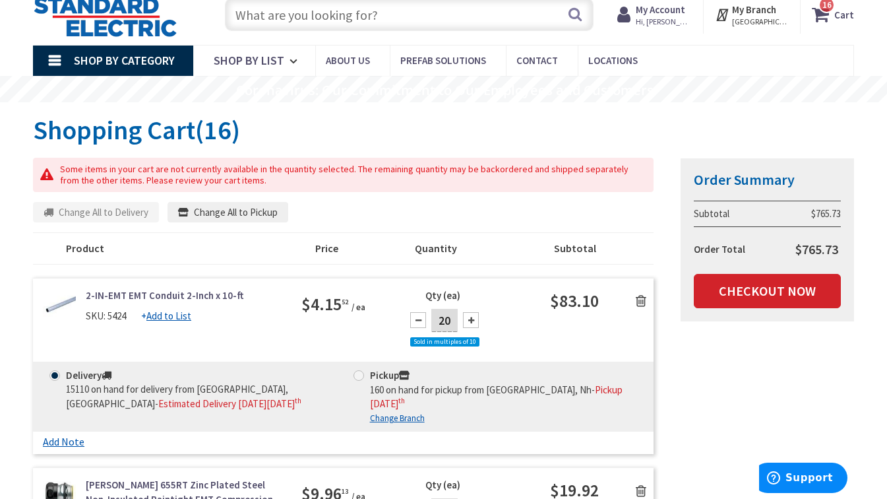
scroll to position [66, 0]
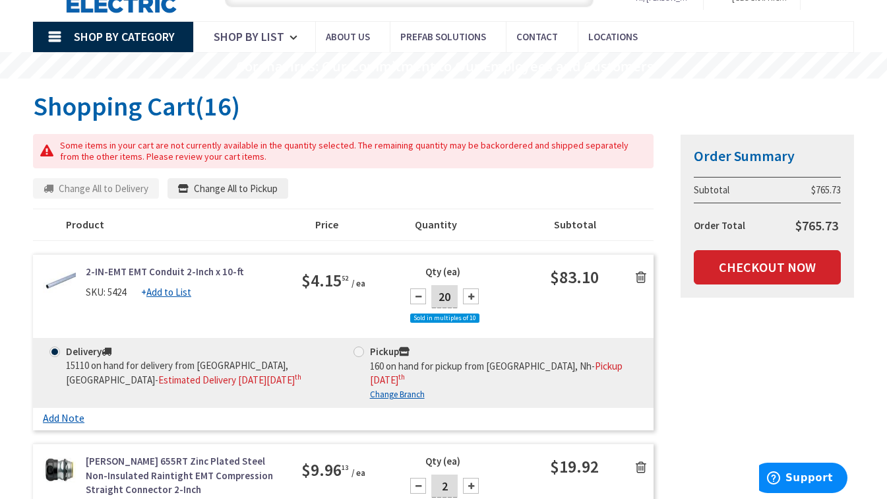
click at [642, 280] on icon at bounding box center [641, 276] width 11 height 13
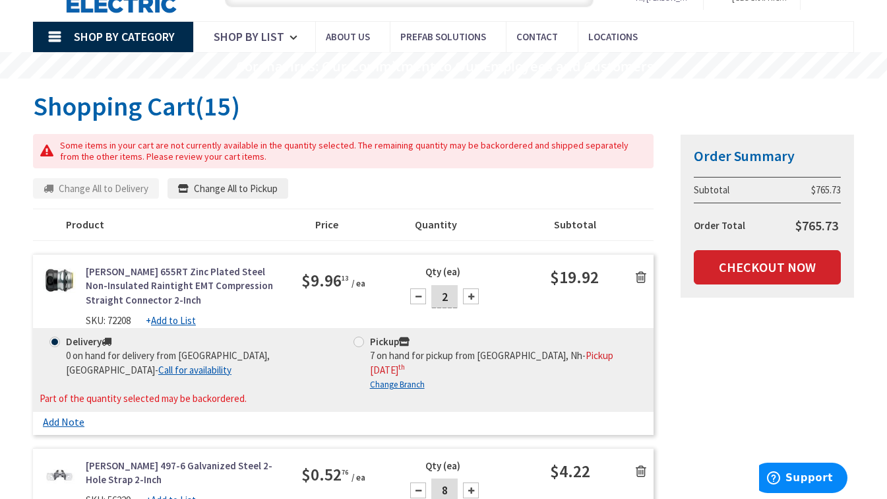
click at [640, 276] on icon at bounding box center [641, 276] width 11 height 13
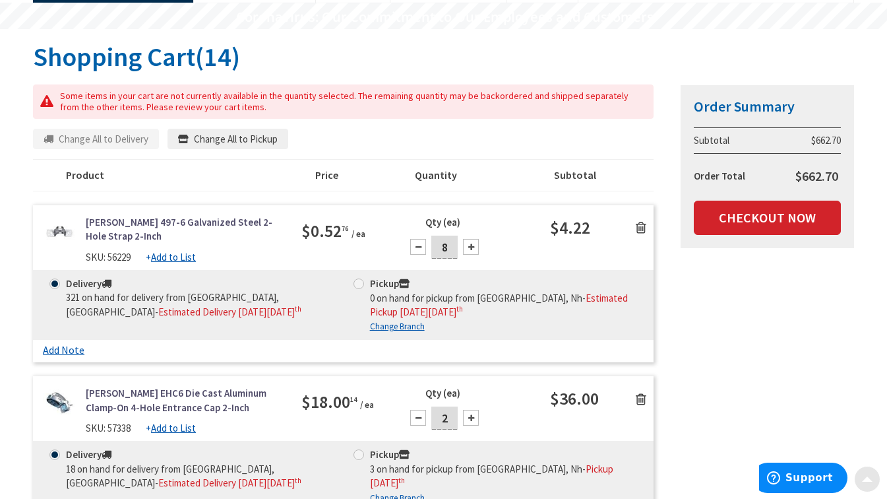
scroll to position [132, 0]
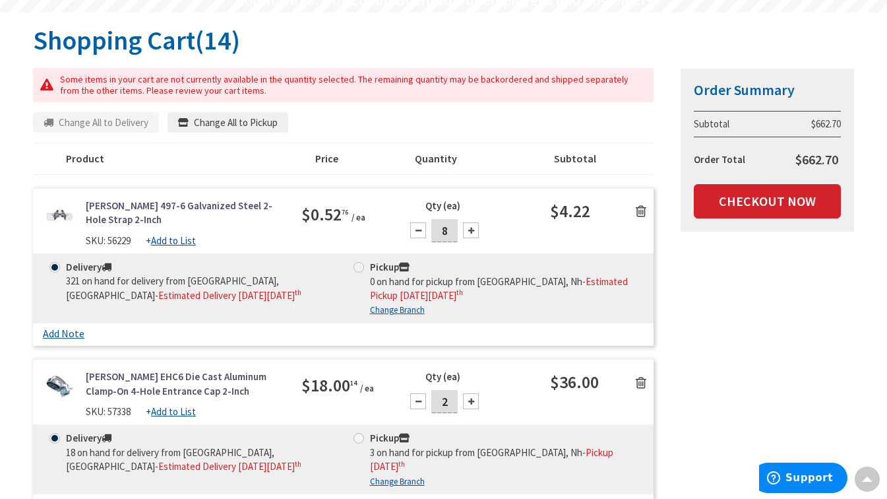
click at [642, 211] on icon at bounding box center [641, 210] width 11 height 13
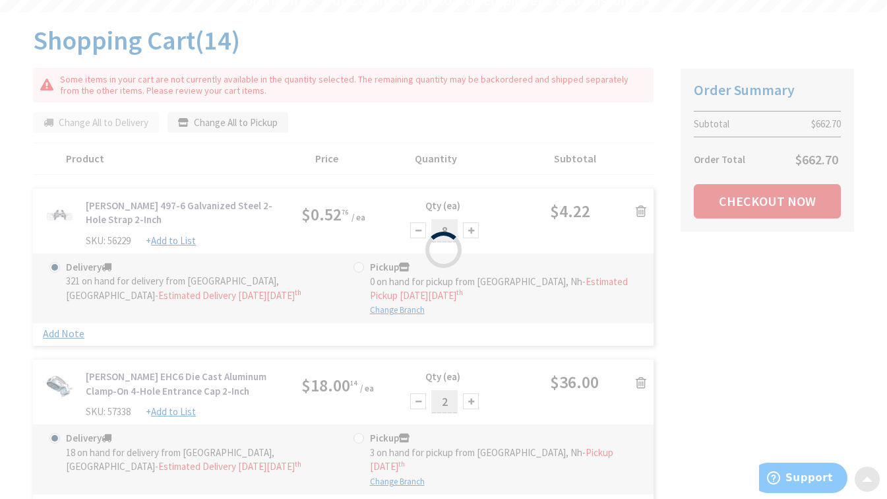
click at [642, 211] on div "Please wait..." at bounding box center [443, 249] width 887 height 499
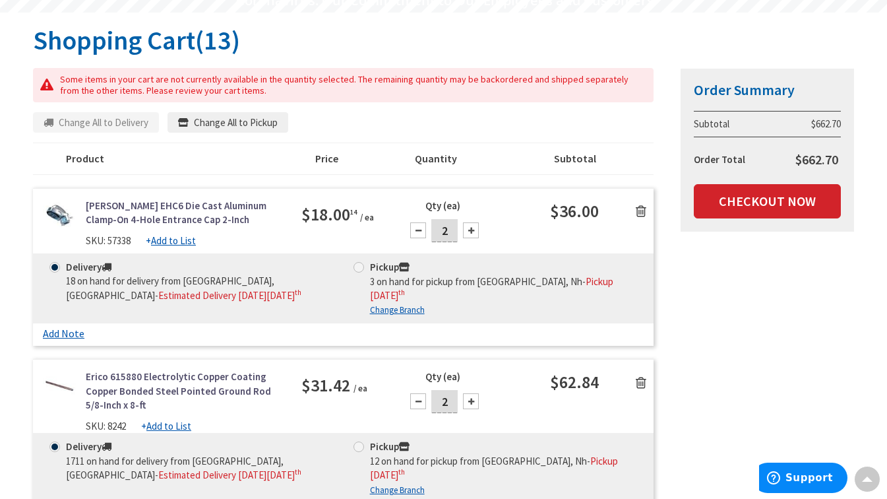
click at [642, 211] on icon at bounding box center [641, 210] width 11 height 13
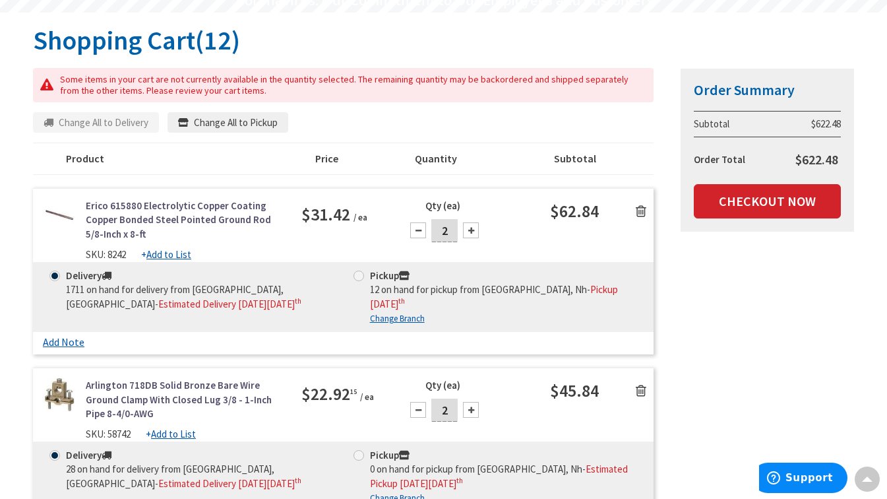
click at [642, 211] on icon at bounding box center [641, 210] width 11 height 13
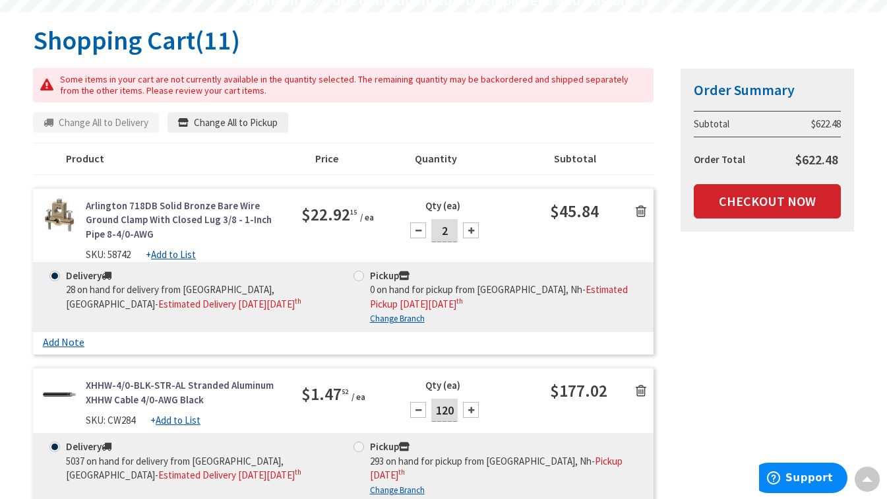
click at [642, 210] on icon at bounding box center [641, 210] width 11 height 13
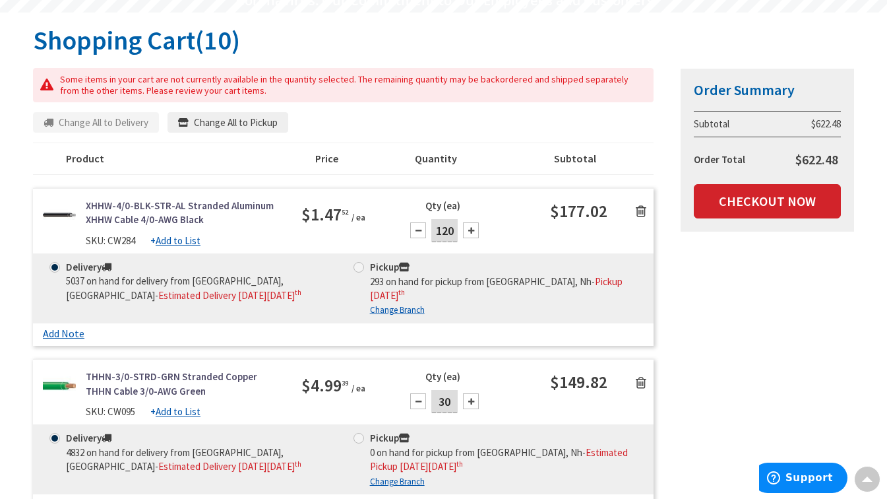
click at [642, 210] on icon at bounding box center [641, 210] width 11 height 13
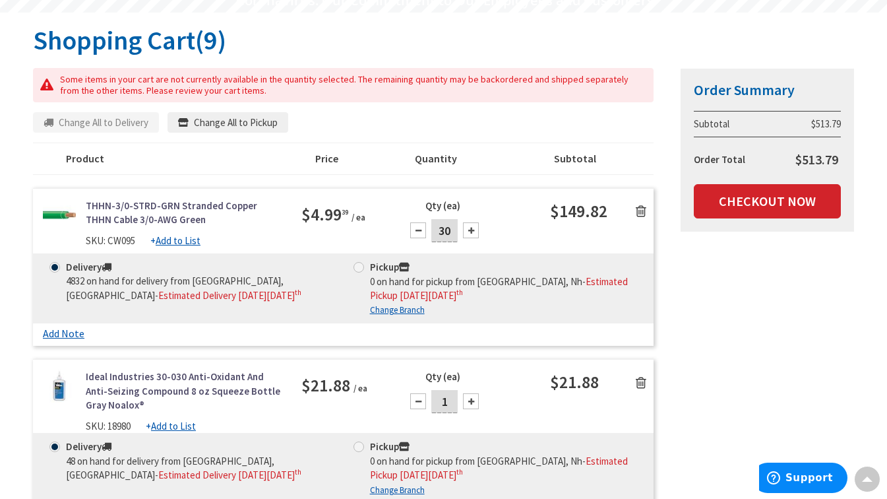
click at [642, 210] on icon at bounding box center [641, 210] width 11 height 13
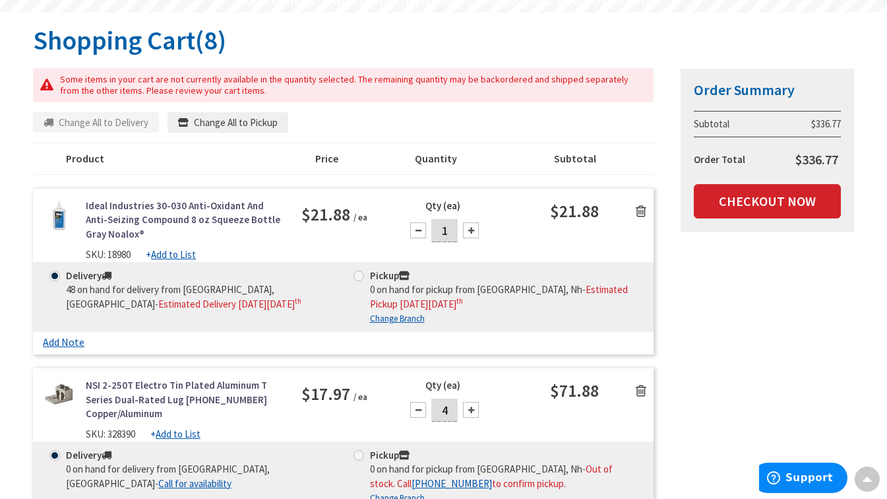
click at [642, 210] on icon at bounding box center [641, 210] width 11 height 13
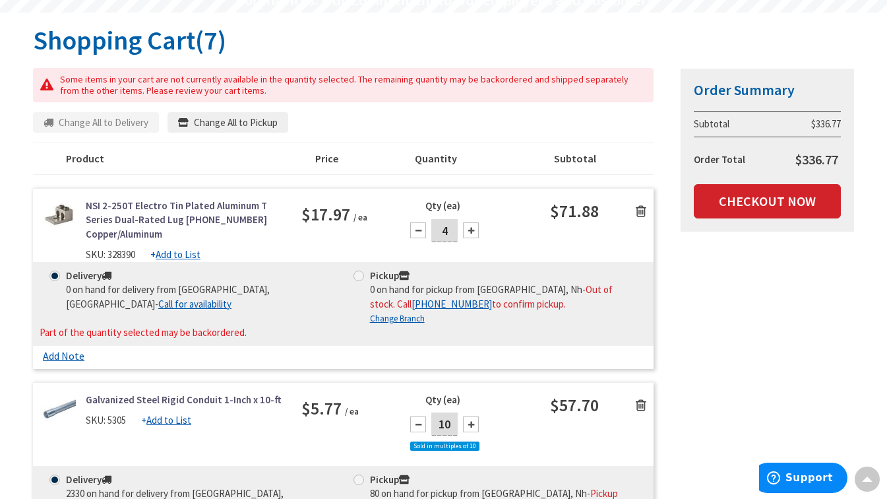
click at [642, 210] on icon at bounding box center [641, 210] width 11 height 13
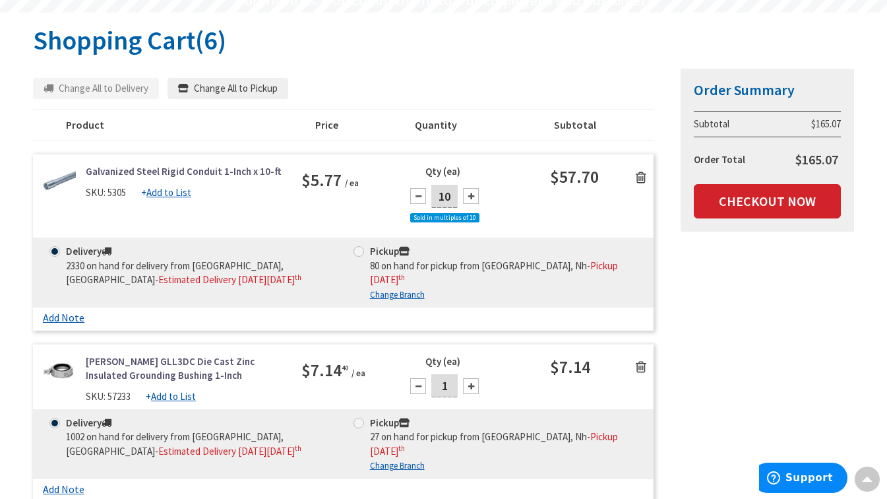
click at [638, 210] on div "Galvanized Steel Rigid Conduit 1-Inch x 10-ft SKU: 5305 + Add to List $5.77 / e…" at bounding box center [343, 200] width 621 height 73
click at [644, 177] on icon at bounding box center [641, 177] width 11 height 13
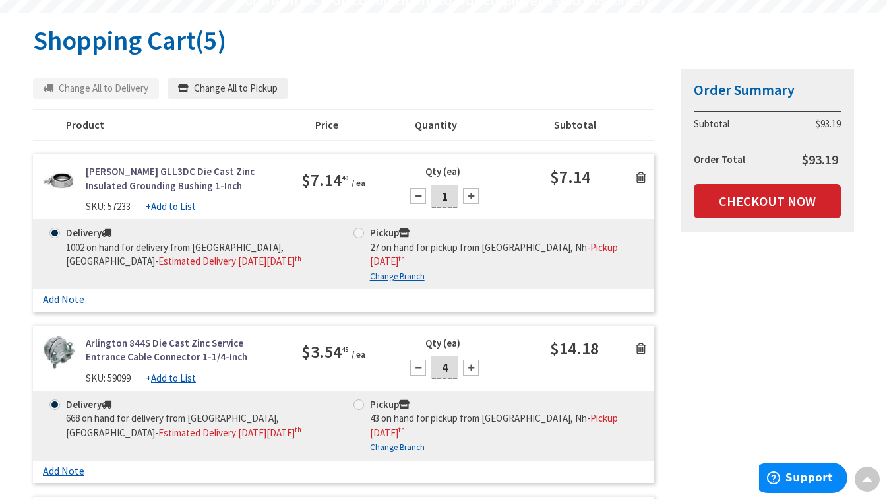
click at [644, 177] on icon at bounding box center [641, 177] width 11 height 13
click at [640, 176] on icon at bounding box center [641, 177] width 11 height 13
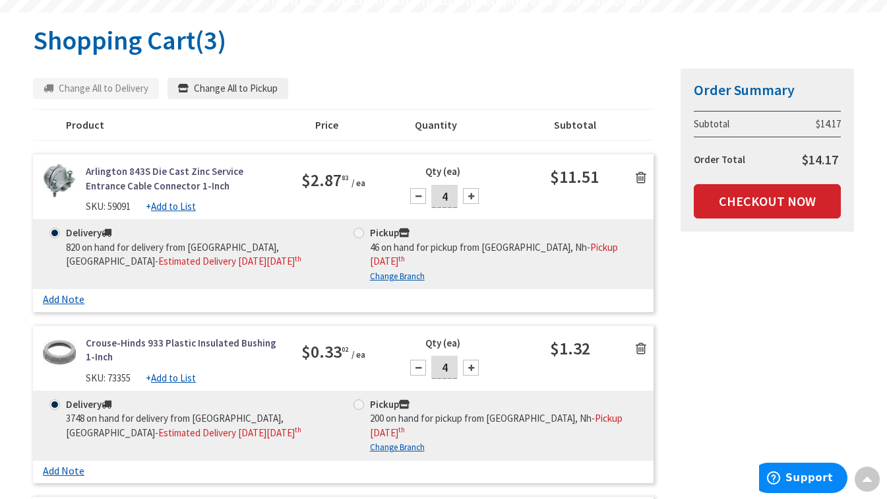
click at [640, 176] on icon at bounding box center [641, 177] width 11 height 13
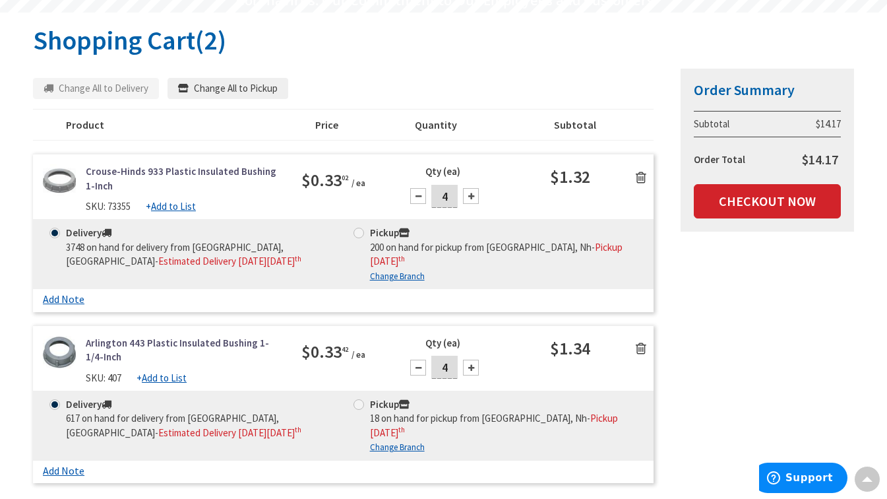
click at [640, 176] on icon at bounding box center [641, 177] width 11 height 13
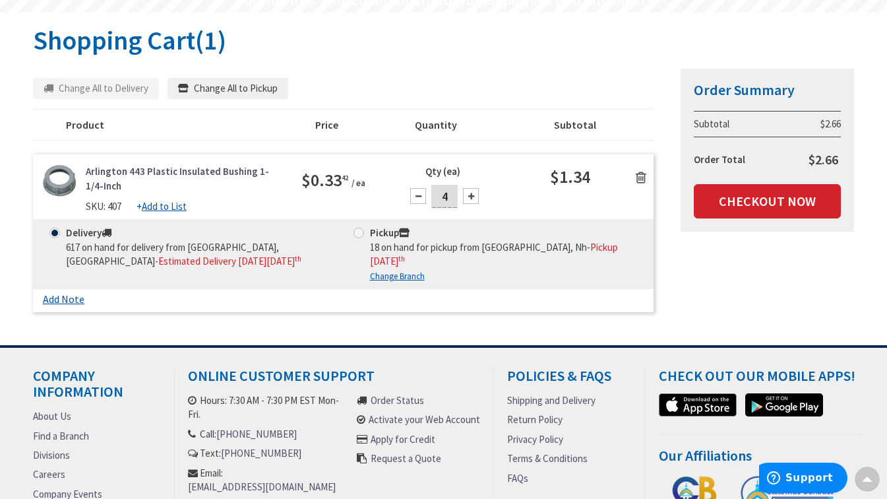
click at [640, 176] on icon at bounding box center [641, 177] width 11 height 13
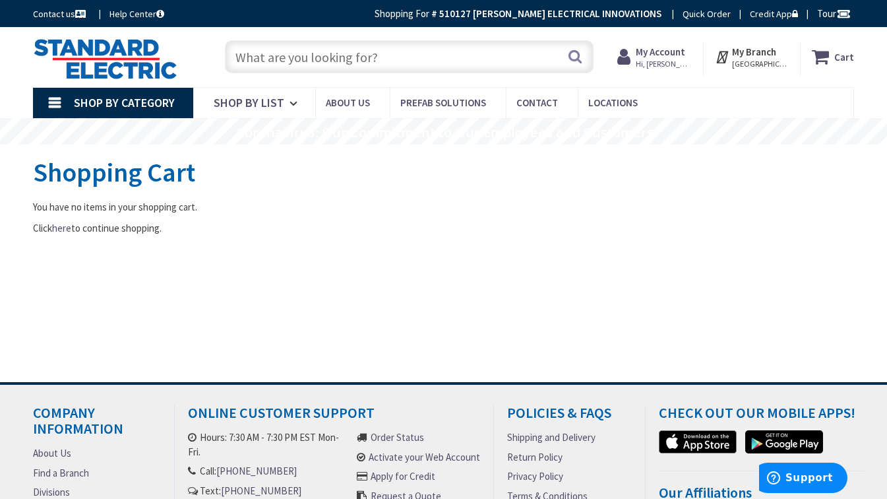
click at [292, 51] on input "text" at bounding box center [409, 56] width 369 height 33
